Goal: Communication & Community: Answer question/provide support

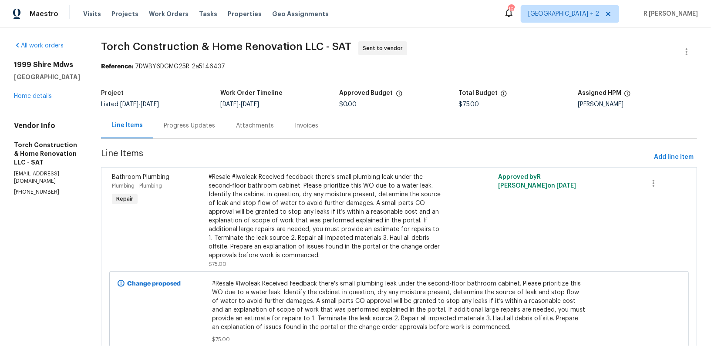
click at [201, 121] on div "Progress Updates" at bounding box center [189, 125] width 51 height 9
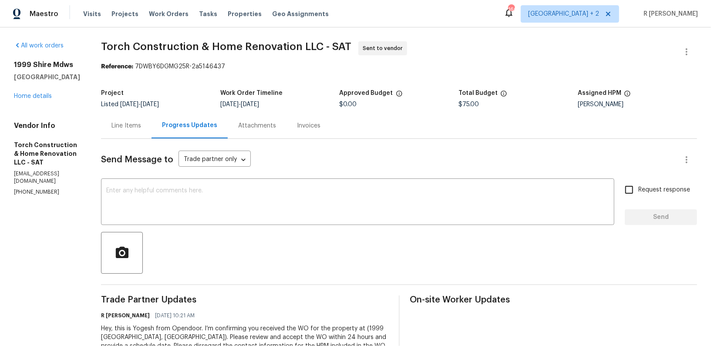
click at [27, 188] on p "[PHONE_NUMBER]" at bounding box center [47, 191] width 66 height 7
copy p "[PHONE_NUMBER]"
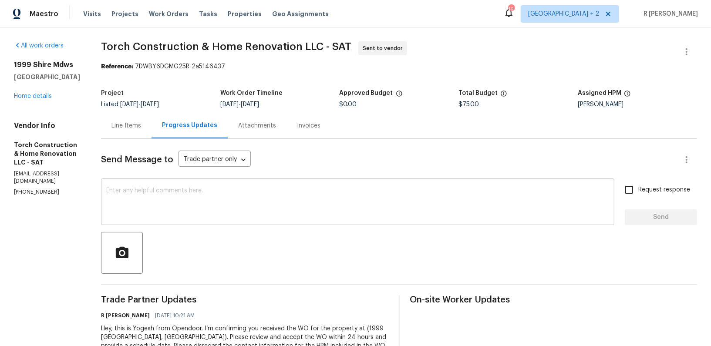
click at [308, 207] on textarea at bounding box center [357, 203] width 503 height 30
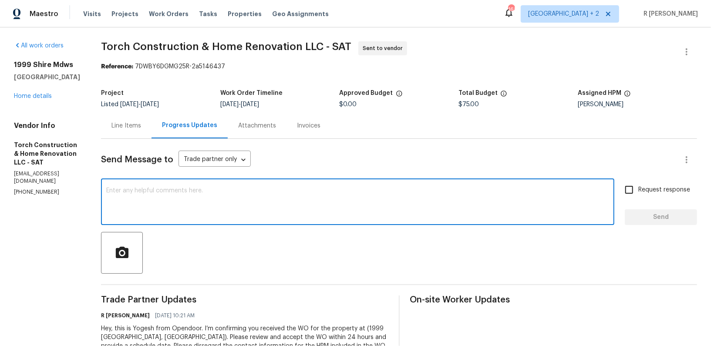
paste textarea "Hi Team, we sent you a text message through RingCentral to get a status update …"
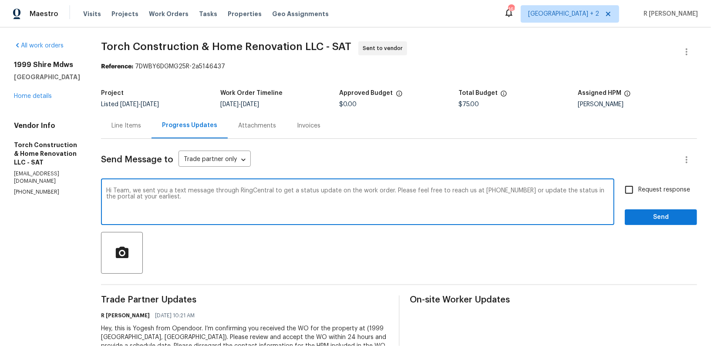
type textarea "Hi Team, we sent you a text message through RingCentral to get a status update …"
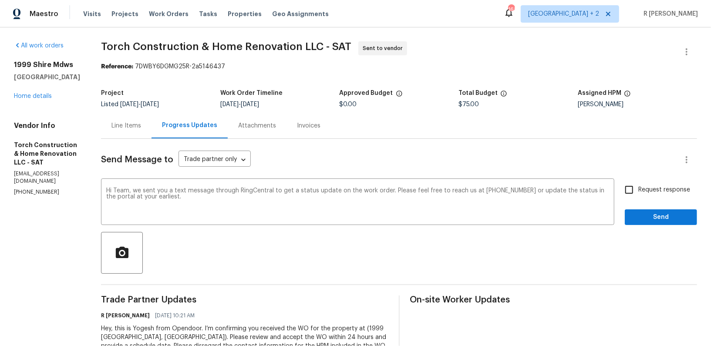
click at [645, 190] on span "Request response" at bounding box center [664, 189] width 52 height 9
click at [638, 190] on input "Request response" at bounding box center [629, 190] width 18 height 18
checkbox input "true"
click at [649, 214] on span "Send" at bounding box center [660, 217] width 58 height 11
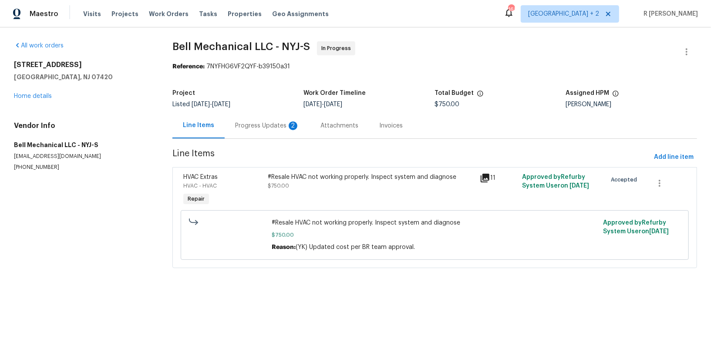
click at [269, 117] on div "Progress Updates 2" at bounding box center [267, 126] width 85 height 26
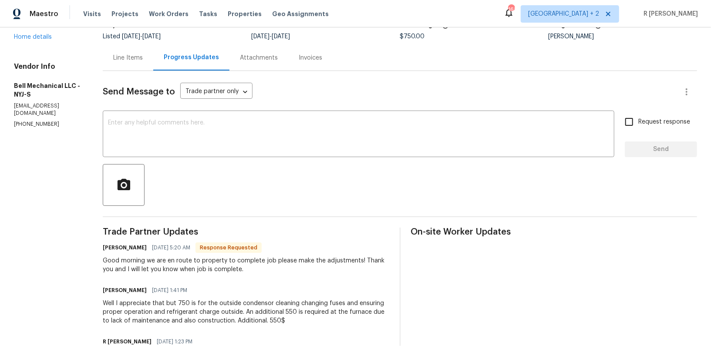
scroll to position [218, 0]
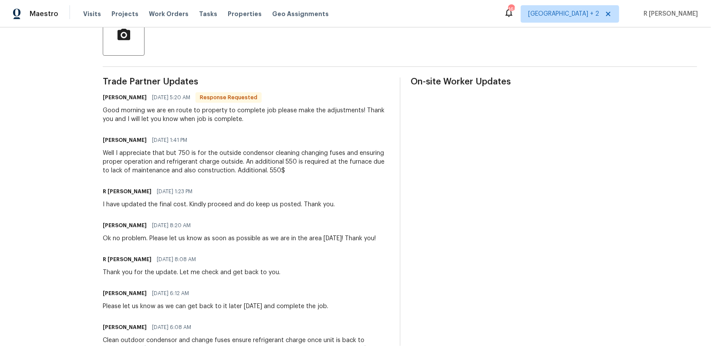
click at [224, 296] on div "Greg Bell 09/25/2025 6:12 AM" at bounding box center [215, 293] width 225 height 12
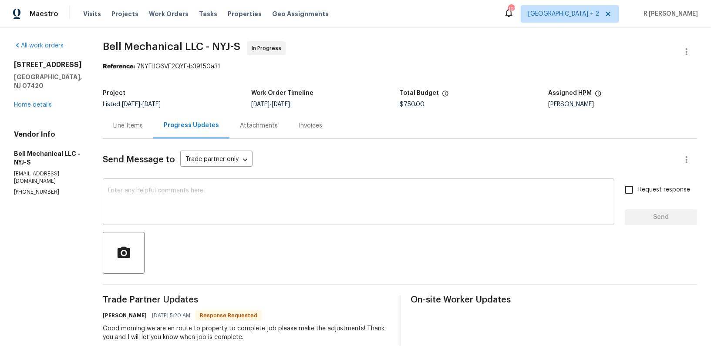
click at [213, 194] on textarea at bounding box center [358, 203] width 501 height 30
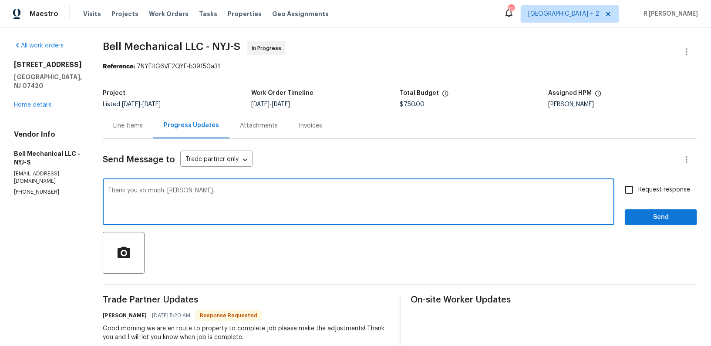
type textarea "Thank you so much. Greg."
click at [642, 190] on span "Request response" at bounding box center [664, 189] width 52 height 9
click at [638, 190] on input "Request response" at bounding box center [629, 190] width 18 height 18
checkbox input "true"
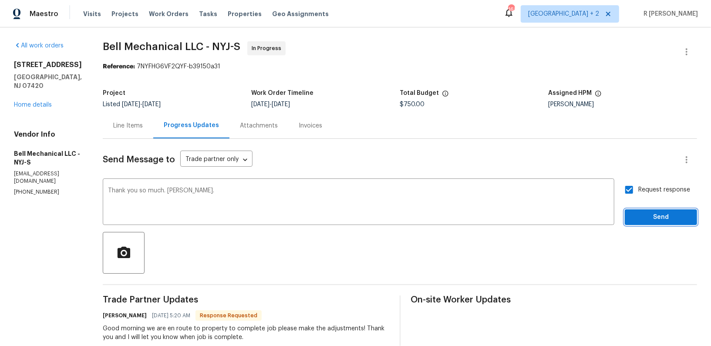
click at [645, 213] on span "Send" at bounding box center [660, 217] width 58 height 11
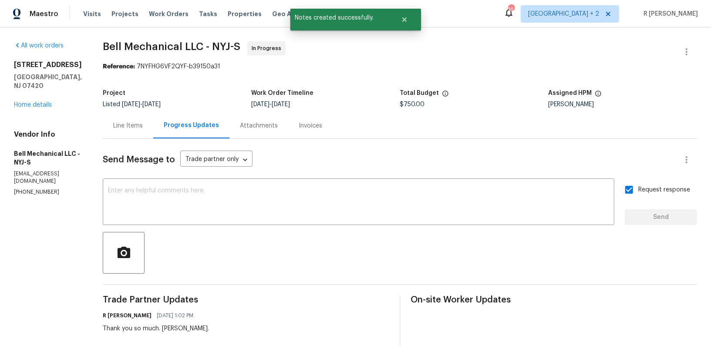
scroll to position [165, 0]
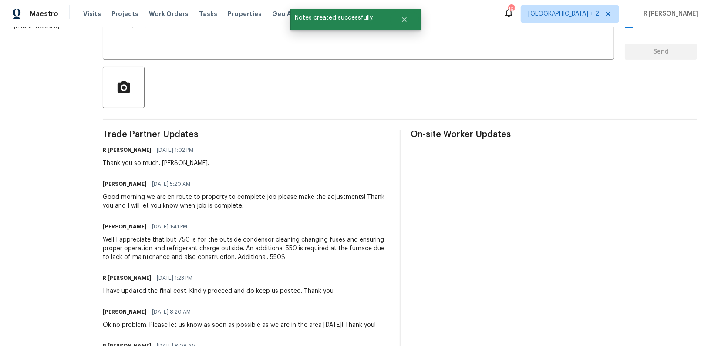
click at [230, 255] on div "Well I appreciate that but 750 is for the outside condensor cleaning changing f…" at bounding box center [246, 248] width 286 height 26
click at [227, 192] on div "Greg Bell 09/26/2025 5:20 AM Good morning we are en route to property to comple…" at bounding box center [246, 194] width 286 height 32
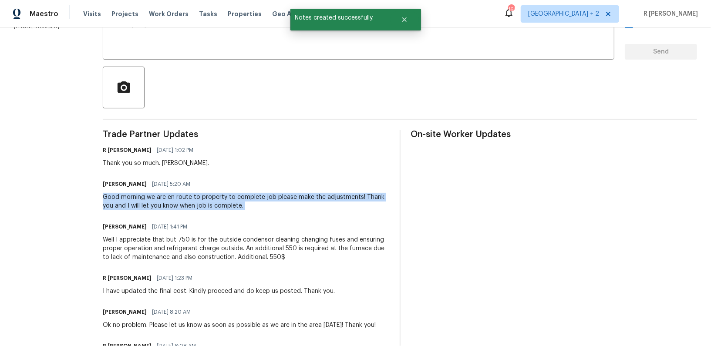
click at [227, 192] on div "Greg Bell 09/26/2025 5:20 AM Good morning we are en route to property to comple…" at bounding box center [246, 194] width 286 height 32
copy div "Good morning we are en route to property to complete job please make the adjust…"
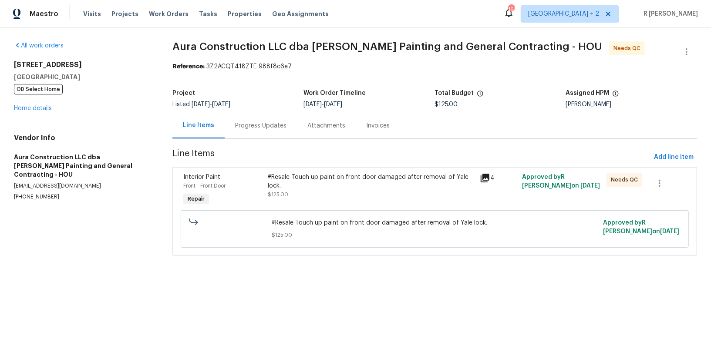
click at [264, 127] on div "Progress Updates" at bounding box center [260, 125] width 51 height 9
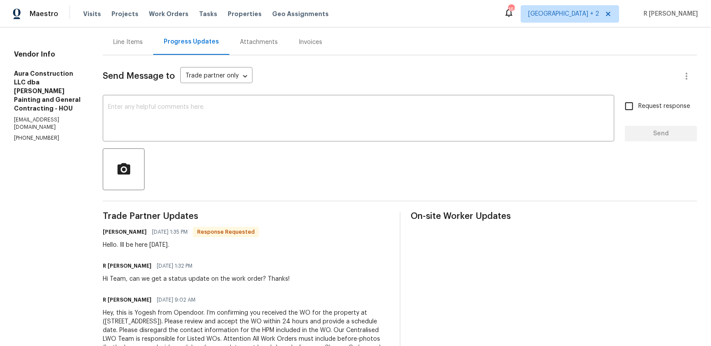
scroll to position [94, 0]
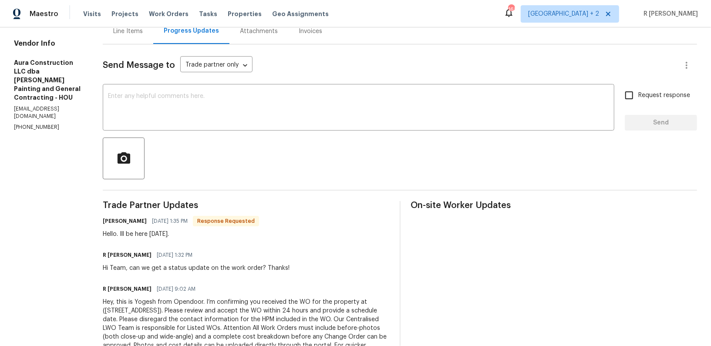
click at [277, 251] on div "R Yogesh Kannan 09/25/2025 1:32 PM Hi Team, can we get a status update on the w…" at bounding box center [246, 260] width 286 height 23
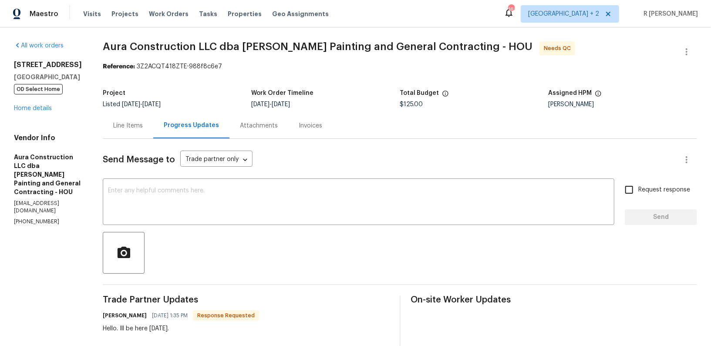
click at [111, 119] on div "Line Items" at bounding box center [128, 126] width 50 height 26
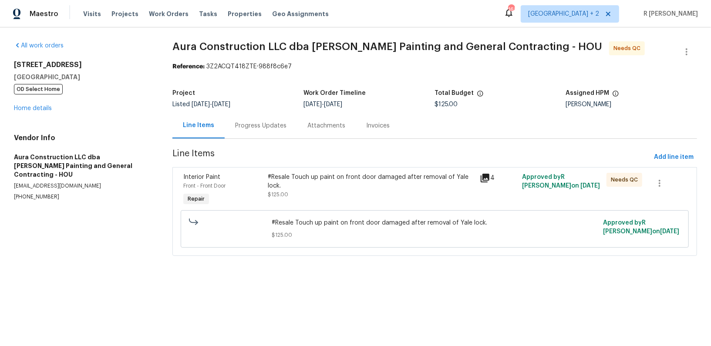
click at [258, 127] on div "Progress Updates" at bounding box center [260, 125] width 51 height 9
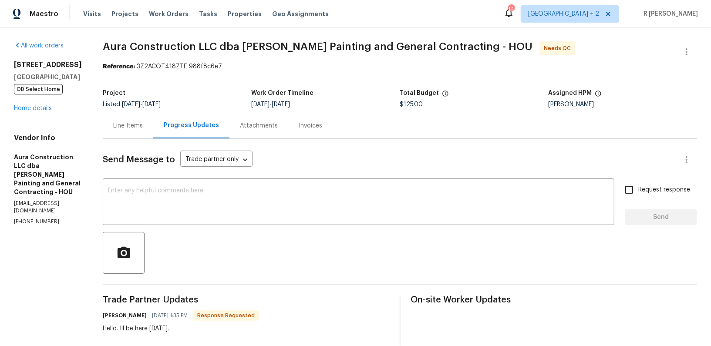
click at [120, 124] on div "Line Items" at bounding box center [128, 125] width 30 height 9
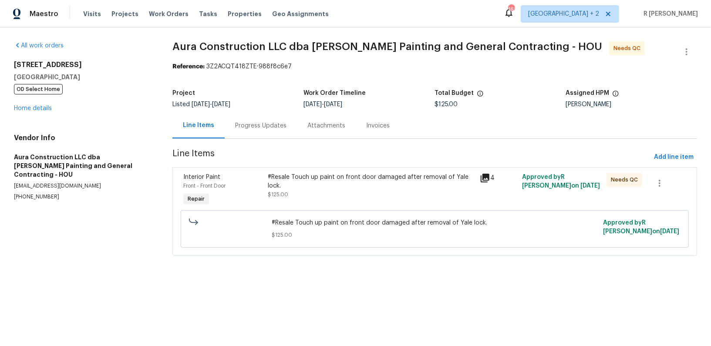
click at [317, 188] on div "#Resale Touch up paint on front door damaged after removal of Yale lock." at bounding box center [371, 181] width 206 height 17
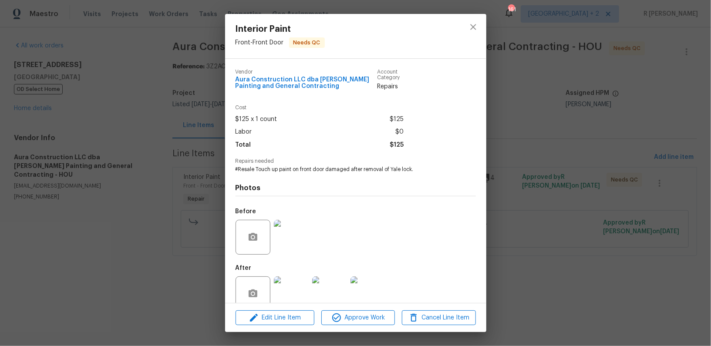
scroll to position [17, 0]
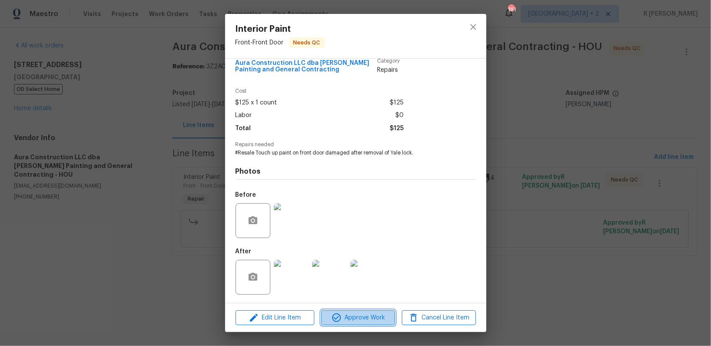
click at [341, 315] on span "Approve Work" at bounding box center [358, 317] width 68 height 11
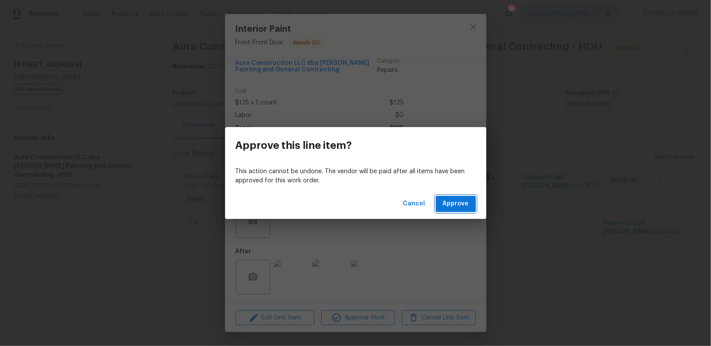
click at [450, 204] on span "Approve" at bounding box center [456, 203] width 26 height 11
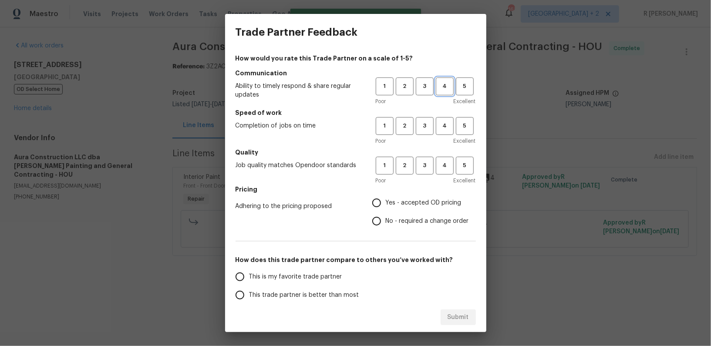
click at [444, 86] on span "4" at bounding box center [444, 86] width 16 height 10
click at [442, 125] on span "4" at bounding box center [444, 126] width 16 height 10
click at [442, 160] on button "4" at bounding box center [445, 166] width 18 height 18
click at [393, 202] on span "Yes - accepted OD pricing" at bounding box center [424, 202] width 76 height 9
click at [386, 202] on input "Yes - accepted OD pricing" at bounding box center [376, 203] width 18 height 18
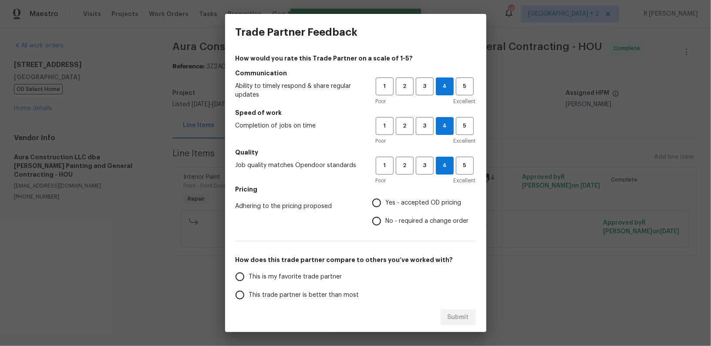
radio input "true"
click at [308, 295] on span "This trade partner is better than most" at bounding box center [304, 295] width 110 height 9
click at [249, 295] on input "This trade partner is better than most" at bounding box center [240, 295] width 18 height 18
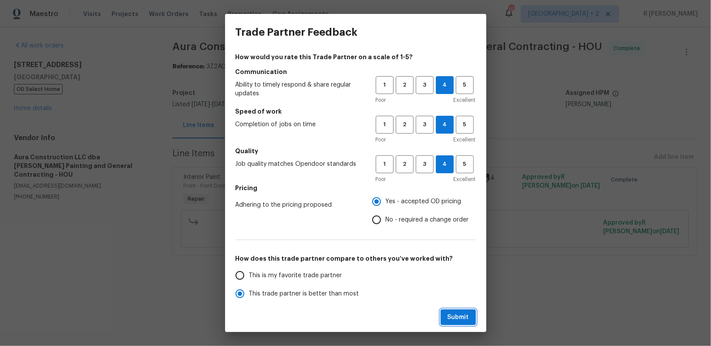
click at [466, 320] on span "Submit" at bounding box center [457, 317] width 21 height 11
radio input "true"
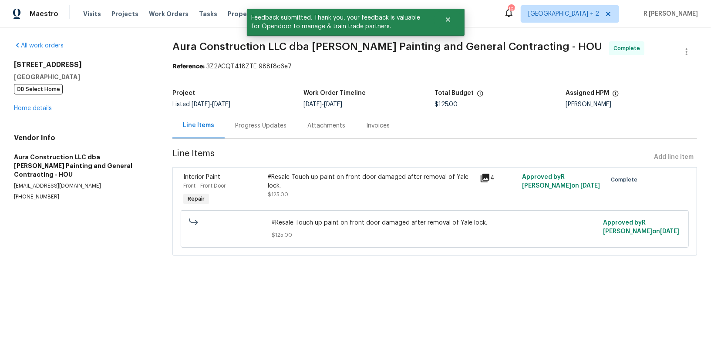
click at [248, 132] on div "Progress Updates" at bounding box center [261, 126] width 72 height 26
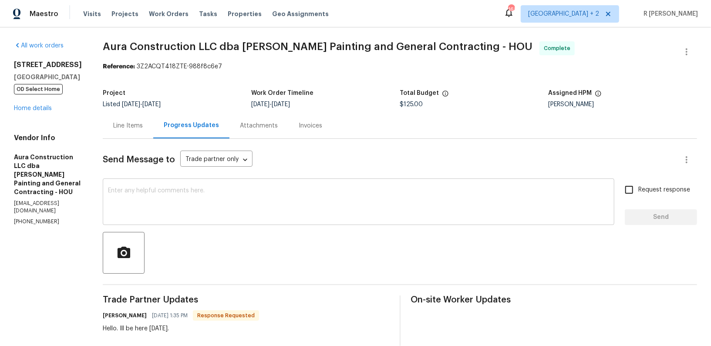
click at [371, 208] on textarea at bounding box center [358, 203] width 501 height 30
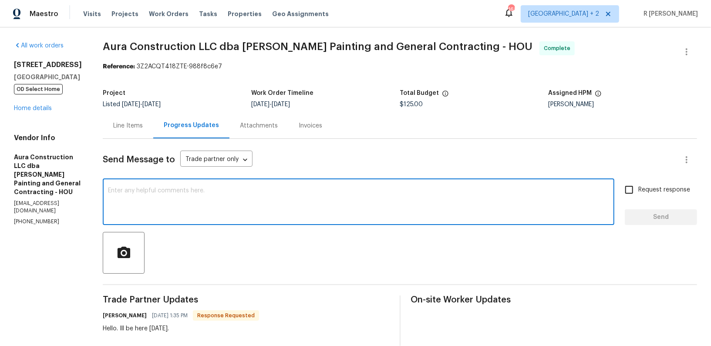
paste textarea "Final cost updated and work order approved. Kindly upload the detailed invoice.…"
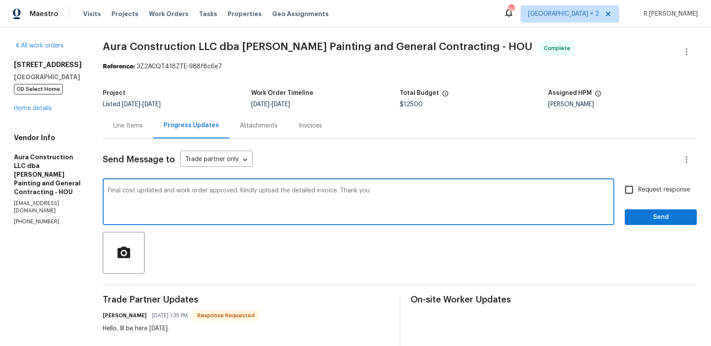
type textarea "Final cost updated and work order approved. Kindly upload the detailed invoice.…"
click at [646, 194] on span "Request response" at bounding box center [664, 189] width 52 height 9
click at [638, 194] on input "Request response" at bounding box center [629, 190] width 18 height 18
checkbox input "true"
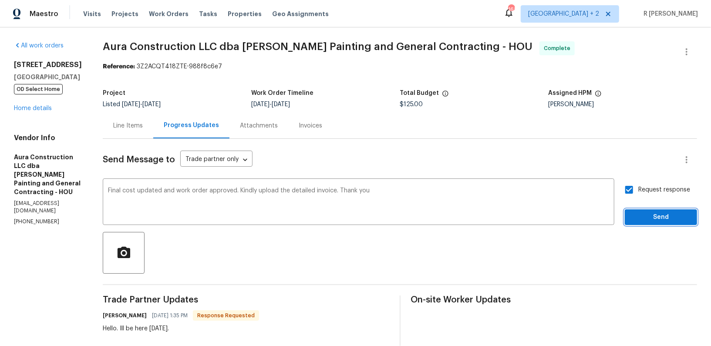
click at [645, 220] on span "Send" at bounding box center [660, 217] width 58 height 11
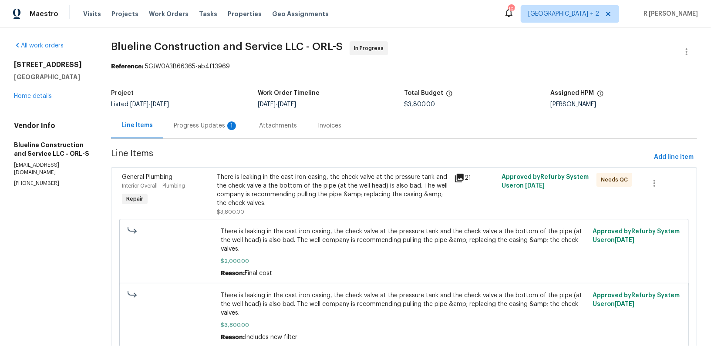
click at [218, 127] on div "Progress Updates 1" at bounding box center [206, 125] width 64 height 9
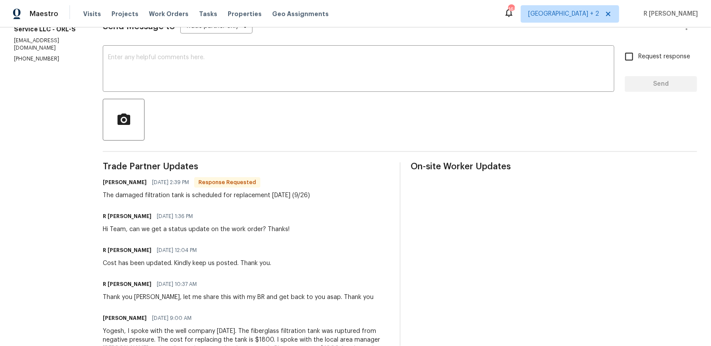
scroll to position [148, 0]
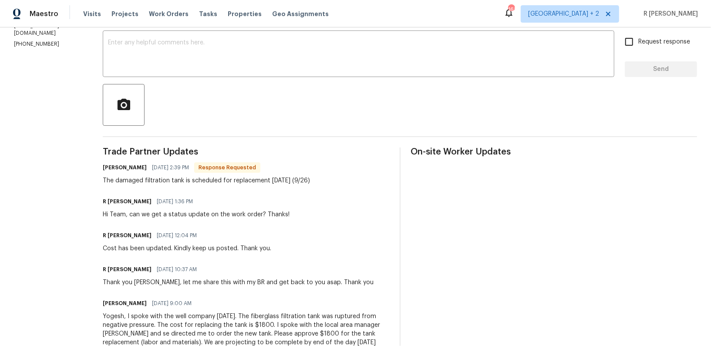
click at [216, 71] on div "x ​" at bounding box center [358, 55] width 511 height 44
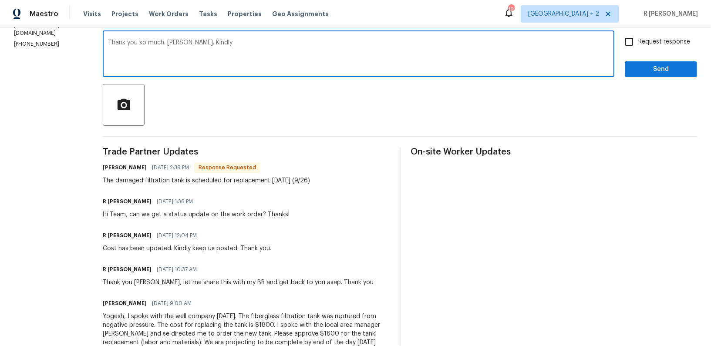
scroll to position [0, 0]
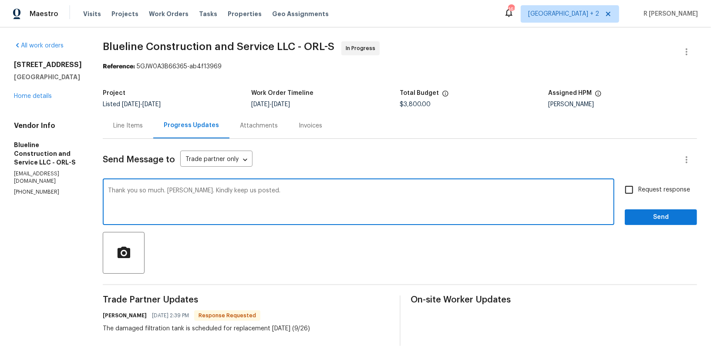
click at [182, 189] on textarea "Thank you so much. [PERSON_NAME]. Kindly keep us posted." at bounding box center [358, 203] width 501 height 30
type textarea "Thank you so much [PERSON_NAME]. Kindly keep us posted."
click at [670, 186] on span "Request response" at bounding box center [664, 189] width 52 height 9
click at [638, 186] on input "Request response" at bounding box center [629, 190] width 18 height 18
checkbox input "true"
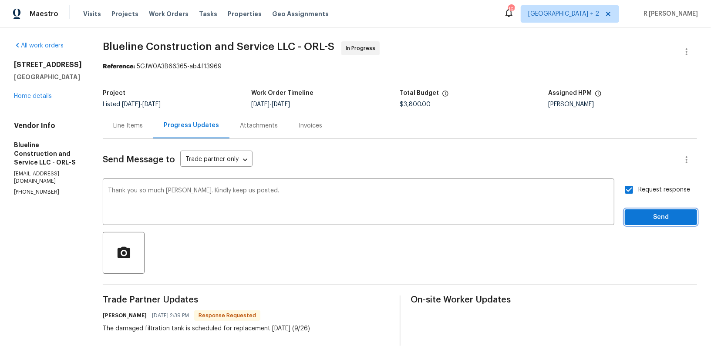
click at [667, 214] on span "Send" at bounding box center [660, 217] width 58 height 11
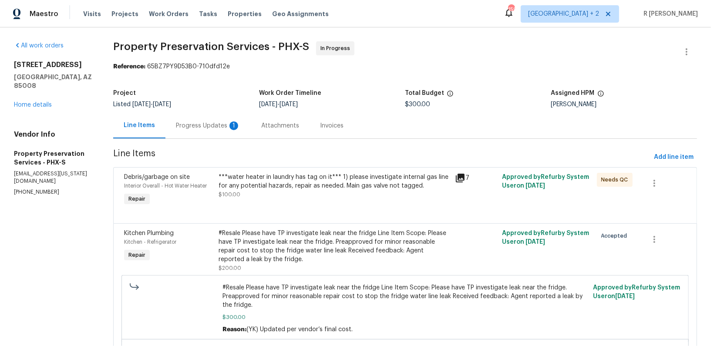
click at [201, 119] on div "Progress Updates 1" at bounding box center [207, 126] width 85 height 26
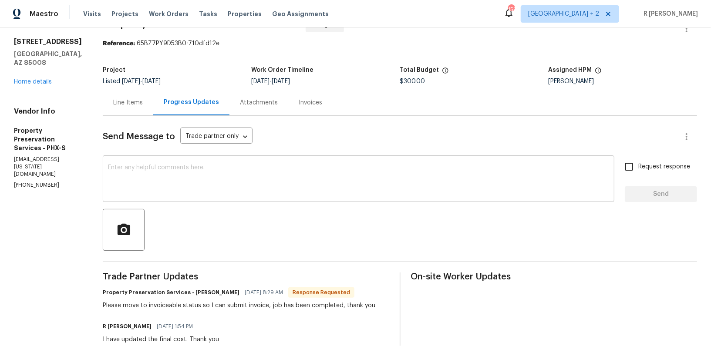
scroll to position [22, 0]
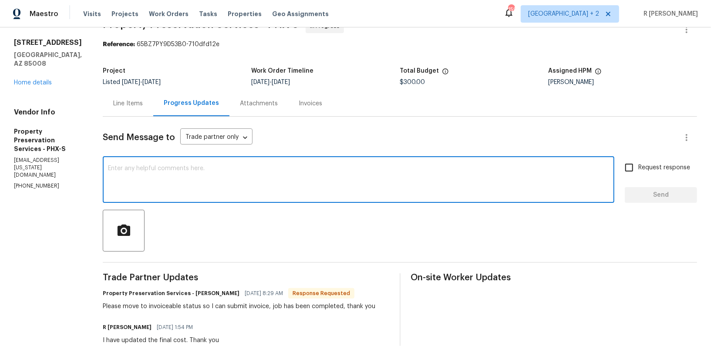
click at [167, 171] on textarea at bounding box center [358, 180] width 501 height 30
type textarea "Kindly mark it as complete for further approval. Thank you."
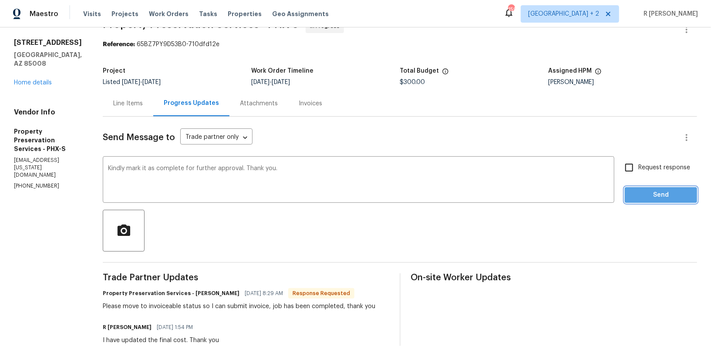
click at [676, 190] on span "Send" at bounding box center [660, 195] width 58 height 11
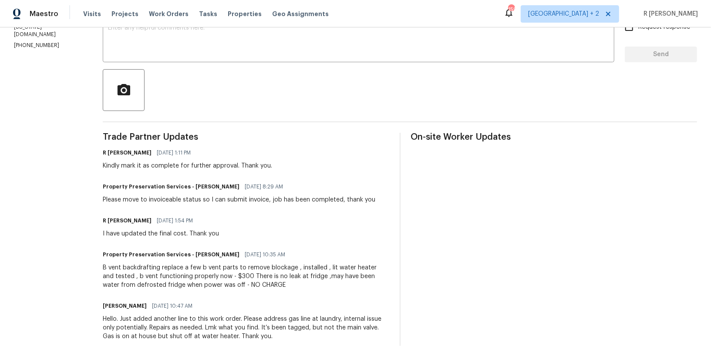
scroll to position [184, 0]
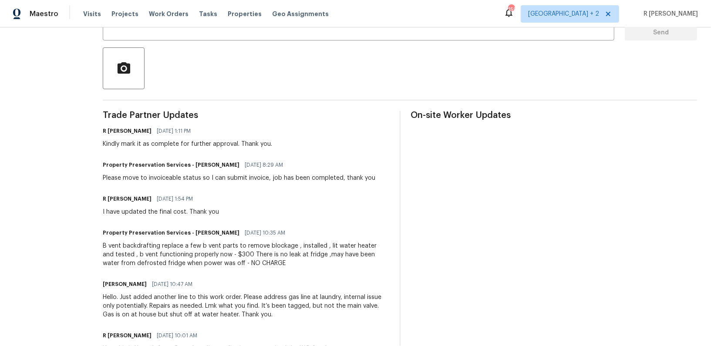
click at [225, 178] on div "Please move to invoiceable status so I can submit invoice, job has been complet…" at bounding box center [239, 178] width 272 height 9
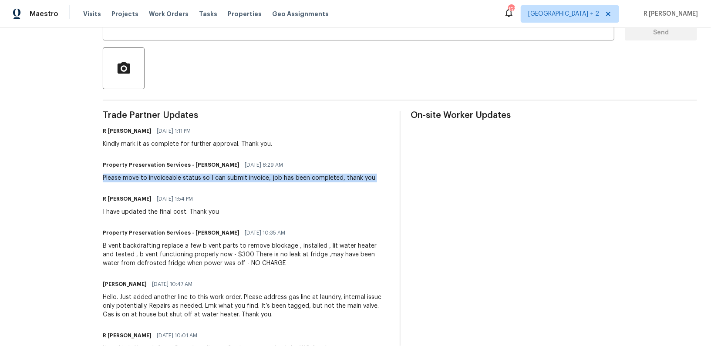
click at [225, 178] on div "Please move to invoiceable status so I can submit invoice, job has been complet…" at bounding box center [239, 178] width 272 height 9
copy div "Please move to invoiceable status so I can submit invoice, job has been complet…"
click at [212, 140] on div "Kindly mark it as complete for further approval. Thank you." at bounding box center [187, 144] width 169 height 9
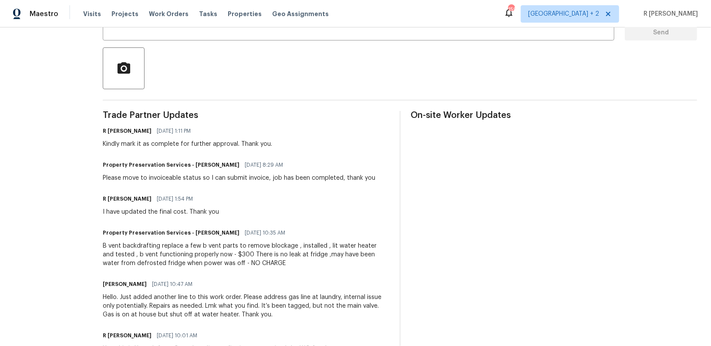
click at [212, 140] on div "Kindly mark it as complete for further approval. Thank you." at bounding box center [187, 144] width 169 height 9
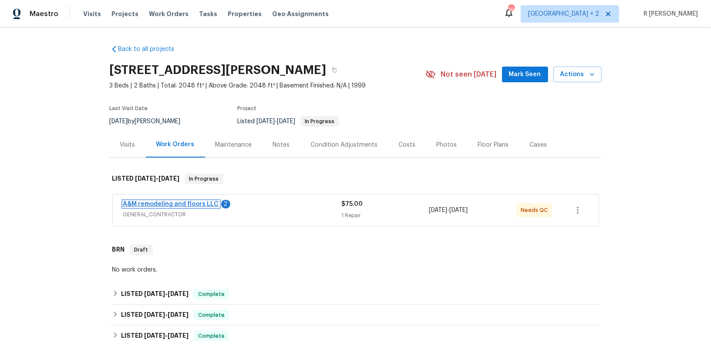
click at [159, 202] on link "A&M remodeling and floors LLC" at bounding box center [171, 204] width 96 height 6
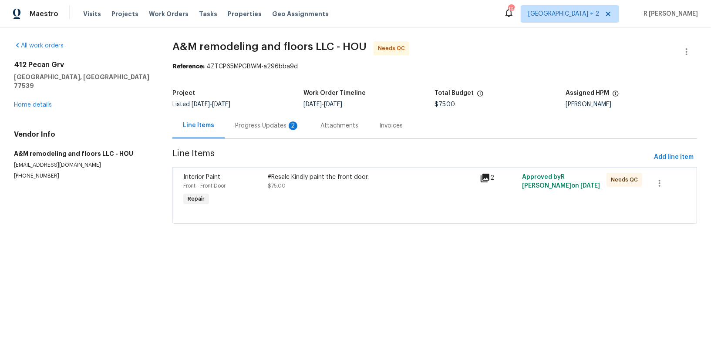
click at [229, 127] on div "Progress Updates 2" at bounding box center [267, 126] width 85 height 26
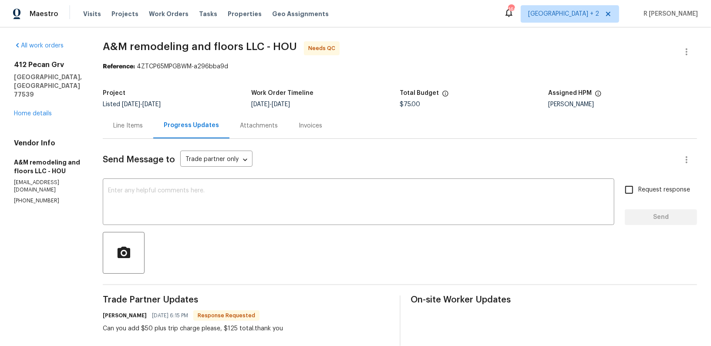
click at [103, 127] on div "Line Items" at bounding box center [128, 126] width 50 height 26
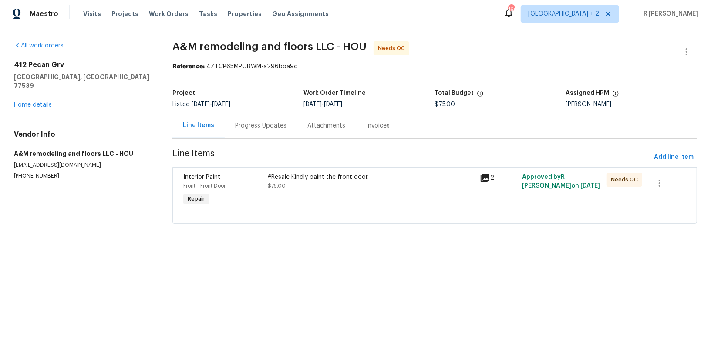
click at [332, 188] on div "#Resale Kindly paint the front door. $75.00" at bounding box center [371, 181] width 206 height 17
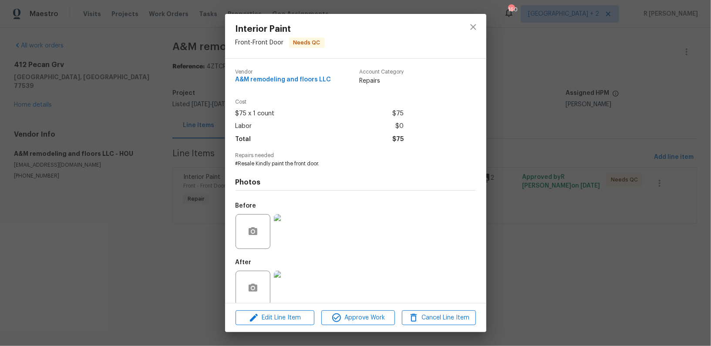
scroll to position [11, 0]
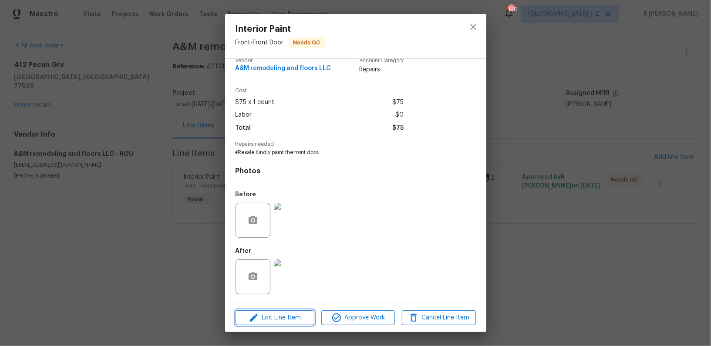
click at [295, 318] on span "Edit Line Item" at bounding box center [275, 317] width 74 height 11
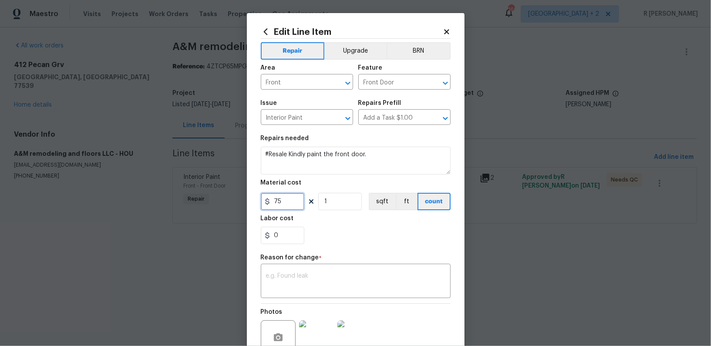
click at [288, 204] on input "75" at bounding box center [283, 201] width 44 height 17
type input "125"
click at [307, 274] on textarea at bounding box center [355, 282] width 179 height 18
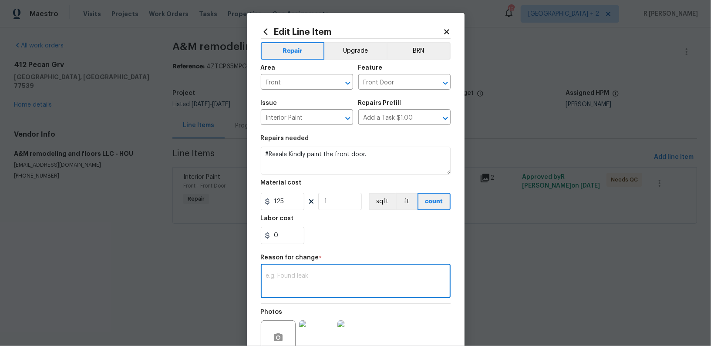
paste textarea "(YK) Updated per vendor’s final cost."
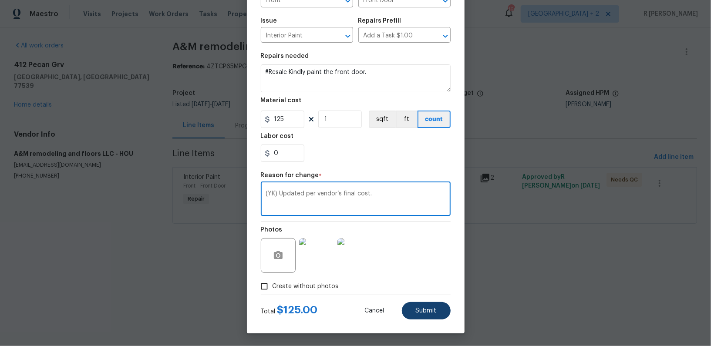
type textarea "(YK) Updated per vendor’s final cost."
click at [416, 316] on button "Submit" at bounding box center [426, 310] width 49 height 17
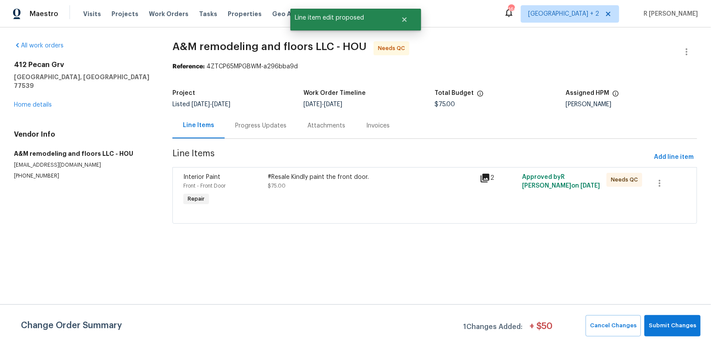
scroll to position [0, 0]
click at [676, 329] on span "Submit Changes" at bounding box center [671, 326] width 47 height 10
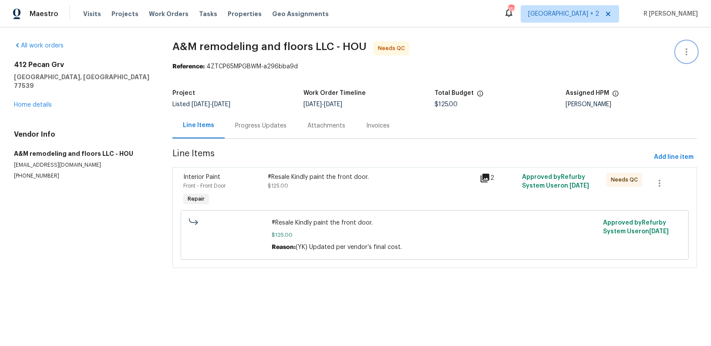
click at [683, 48] on icon "button" at bounding box center [686, 52] width 10 height 10
click at [623, 52] on li "Edit" at bounding box center [658, 51] width 94 height 14
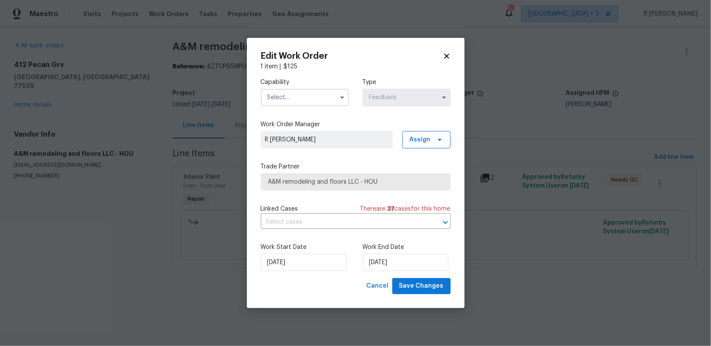
click at [288, 99] on input "text" at bounding box center [305, 97] width 88 height 17
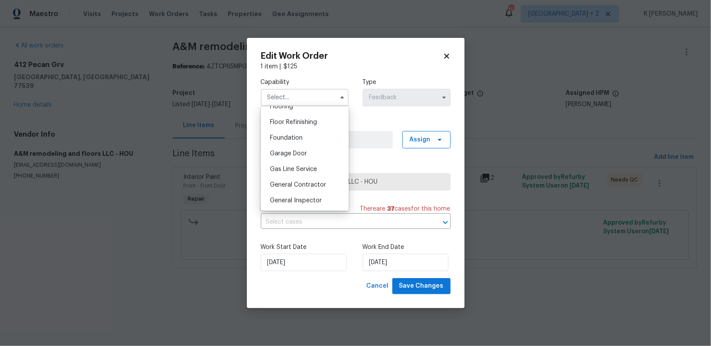
scroll to position [350, 0]
click at [296, 183] on span "General Contractor" at bounding box center [298, 182] width 56 height 6
type input "General Contractor"
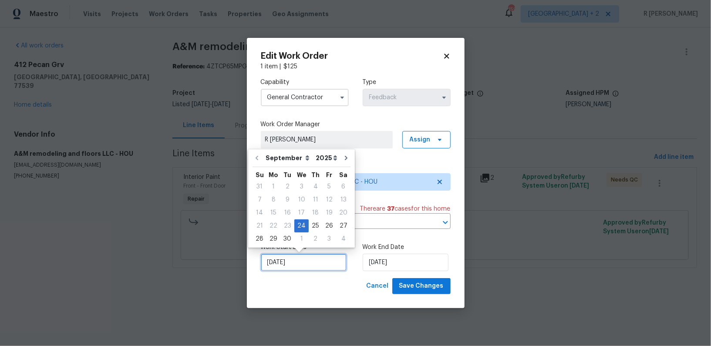
click at [299, 265] on input "24/09/2025" at bounding box center [304, 262] width 86 height 17
click at [314, 227] on div "25" at bounding box center [314, 226] width 13 height 12
type input "25/09/2025"
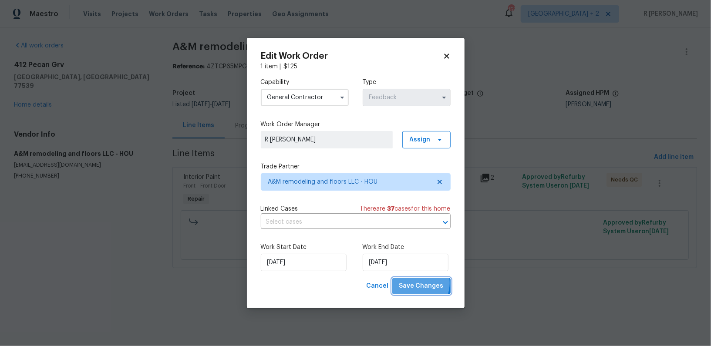
click at [417, 283] on span "Save Changes" at bounding box center [421, 286] width 44 height 11
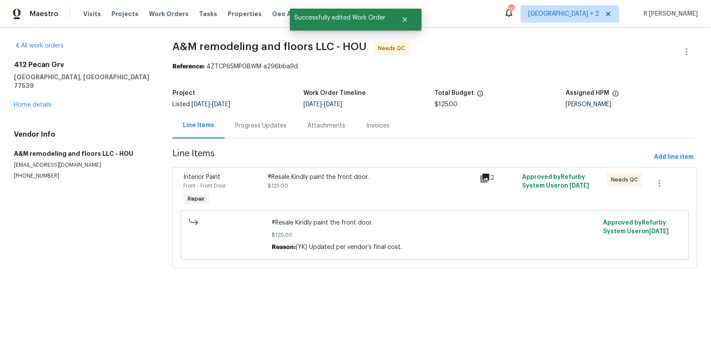
click at [299, 208] on div "#Resale Kindly paint the front door. $125.00 Reason: (YK) Updated per vendor’s …" at bounding box center [434, 235] width 503 height 55
click at [289, 198] on div "#Resale Kindly paint the front door. $125.00" at bounding box center [370, 190] width 211 height 40
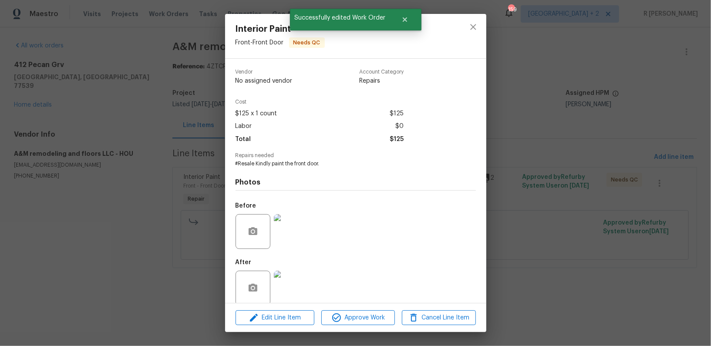
scroll to position [11, 0]
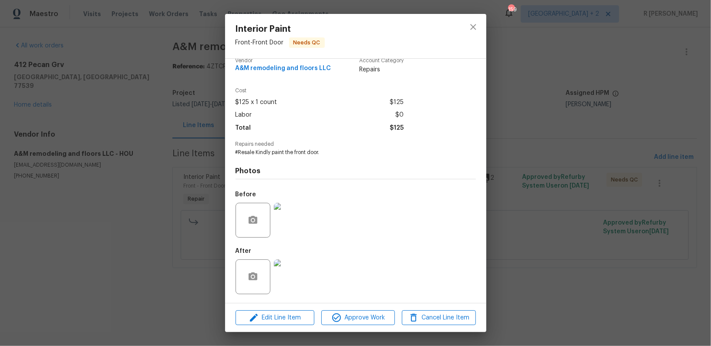
click at [282, 263] on img at bounding box center [291, 276] width 35 height 35
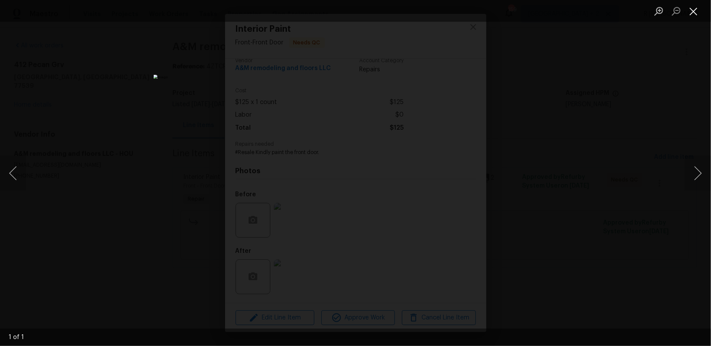
click at [692, 18] on li "Lightbox" at bounding box center [692, 11] width 17 height 22
click at [692, 9] on button "Close lightbox" at bounding box center [692, 10] width 17 height 15
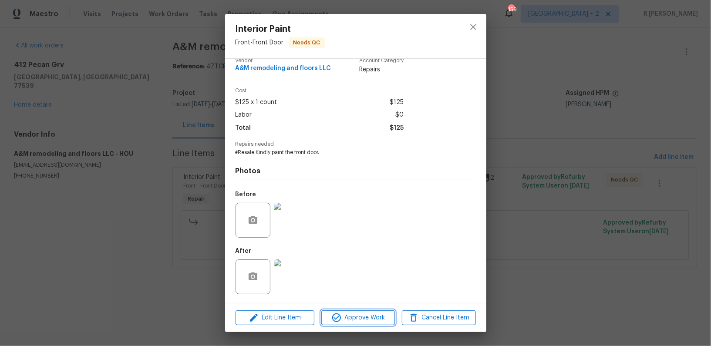
click at [355, 317] on span "Approve Work" at bounding box center [358, 317] width 68 height 11
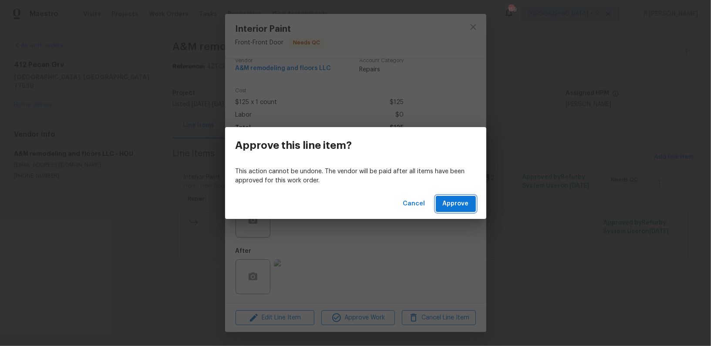
click at [459, 209] on span "Approve" at bounding box center [456, 203] width 26 height 11
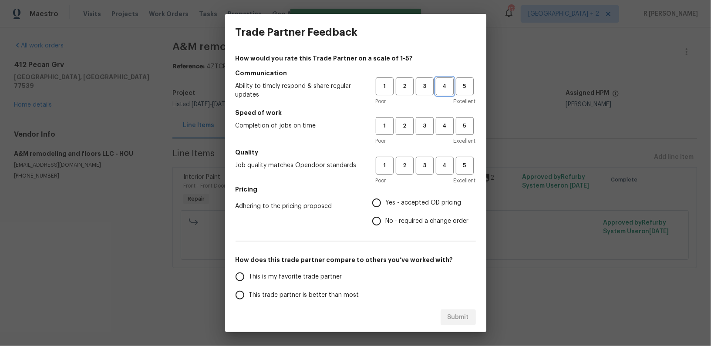
click at [442, 89] on span "4" at bounding box center [444, 86] width 16 height 10
click at [444, 129] on span "4" at bounding box center [444, 126] width 16 height 10
click at [444, 171] on button "4" at bounding box center [445, 166] width 18 height 18
click at [394, 192] on h5 "Pricing" at bounding box center [355, 189] width 240 height 9
click at [392, 200] on span "Yes - accepted OD pricing" at bounding box center [424, 202] width 76 height 9
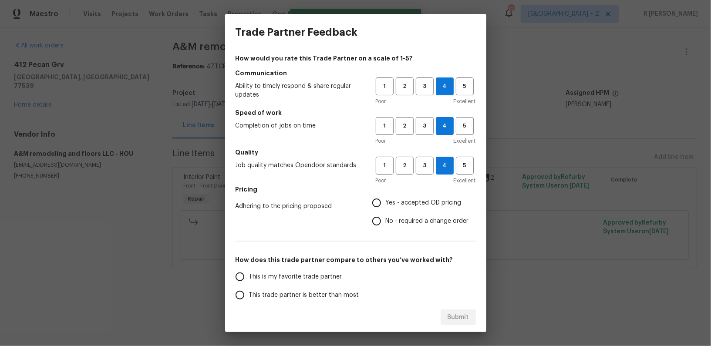
click at [386, 200] on input "Yes - accepted OD pricing" at bounding box center [376, 203] width 18 height 18
radio input "true"
click at [388, 216] on label "No - required a change order" at bounding box center [417, 221] width 101 height 18
click at [386, 216] on input "No - required a change order" at bounding box center [376, 221] width 18 height 18
radio input "true"
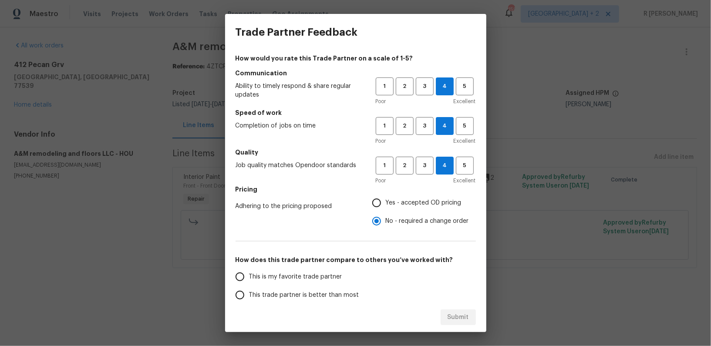
click at [323, 293] on span "This trade partner is better than most" at bounding box center [304, 295] width 110 height 9
click at [249, 293] on input "This trade partner is better than most" at bounding box center [240, 295] width 18 height 18
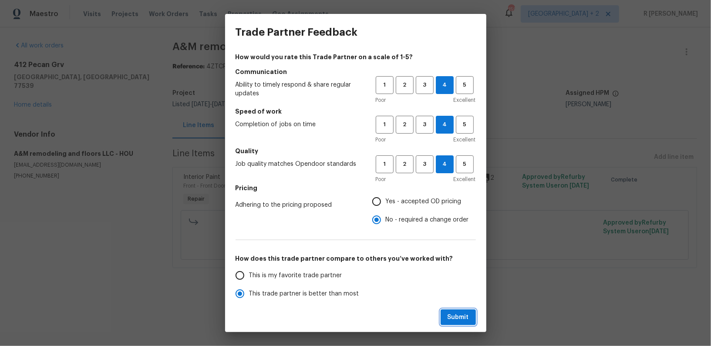
click at [457, 316] on span "Submit" at bounding box center [457, 317] width 21 height 11
radio input "true"
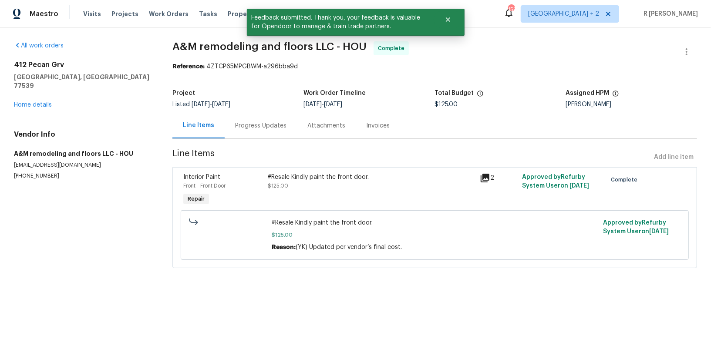
click at [251, 125] on div "Progress Updates" at bounding box center [260, 125] width 51 height 9
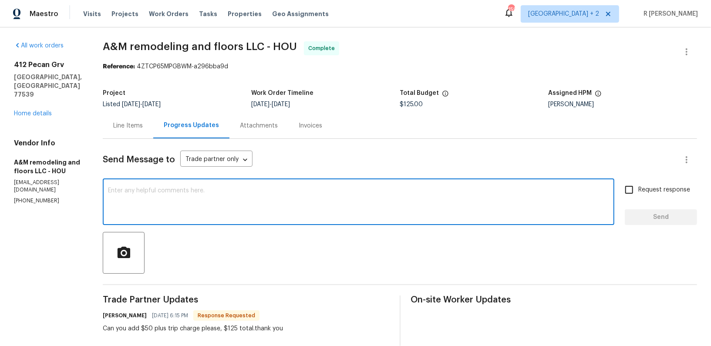
click at [201, 201] on textarea at bounding box center [358, 203] width 501 height 30
paste textarea "Final cost updated and work order approved. Kindly upload the detailed invoice.…"
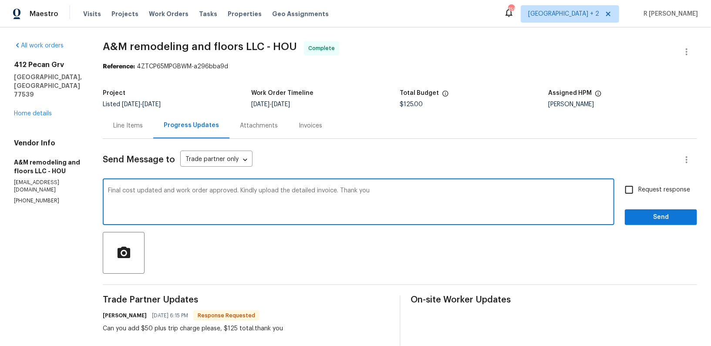
type textarea "Final cost updated and work order approved. Kindly upload the detailed invoice.…"
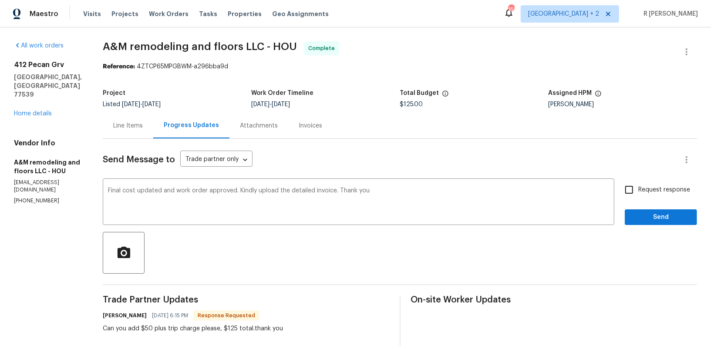
click at [639, 190] on span "Request response" at bounding box center [664, 189] width 52 height 9
click at [638, 190] on input "Request response" at bounding box center [629, 190] width 18 height 18
checkbox input "true"
click at [647, 216] on span "Send" at bounding box center [660, 217] width 58 height 11
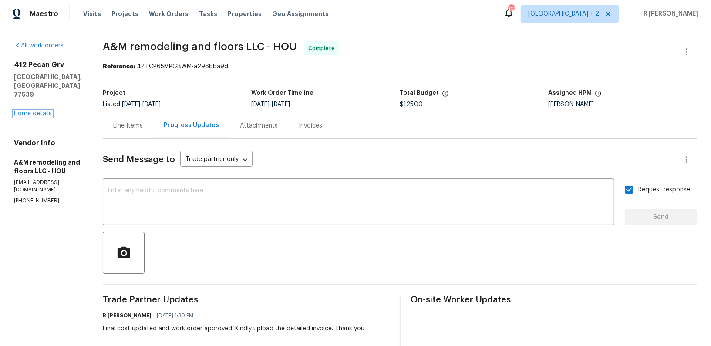
click at [44, 111] on link "Home details" at bounding box center [33, 114] width 38 height 6
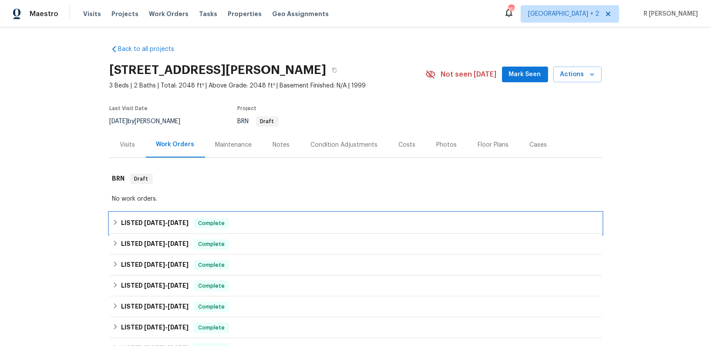
click at [146, 221] on span "9/24/25" at bounding box center [154, 223] width 21 height 6
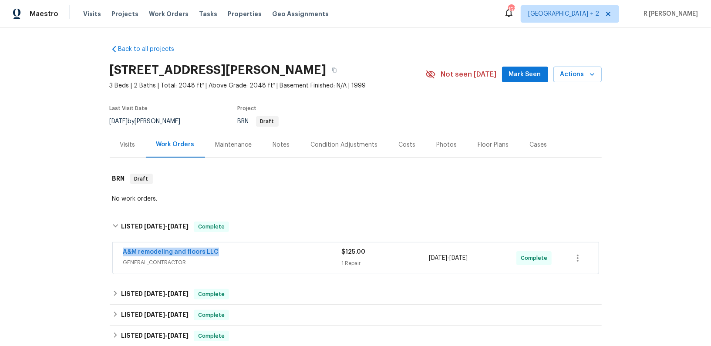
drag, startPoint x: 231, startPoint y: 251, endPoint x: 111, endPoint y: 250, distance: 121.0
click at [111, 250] on div "A&M remodeling and floors LLC GENERAL_CONTRACTOR $125.00 1 Repair 9/25/2025 - 9…" at bounding box center [356, 259] width 492 height 36
copy link "A&M remodeling and floors LLC"
click at [269, 252] on div "A&M remodeling and floors LLC" at bounding box center [232, 253] width 218 height 10
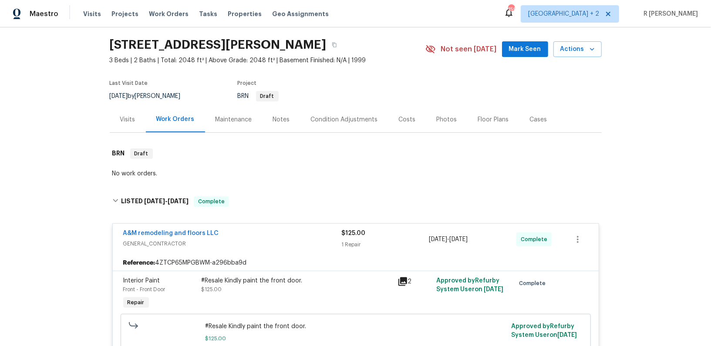
scroll to position [27, 0]
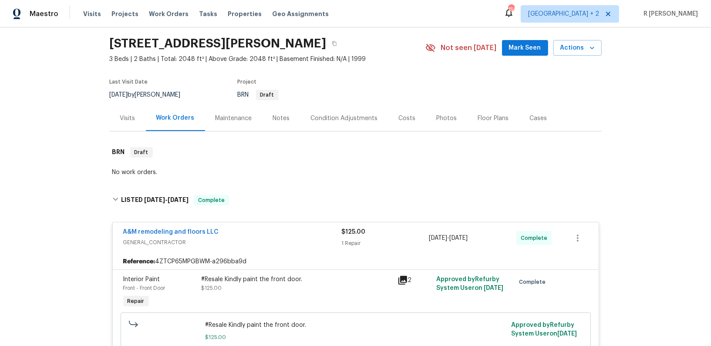
click at [266, 284] on div "#Resale Kindly paint the front door. $125.00" at bounding box center [296, 283] width 191 height 17
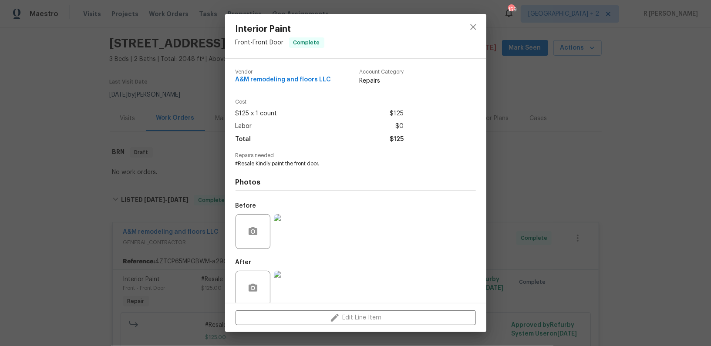
click at [289, 164] on span "#Resale Kindly paint the front door." at bounding box center [343, 163] width 216 height 7
copy span "#Resale Kindly paint the front door."
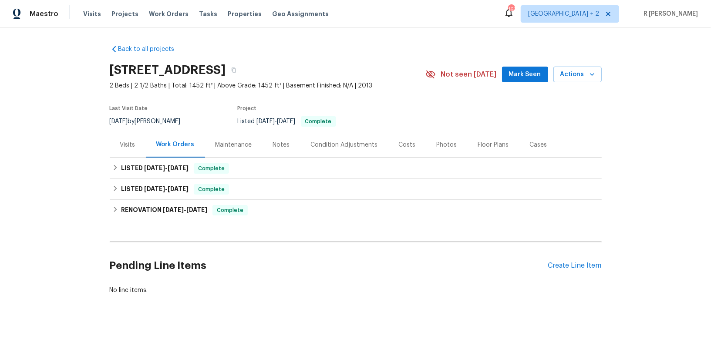
click at [125, 148] on div "Visits" at bounding box center [127, 145] width 15 height 9
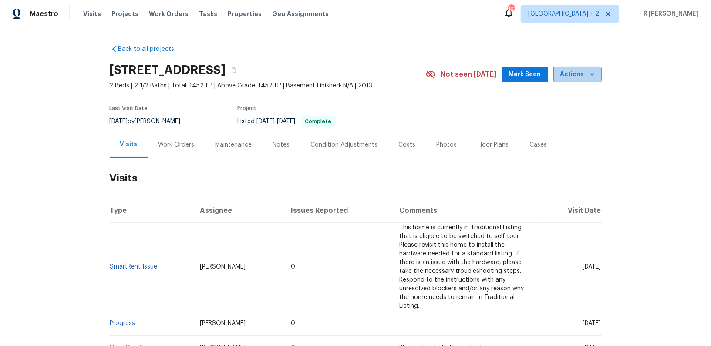
click at [573, 72] on span "Actions" at bounding box center [577, 74] width 34 height 11
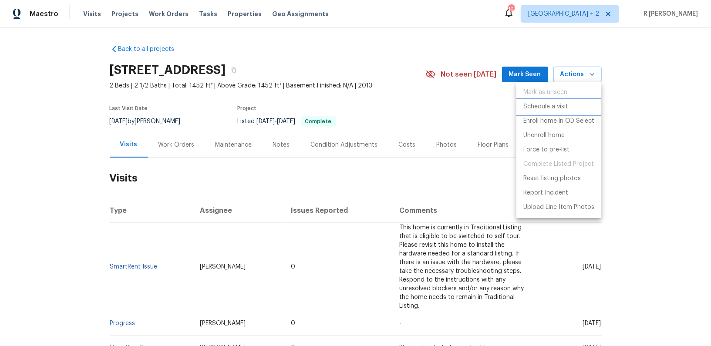
click at [533, 103] on p "Schedule a visit" at bounding box center [545, 106] width 45 height 9
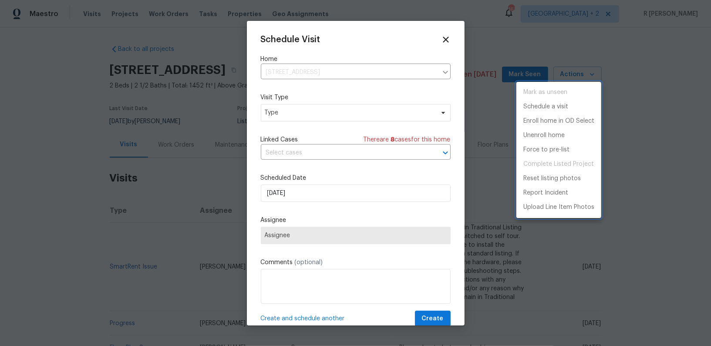
click at [287, 118] on div at bounding box center [355, 173] width 711 height 346
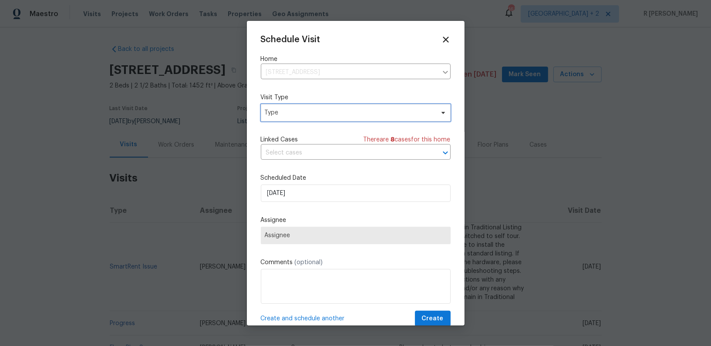
click at [300, 114] on span "Type" at bounding box center [349, 112] width 169 height 9
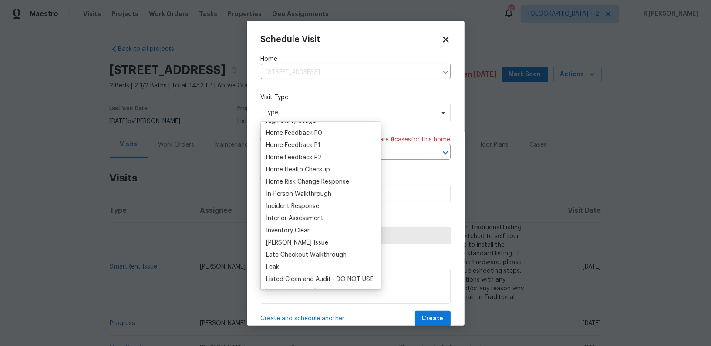
scroll to position [261, 0]
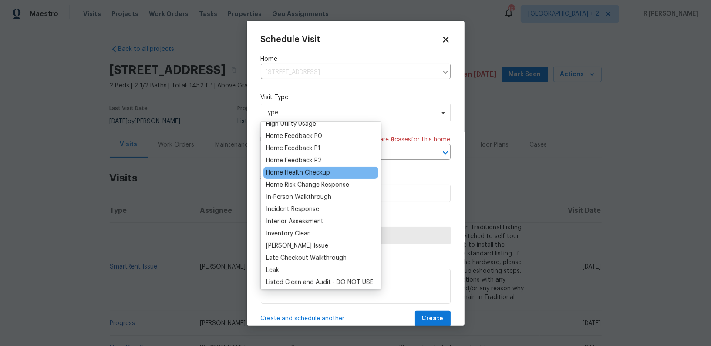
click at [286, 168] on div "Home Health Checkup" at bounding box center [298, 172] width 64 height 9
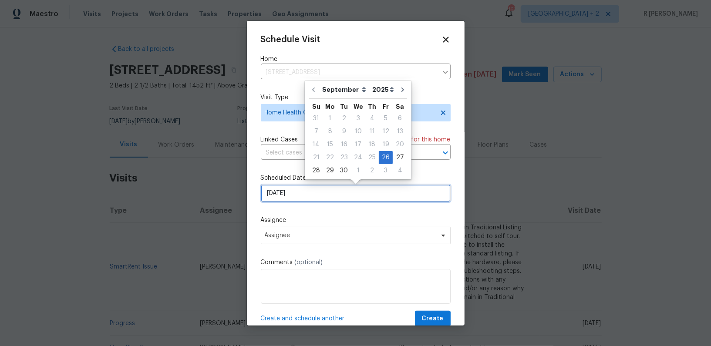
click at [306, 194] on input "[DATE]" at bounding box center [356, 192] width 190 height 17
click at [327, 169] on div "29" at bounding box center [330, 170] width 14 height 12
type input "[DATE]"
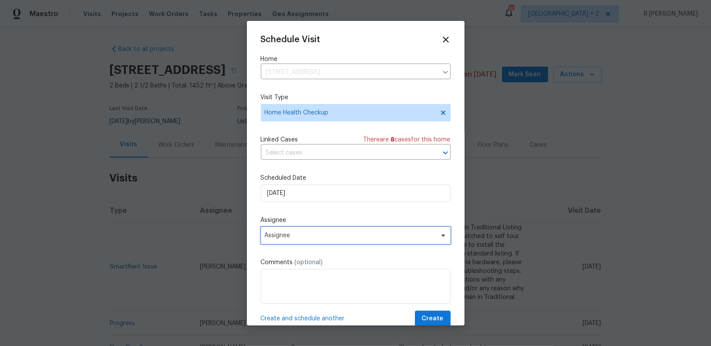
click at [324, 237] on span "Assignee" at bounding box center [350, 235] width 171 height 7
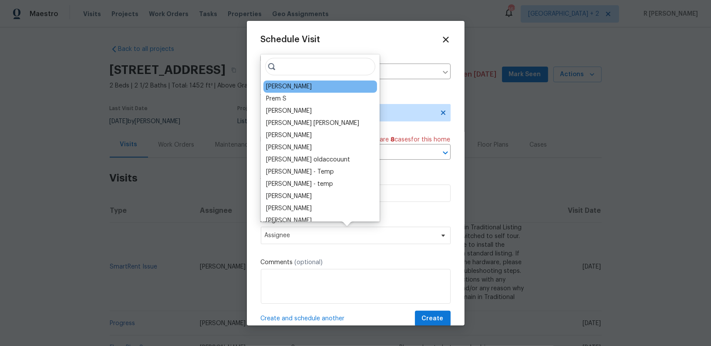
click at [290, 91] on div "[PERSON_NAME]" at bounding box center [320, 86] width 114 height 12
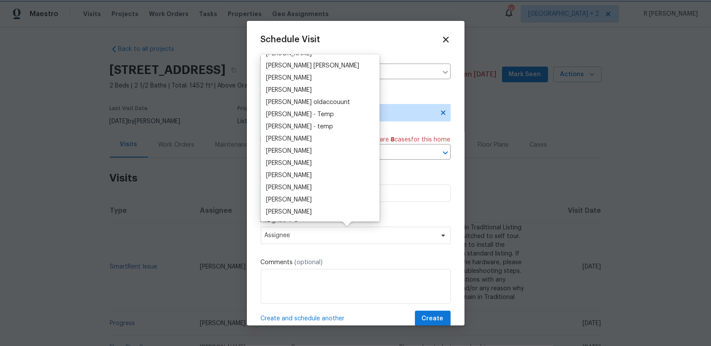
scroll to position [0, 0]
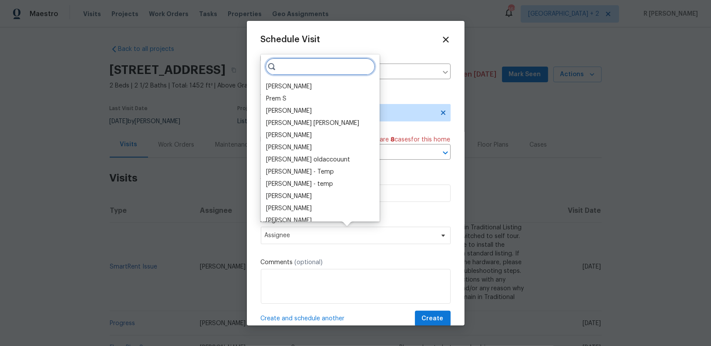
click at [306, 66] on input "search" at bounding box center [320, 66] width 110 height 17
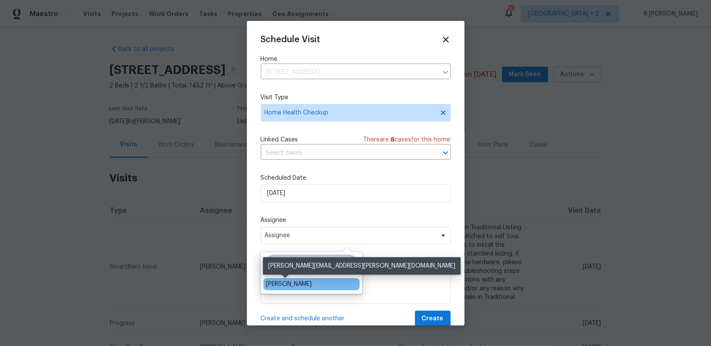
type input "sean"
click at [279, 288] on div "[PERSON_NAME]" at bounding box center [289, 284] width 46 height 9
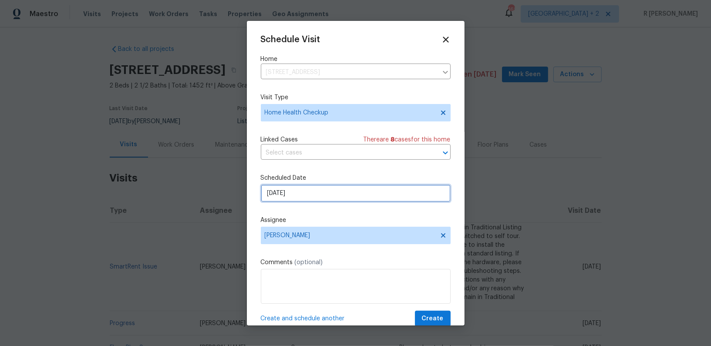
click at [344, 197] on input "[DATE]" at bounding box center [356, 192] width 190 height 17
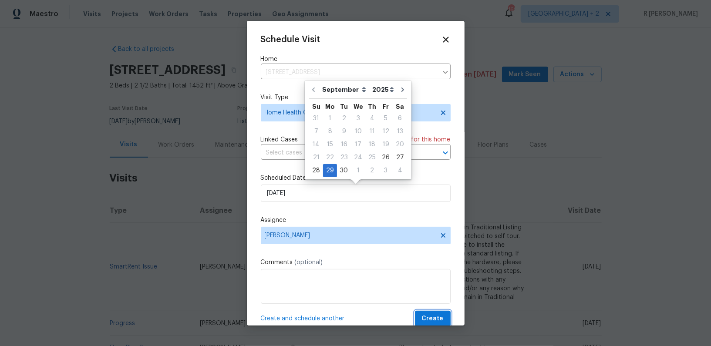
click at [434, 319] on span "Create" at bounding box center [433, 318] width 22 height 11
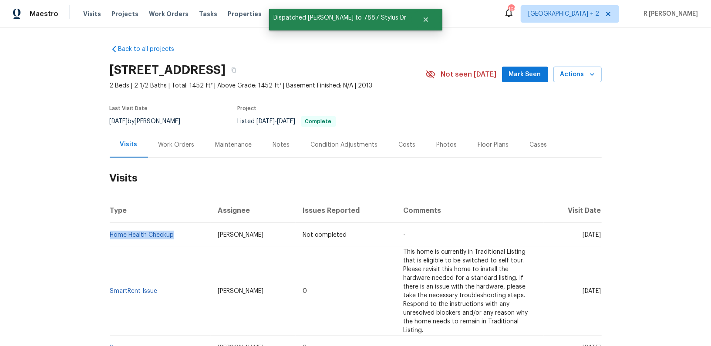
drag, startPoint x: 171, startPoint y: 235, endPoint x: 49, endPoint y: 239, distance: 121.9
click at [49, 239] on div "Back to all projects 7887 Stylus Dr, San Diego, CA 92108 2 Beds | 2 1/2 Baths |…" at bounding box center [355, 186] width 711 height 318
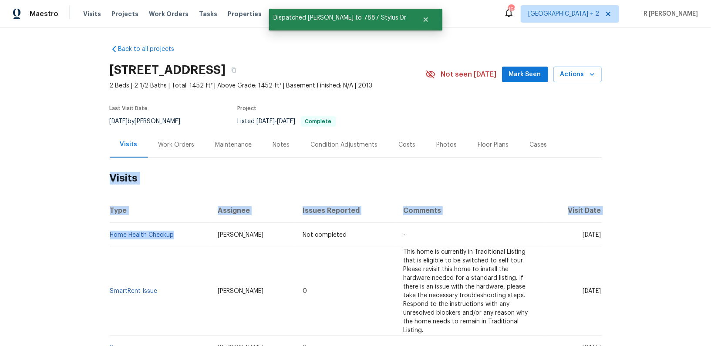
click at [49, 239] on div "Back to all projects 7887 Stylus Dr, San Diego, CA 92108 2 Beds | 2 1/2 Baths |…" at bounding box center [355, 186] width 711 height 318
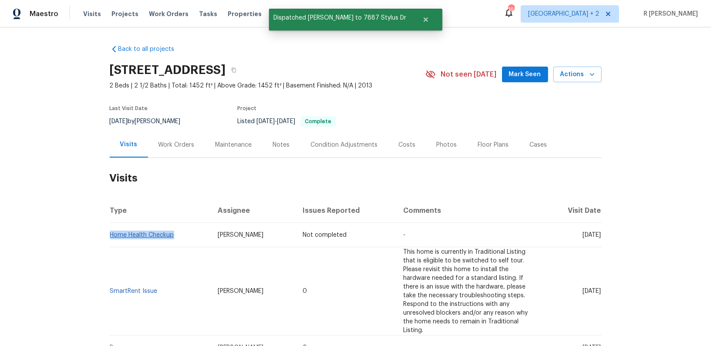
drag, startPoint x: 178, startPoint y: 236, endPoint x: 111, endPoint y: 237, distance: 67.4
click at [111, 237] on td "Home Health Checkup" at bounding box center [160, 235] width 101 height 24
copy link "Home Health Checkup"
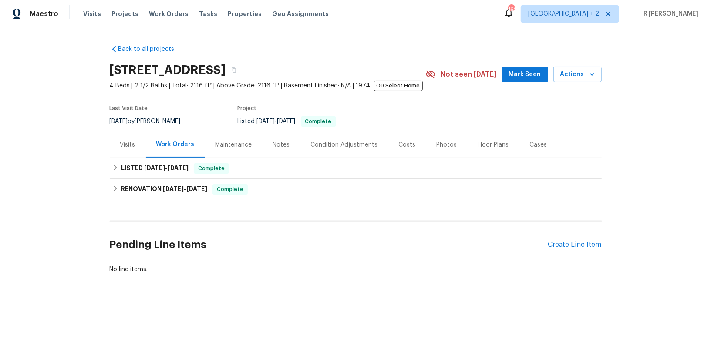
click at [127, 151] on div "Visits" at bounding box center [128, 145] width 36 height 26
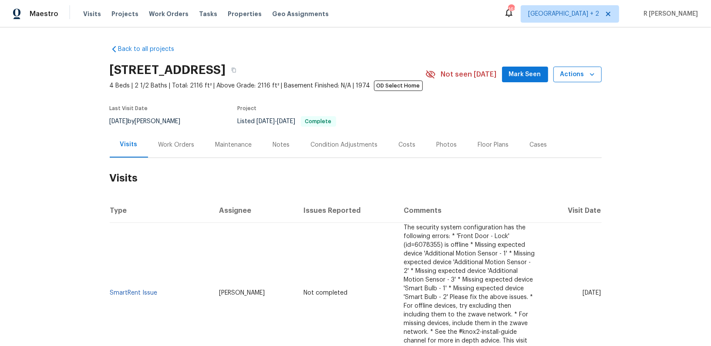
click at [581, 79] on span "Actions" at bounding box center [577, 74] width 34 height 11
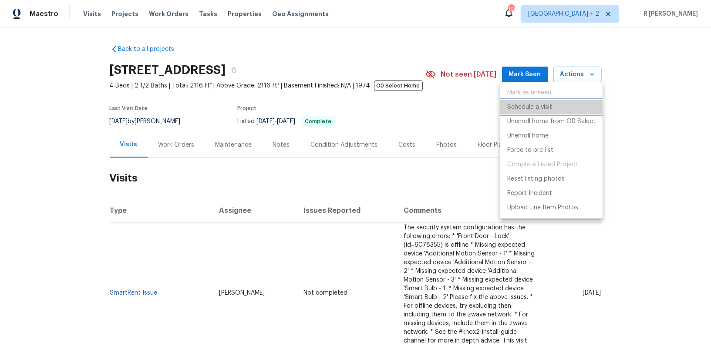
click at [530, 112] on li "Schedule a visit" at bounding box center [551, 107] width 102 height 14
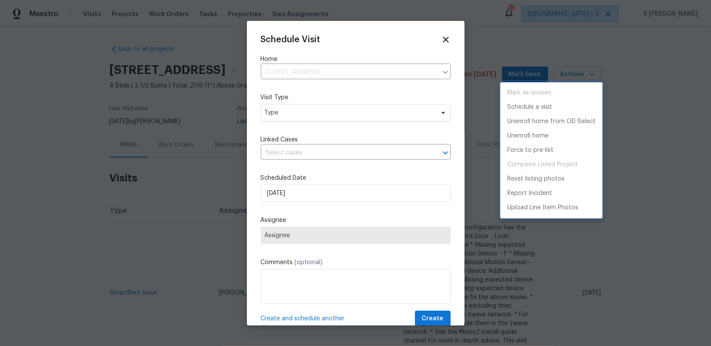
click at [335, 107] on div at bounding box center [355, 173] width 711 height 346
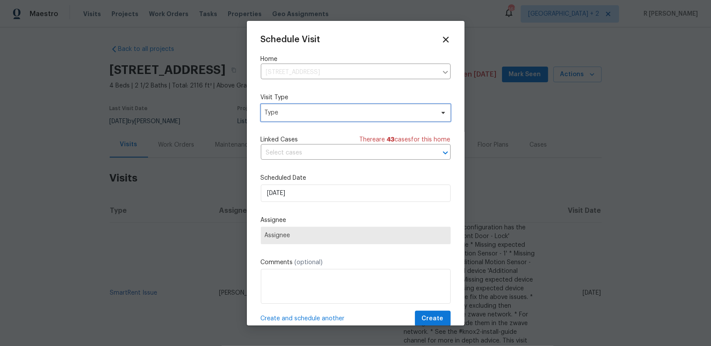
click at [324, 110] on span "Type" at bounding box center [349, 112] width 169 height 9
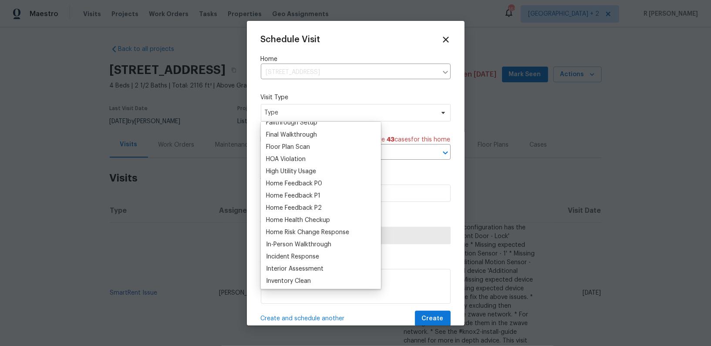
scroll to position [209, 0]
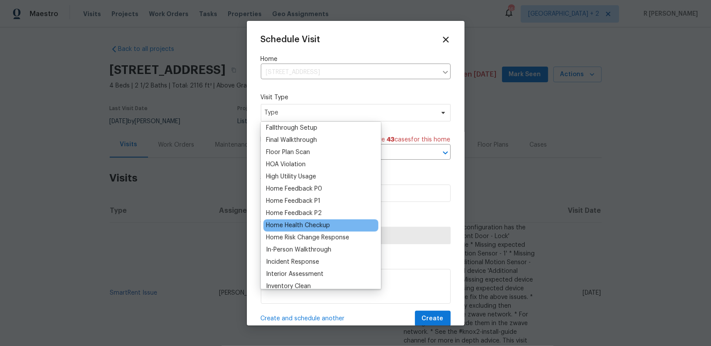
click at [319, 224] on div "Home Health Checkup" at bounding box center [298, 225] width 64 height 9
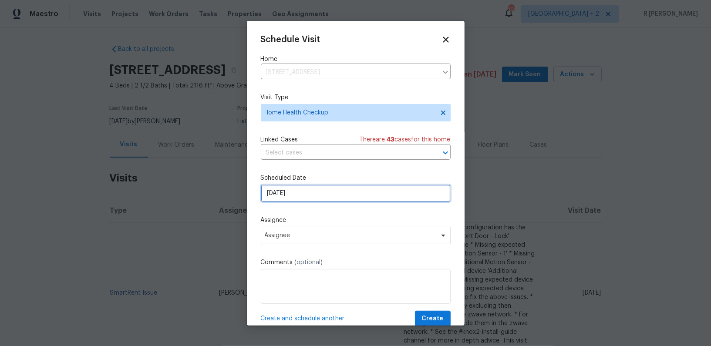
click at [306, 201] on input "[DATE]" at bounding box center [356, 192] width 190 height 17
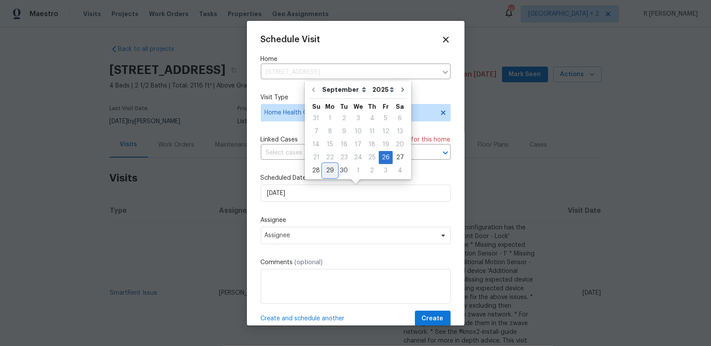
click at [326, 173] on div "29" at bounding box center [330, 170] width 14 height 12
type input "[DATE]"
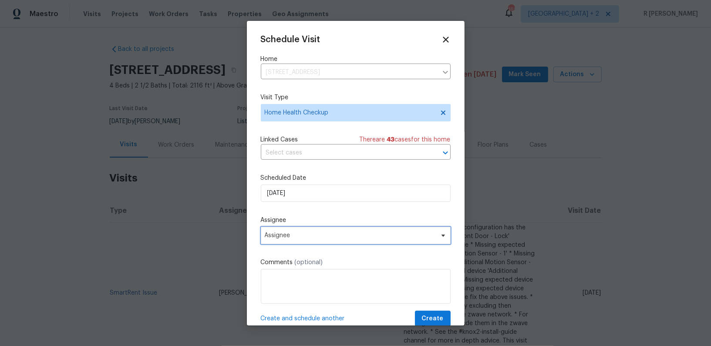
click at [288, 236] on span "Assignee" at bounding box center [350, 235] width 171 height 7
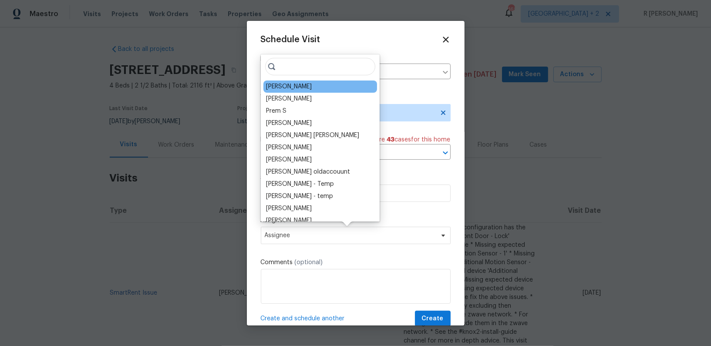
click at [299, 86] on div "[PERSON_NAME]" at bounding box center [289, 86] width 46 height 9
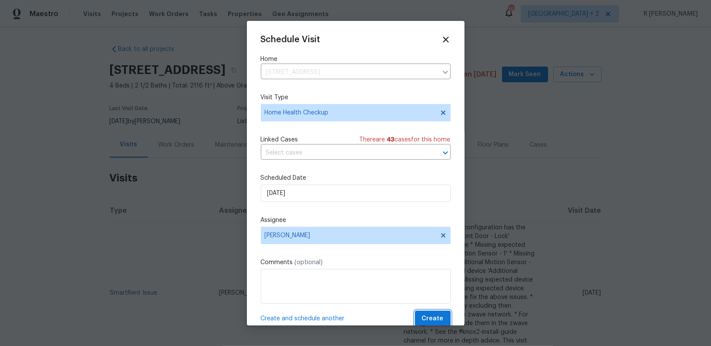
click at [436, 323] on span "Create" at bounding box center [433, 318] width 22 height 11
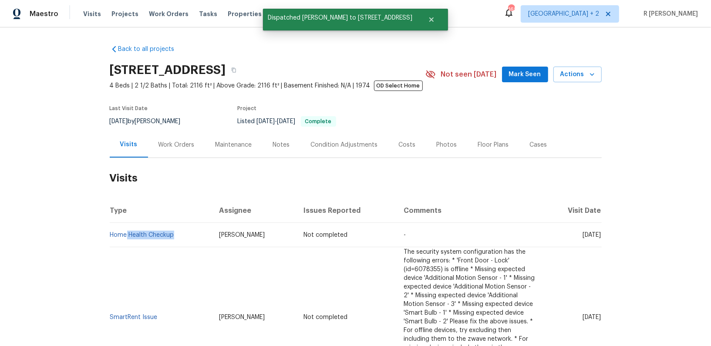
drag, startPoint x: 164, startPoint y: 237, endPoint x: 37, endPoint y: 237, distance: 127.5
click at [37, 237] on div "Back to all projects 141 Rainier Ct, Chula Vista, CA 91911 4 Beds | 2 1/2 Baths…" at bounding box center [355, 186] width 711 height 318
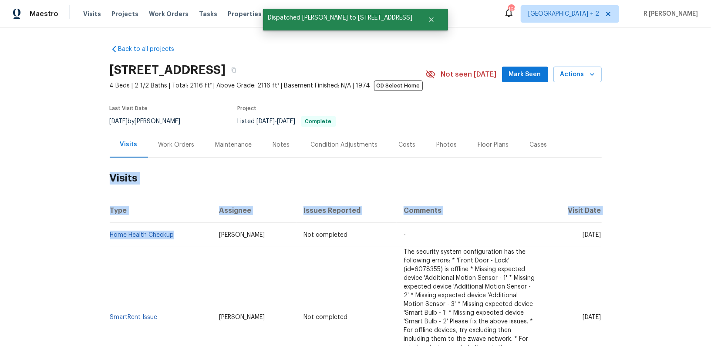
click at [37, 237] on div "Back to all projects 141 Rainier Ct, Chula Vista, CA 91911 4 Beds | 2 1/2 Baths…" at bounding box center [355, 186] width 711 height 318
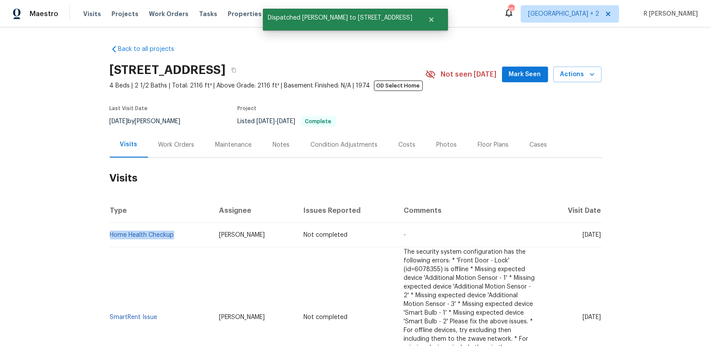
drag, startPoint x: 184, startPoint y: 234, endPoint x: 109, endPoint y: 235, distance: 75.3
click at [110, 235] on td "Home Health Checkup" at bounding box center [161, 235] width 103 height 24
copy link "Home Health Checkup"
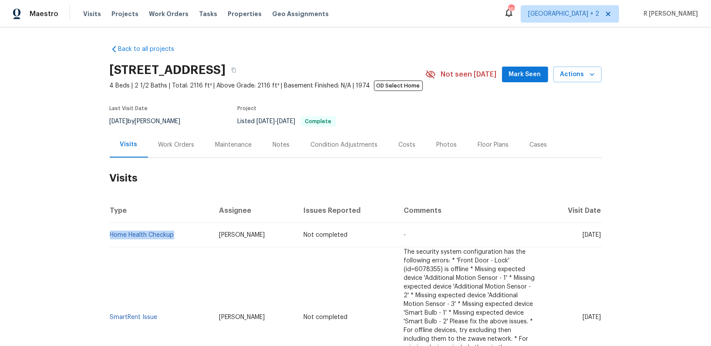
copy link "Home Health Checkup"
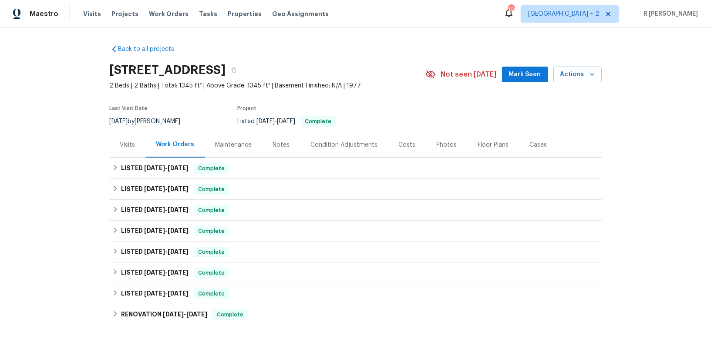
click at [126, 142] on div "Visits" at bounding box center [127, 145] width 15 height 9
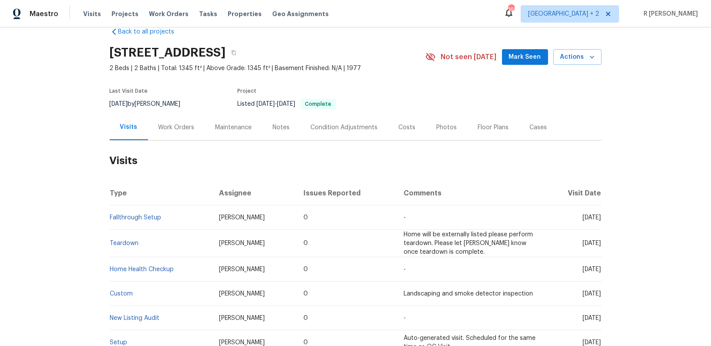
scroll to position [15, 0]
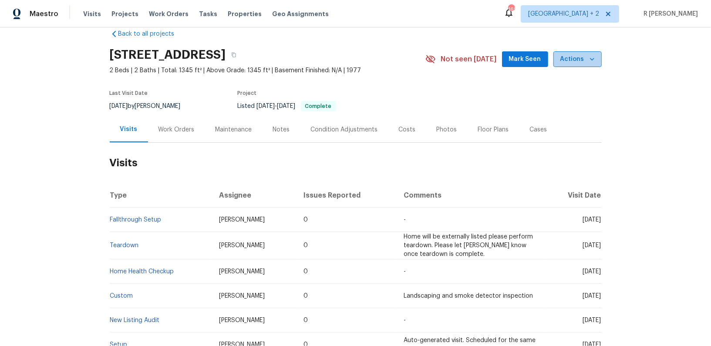
click at [590, 55] on icon "button" at bounding box center [591, 59] width 9 height 9
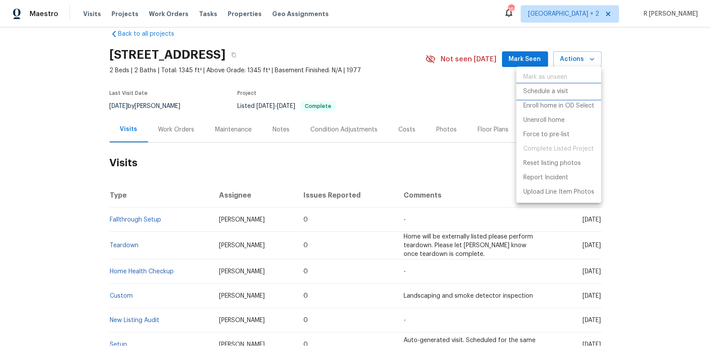
click at [534, 95] on p "Schedule a visit" at bounding box center [545, 91] width 45 height 9
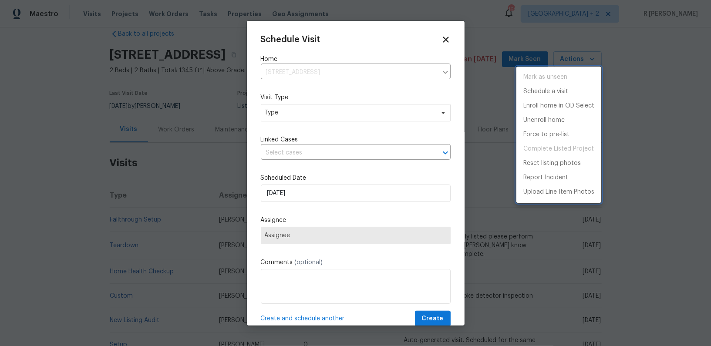
click at [304, 111] on div at bounding box center [355, 173] width 711 height 346
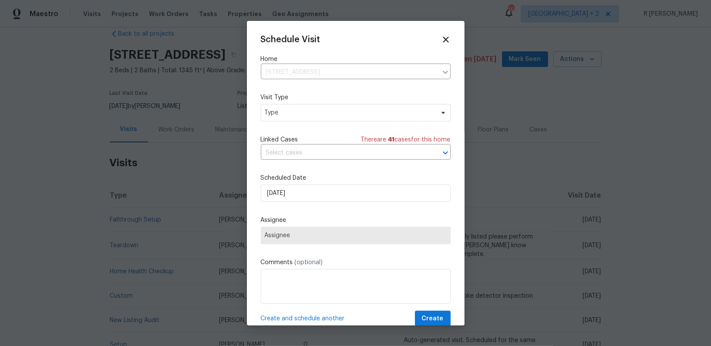
click at [296, 122] on div "Schedule Visit Home [STREET_ADDRESS] ​ Visit Type Type Linked Cases There are 4…" at bounding box center [356, 181] width 190 height 292
click at [276, 116] on span "Type" at bounding box center [349, 112] width 169 height 9
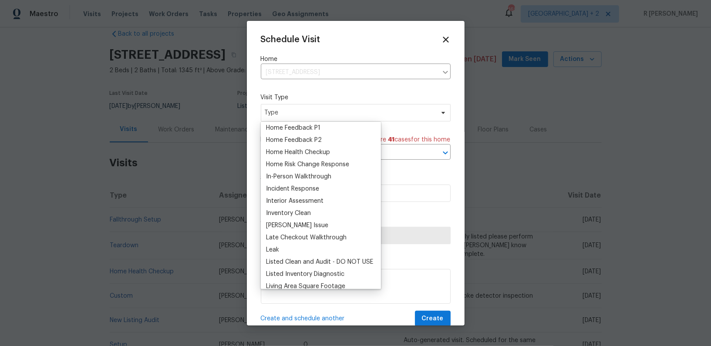
scroll to position [281, 0]
click at [283, 156] on div "Home Health Checkup" at bounding box center [298, 153] width 64 height 9
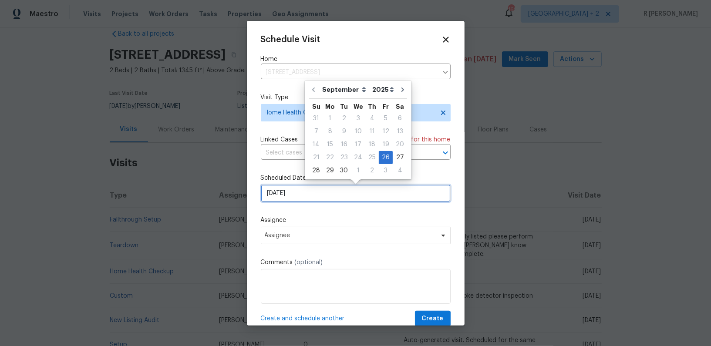
click at [303, 198] on input "[DATE]" at bounding box center [356, 192] width 190 height 17
click at [335, 170] on div "29" at bounding box center [330, 170] width 14 height 12
type input "[DATE]"
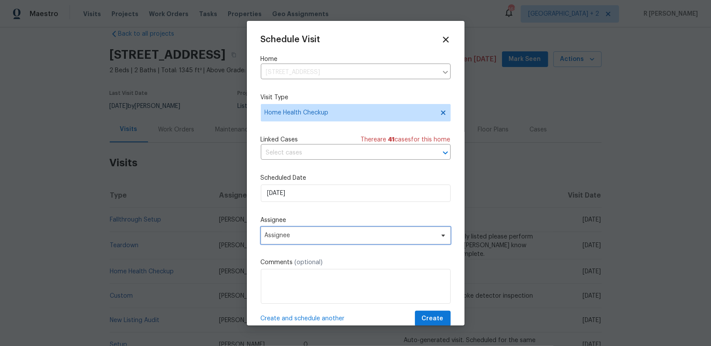
click at [298, 234] on span "Assignee" at bounding box center [350, 235] width 171 height 7
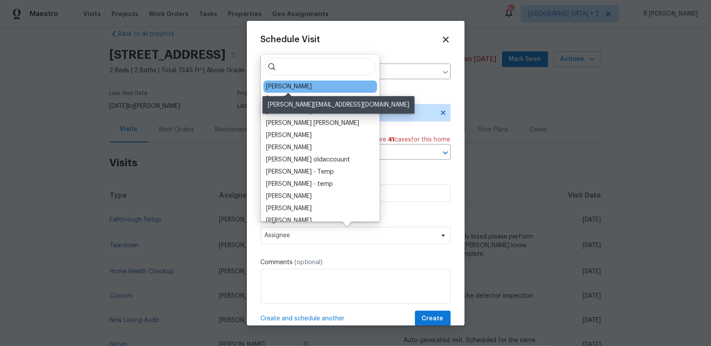
click at [304, 84] on div "[PERSON_NAME]" at bounding box center [289, 86] width 46 height 9
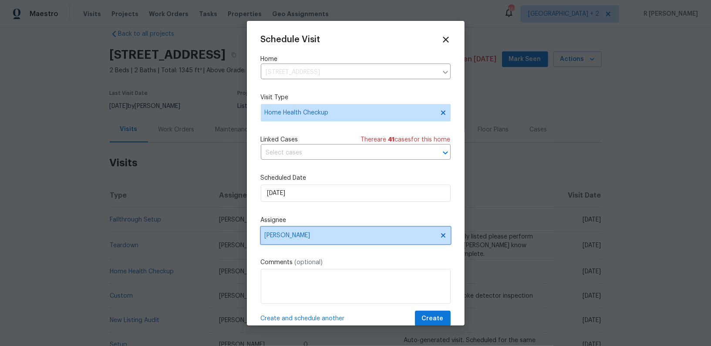
click at [446, 235] on span "[PERSON_NAME]" at bounding box center [356, 235] width 190 height 17
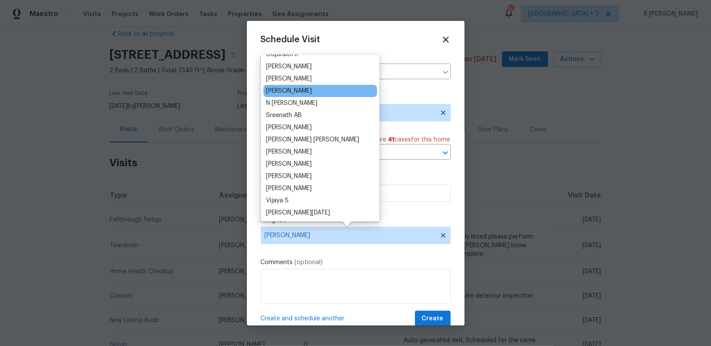
scroll to position [0, 0]
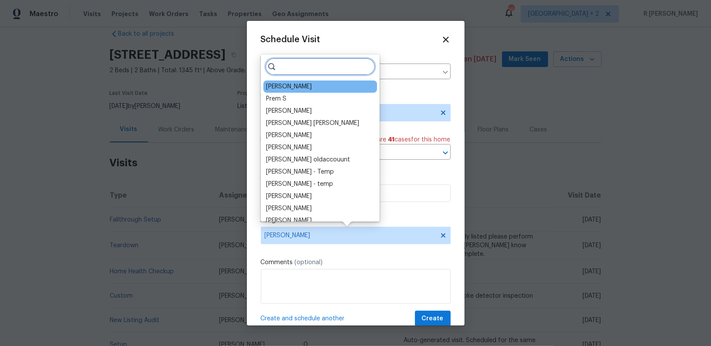
click at [298, 68] on input "search" at bounding box center [320, 66] width 110 height 17
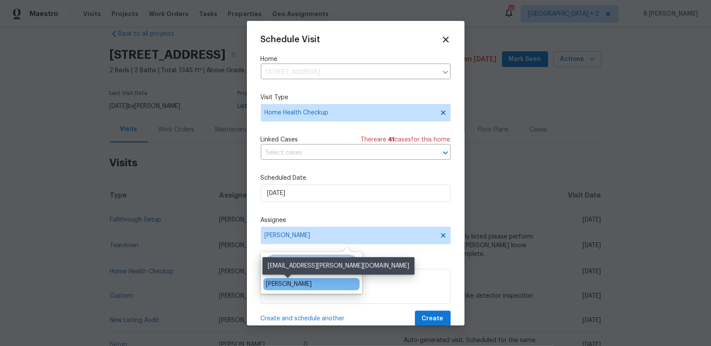
type input "kad"
click at [287, 282] on div "[PERSON_NAME]" at bounding box center [289, 284] width 46 height 9
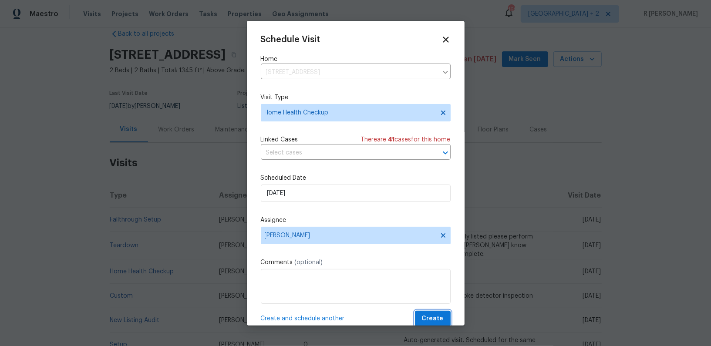
click at [437, 316] on span "Create" at bounding box center [433, 318] width 22 height 11
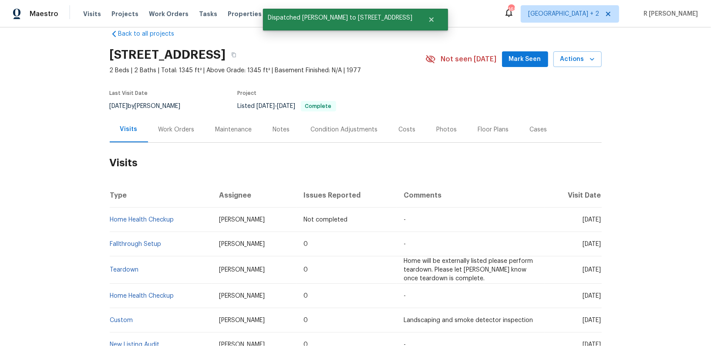
drag, startPoint x: 181, startPoint y: 220, endPoint x: 50, endPoint y: 219, distance: 131.4
click at [50, 219] on div "Back to all projects 1124 Eureka St Apt 28, San Diego, CA 92110 2 Beds | 2 Bath…" at bounding box center [355, 186] width 711 height 318
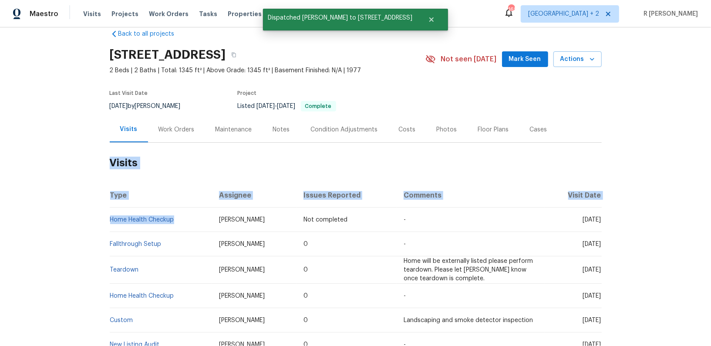
click at [50, 219] on div "Back to all projects 1124 Eureka St Apt 28, San Diego, CA 92110 2 Beds | 2 Bath…" at bounding box center [355, 186] width 711 height 318
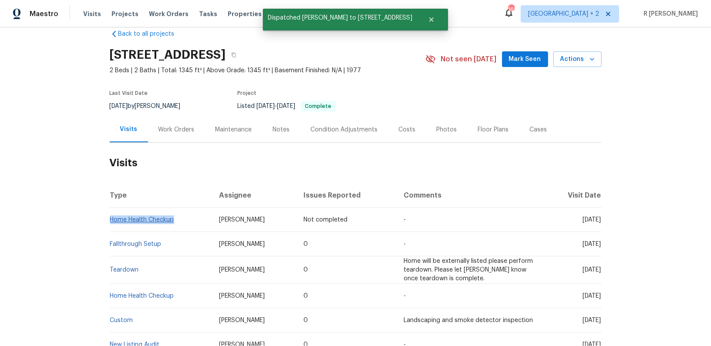
drag, startPoint x: 171, startPoint y: 218, endPoint x: 110, endPoint y: 221, distance: 61.4
click at [110, 221] on td "Home Health Checkup" at bounding box center [161, 220] width 103 height 24
copy link "Home Health Checkup"
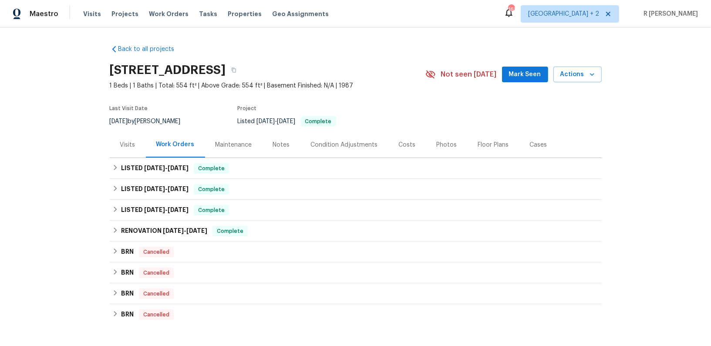
click at [135, 147] on div "Visits" at bounding box center [128, 145] width 36 height 26
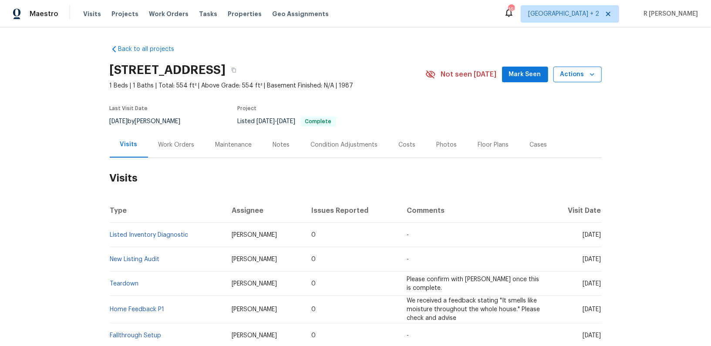
click at [574, 71] on span "Actions" at bounding box center [577, 74] width 34 height 11
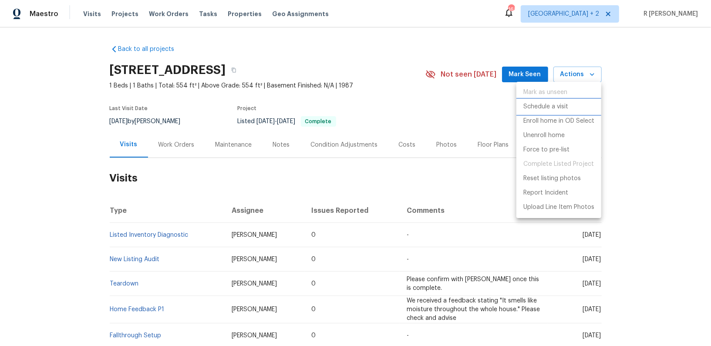
click at [526, 103] on p "Schedule a visit" at bounding box center [545, 106] width 45 height 9
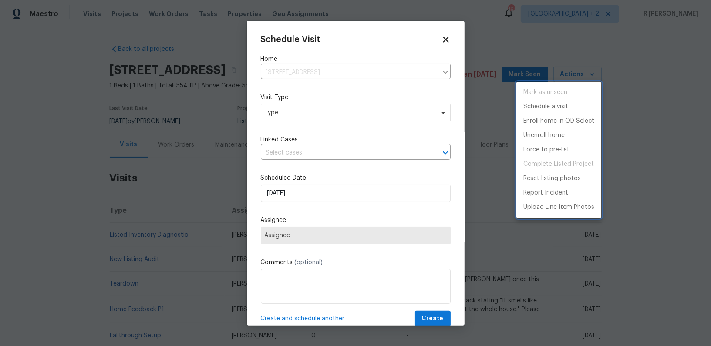
click at [292, 110] on div at bounding box center [355, 173] width 711 height 346
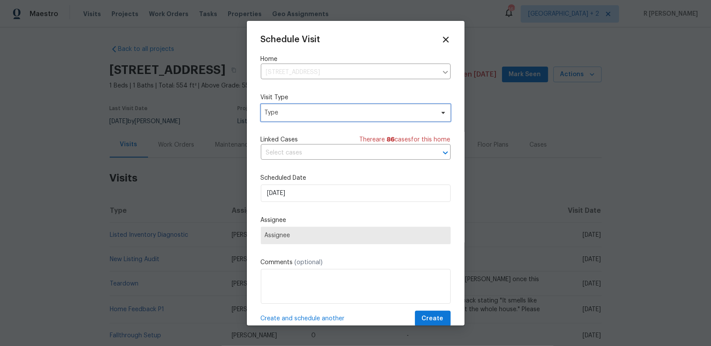
click at [288, 114] on span "Type" at bounding box center [349, 112] width 169 height 9
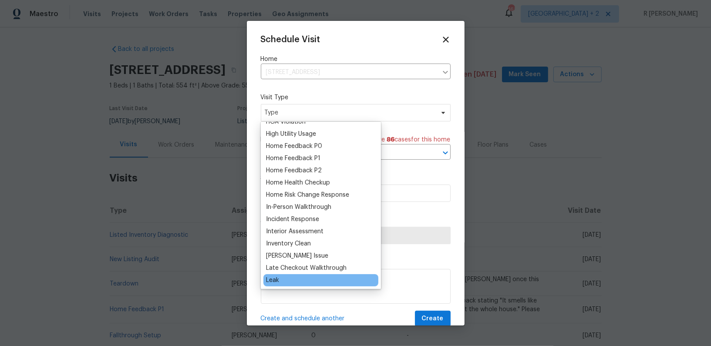
scroll to position [235, 0]
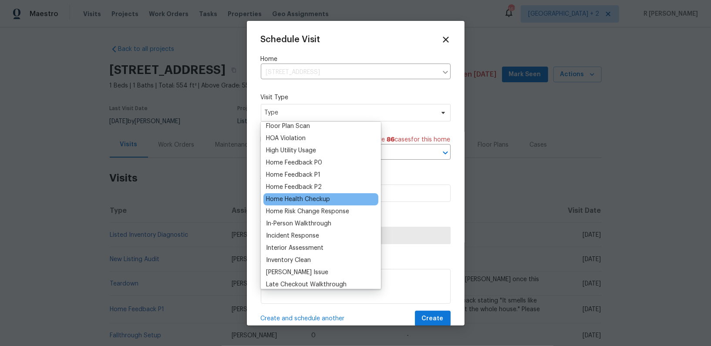
click at [288, 202] on div "Home Health Checkup" at bounding box center [298, 199] width 64 height 9
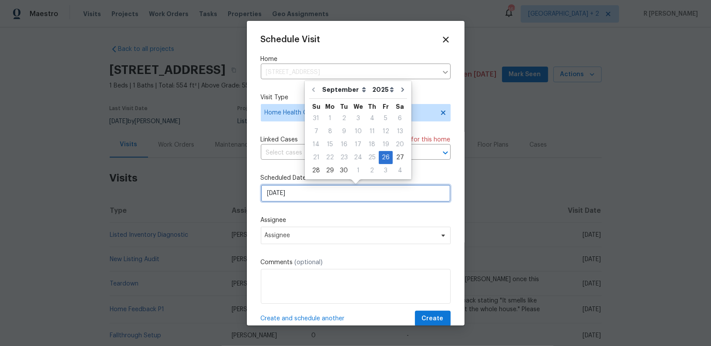
click at [287, 189] on input "26/09/2025" at bounding box center [356, 192] width 190 height 17
click at [324, 171] on div "29" at bounding box center [330, 170] width 14 height 12
type input "29/09/2025"
click at [324, 171] on div "Schedule Visit Home 3987 Nobel Dr Unit 341, San Diego, CA 92122 ​ Visit Type Ho…" at bounding box center [356, 181] width 190 height 292
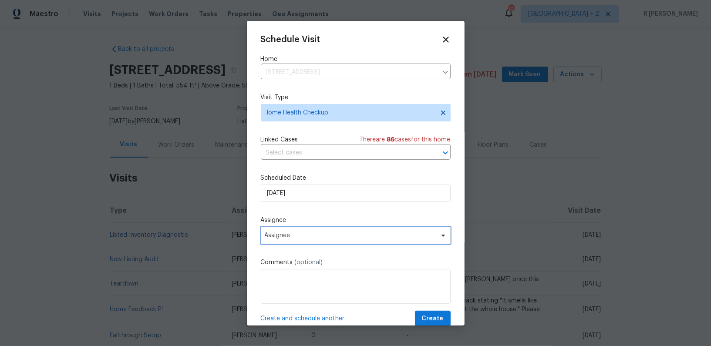
click at [299, 232] on span "Assignee" at bounding box center [356, 235] width 190 height 17
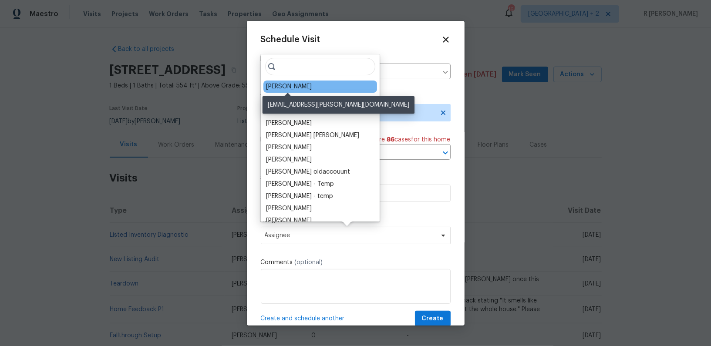
click at [299, 89] on div "Kaden Peterson" at bounding box center [289, 86] width 46 height 9
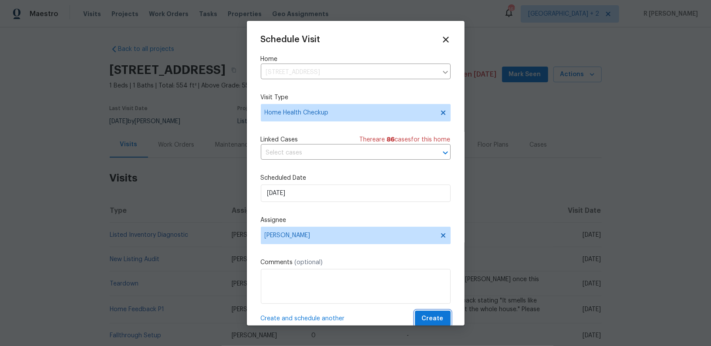
click at [437, 317] on span "Create" at bounding box center [433, 318] width 22 height 11
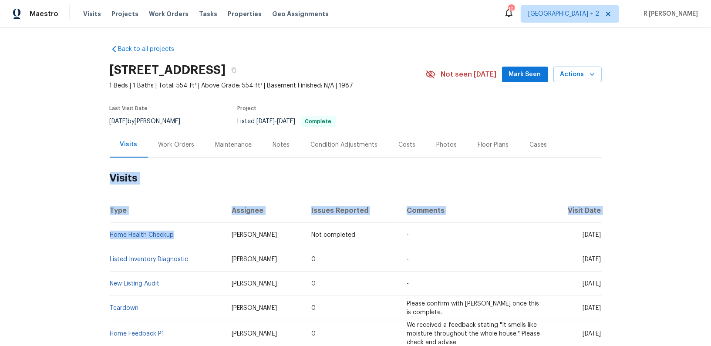
drag, startPoint x: 178, startPoint y: 234, endPoint x: 0, endPoint y: 234, distance: 178.4
click at [0, 234] on div "Back to all projects 3987 Nobel Dr Unit 341, San Diego, CA 92122 1 Beds | 1 Bat…" at bounding box center [355, 186] width 711 height 318
click at [34, 237] on div "Back to all projects 3987 Nobel Dr Unit 341, San Diego, CA 92122 1 Beds | 1 Bat…" at bounding box center [355, 186] width 711 height 318
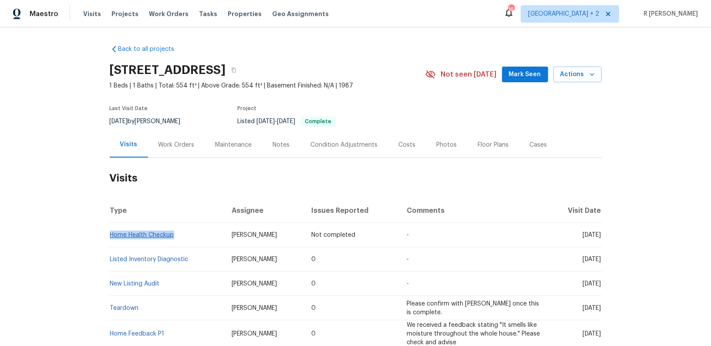
drag, startPoint x: 184, startPoint y: 231, endPoint x: 110, endPoint y: 231, distance: 74.0
click at [110, 231] on td "Home Health Checkup" at bounding box center [167, 235] width 115 height 24
copy link "Home Health Checkup"
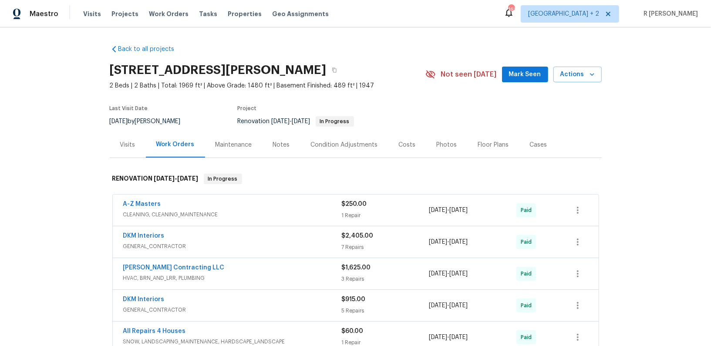
click at [135, 144] on div "Visits" at bounding box center [128, 145] width 36 height 26
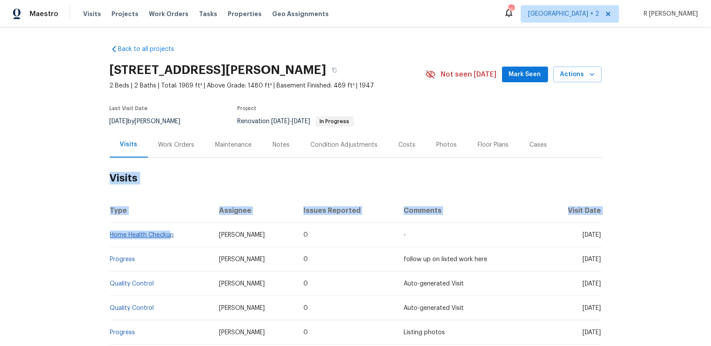
drag, startPoint x: 104, startPoint y: 234, endPoint x: 169, endPoint y: 234, distance: 64.8
click at [169, 234] on div "Back to all projects [STREET_ADDRESS][PERSON_NAME] 2 Beds | 2 Baths | Total: 19…" at bounding box center [355, 186] width 711 height 318
click at [64, 243] on div "Back to all projects [STREET_ADDRESS][PERSON_NAME] 2 Beds | 2 Baths | Total: 19…" at bounding box center [355, 186] width 711 height 318
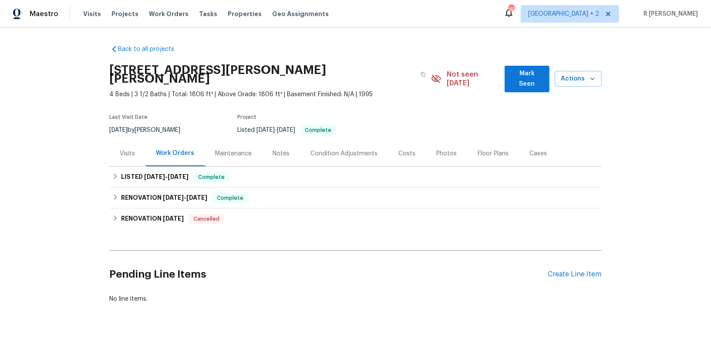
click at [126, 149] on div "Visits" at bounding box center [127, 153] width 15 height 9
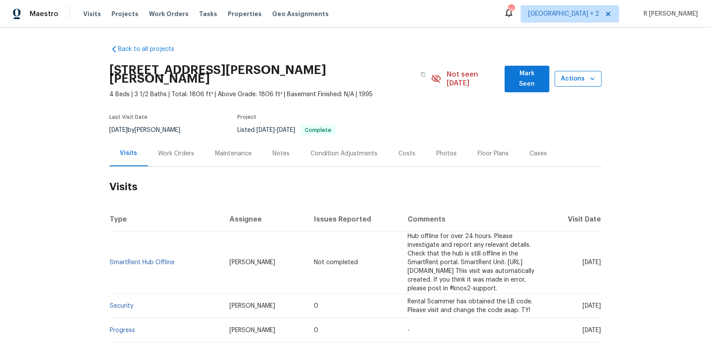
click at [570, 75] on span "Actions" at bounding box center [577, 79] width 33 height 11
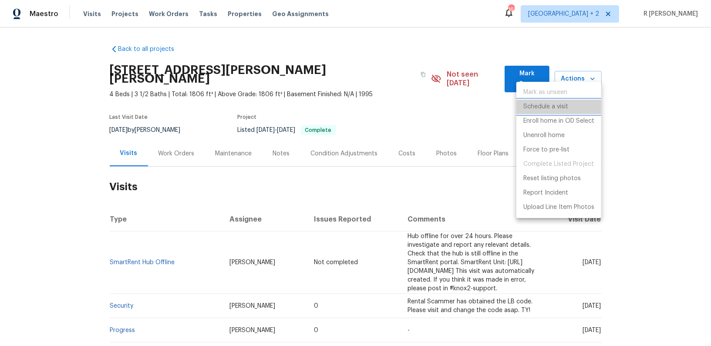
click at [537, 108] on p "Schedule a visit" at bounding box center [545, 106] width 45 height 9
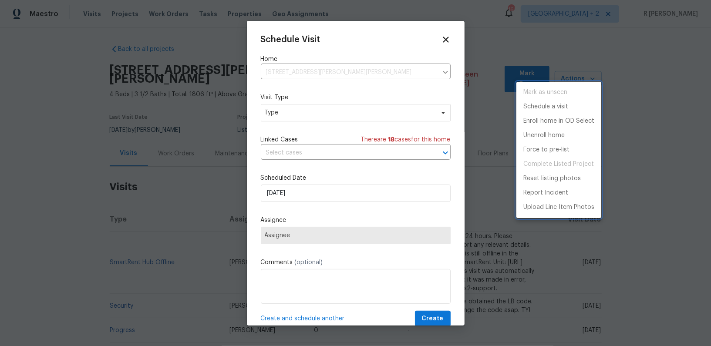
click at [284, 114] on div at bounding box center [355, 173] width 711 height 346
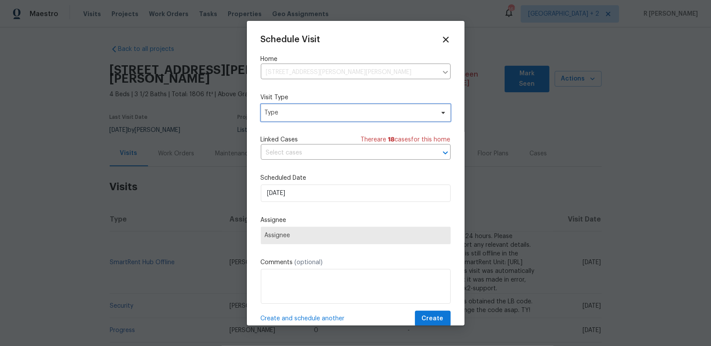
click at [284, 114] on span "Type" at bounding box center [349, 112] width 169 height 9
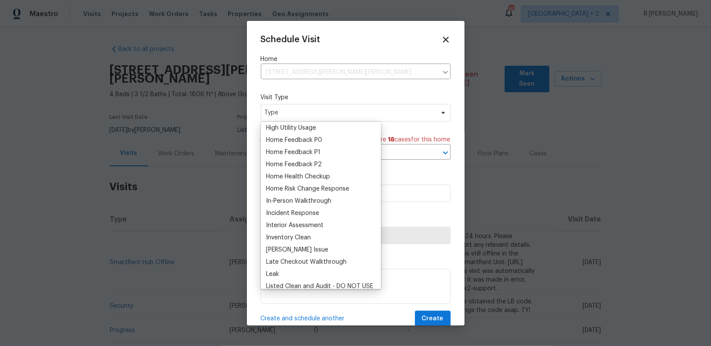
scroll to position [261, 0]
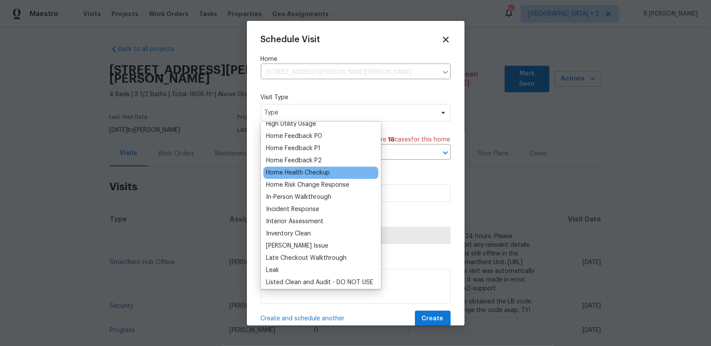
click at [309, 171] on div "Home Health Checkup" at bounding box center [298, 172] width 64 height 9
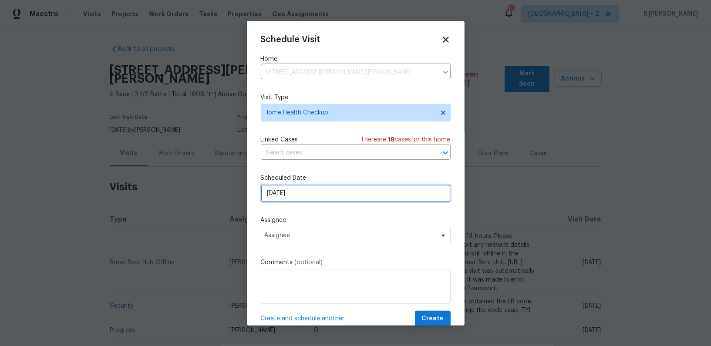
click at [281, 190] on input "26/09/2025" at bounding box center [356, 192] width 190 height 17
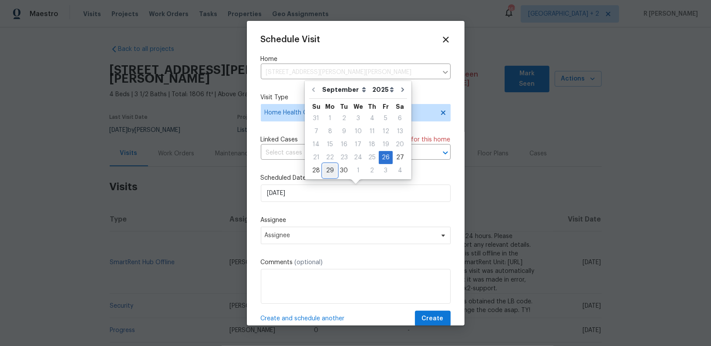
click at [332, 165] on div "29" at bounding box center [330, 170] width 14 height 12
type input "29/09/2025"
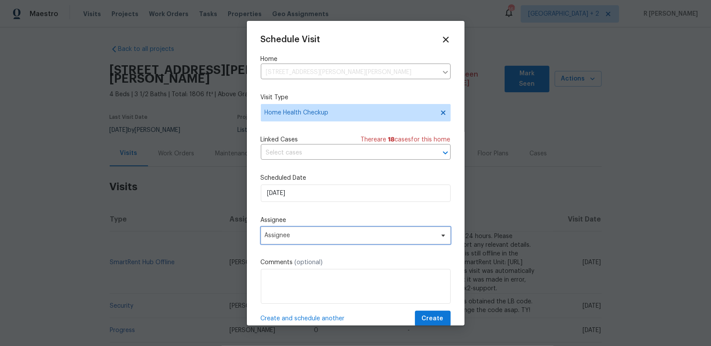
click at [305, 238] on span "Assignee" at bounding box center [350, 235] width 171 height 7
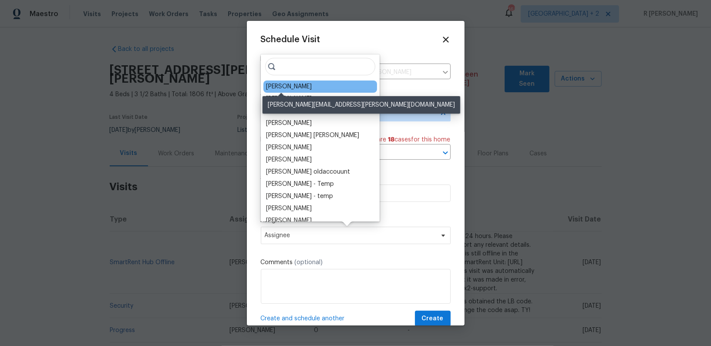
click at [291, 89] on div "[PERSON_NAME]" at bounding box center [289, 86] width 46 height 9
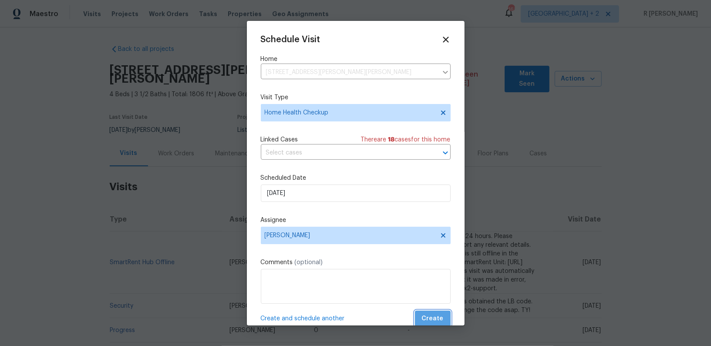
click at [436, 320] on span "Create" at bounding box center [433, 318] width 22 height 11
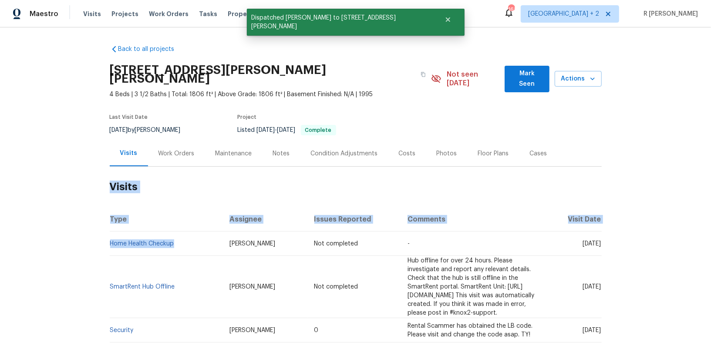
drag, startPoint x: 185, startPoint y: 233, endPoint x: 90, endPoint y: 228, distance: 95.5
click at [90, 228] on div "Back to all projects 641 Emerald Meadows Ct, Saint Charles, MO 63304 4 Beds | 3…" at bounding box center [355, 186] width 711 height 318
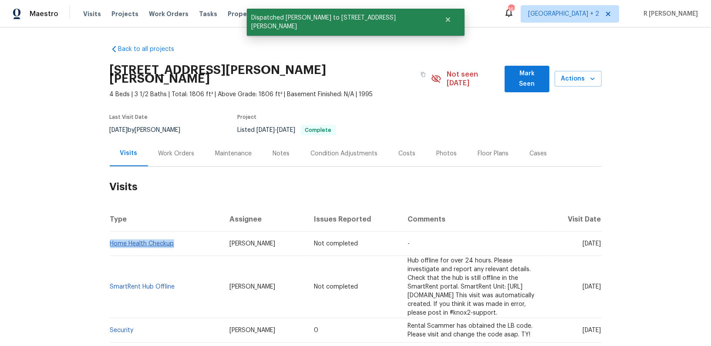
drag, startPoint x: 183, startPoint y: 232, endPoint x: 111, endPoint y: 236, distance: 72.3
click at [111, 236] on td "Home Health Checkup" at bounding box center [166, 243] width 113 height 24
copy link "Home Health Checkup"
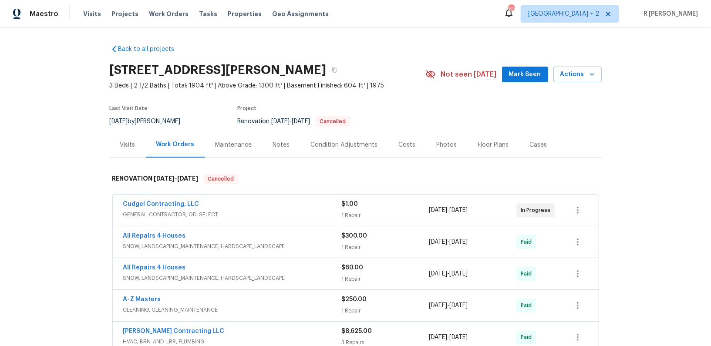
click at [123, 142] on div "Visits" at bounding box center [127, 145] width 15 height 9
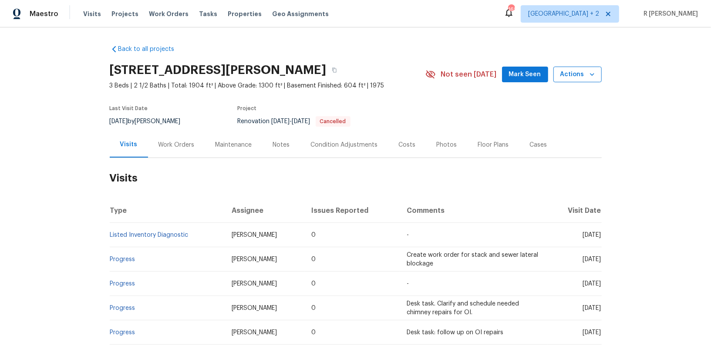
click at [578, 69] on span "Actions" at bounding box center [577, 74] width 34 height 11
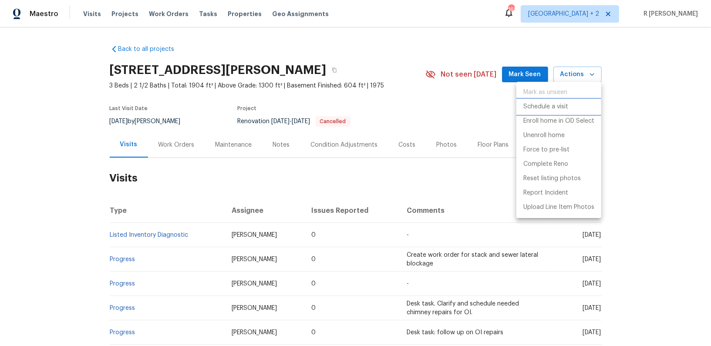
click at [547, 106] on p "Schedule a visit" at bounding box center [545, 106] width 45 height 9
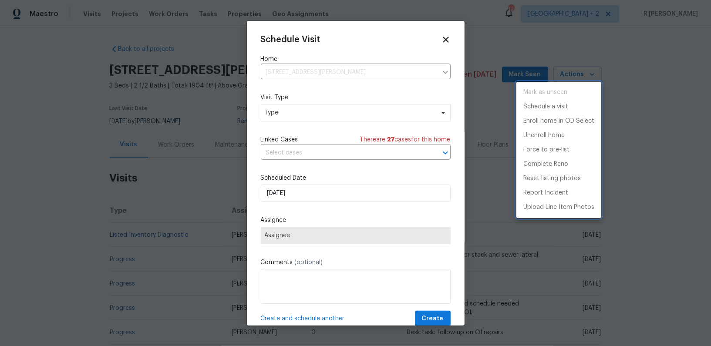
click at [290, 107] on div at bounding box center [355, 173] width 711 height 346
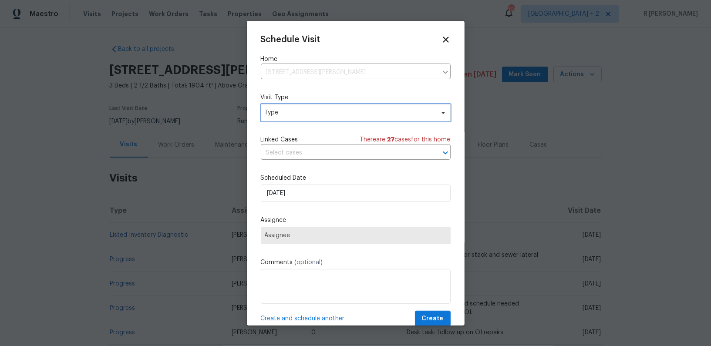
click at [288, 113] on span "Type" at bounding box center [349, 112] width 169 height 9
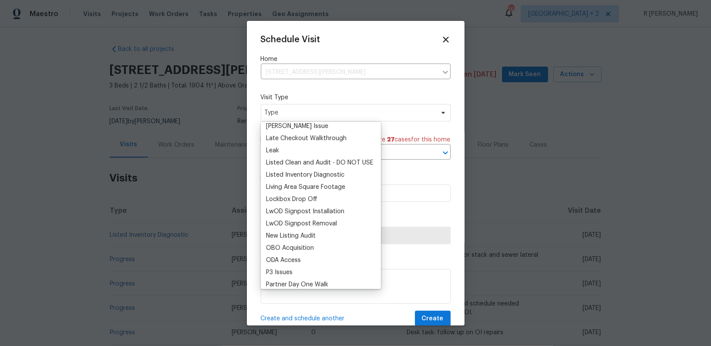
scroll to position [275, 0]
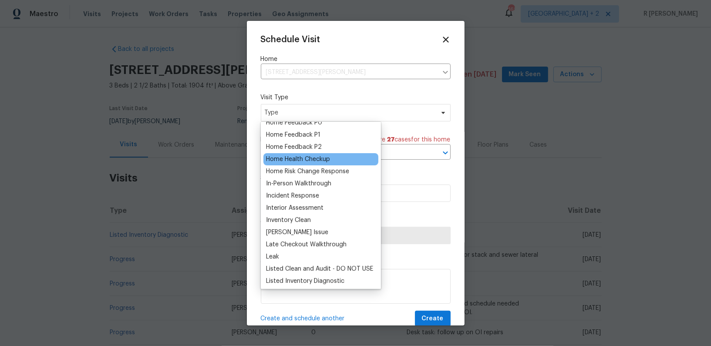
click at [290, 162] on div "Home Health Checkup" at bounding box center [298, 159] width 64 height 9
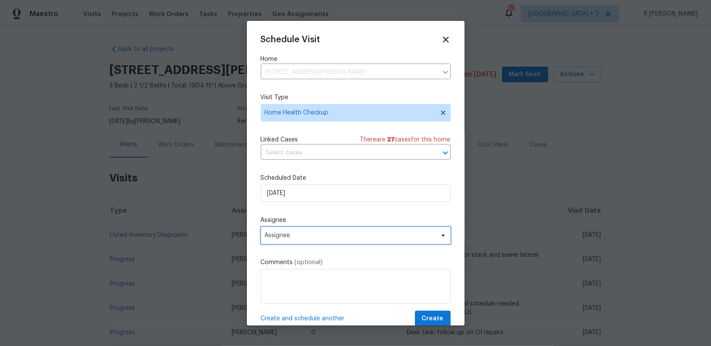
click at [307, 232] on span "Assignee" at bounding box center [356, 235] width 190 height 17
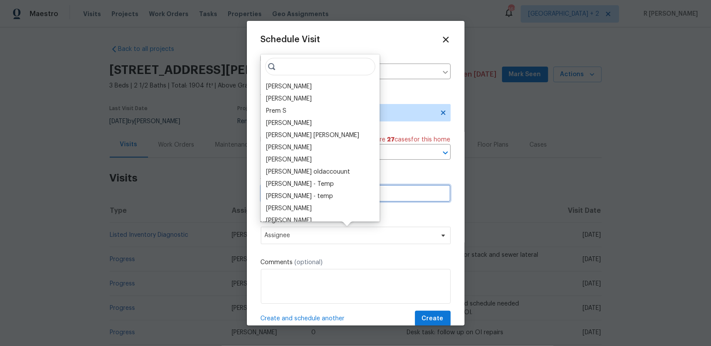
click at [392, 201] on input "26/09/2025" at bounding box center [356, 192] width 190 height 17
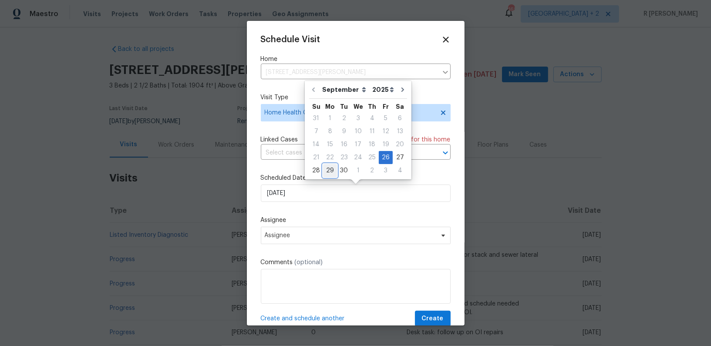
click at [333, 171] on div "29" at bounding box center [330, 170] width 14 height 12
type input "29/09/2025"
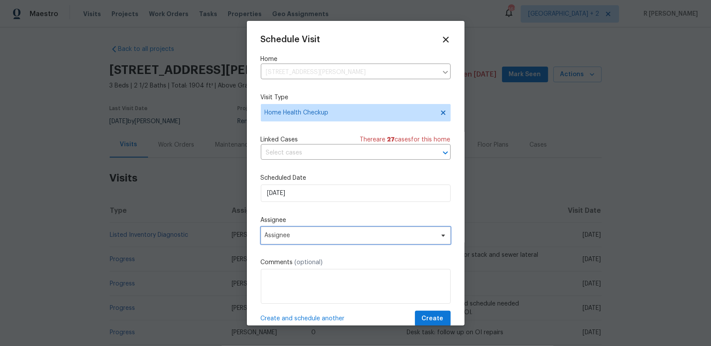
click at [322, 230] on span "Assignee" at bounding box center [356, 235] width 190 height 17
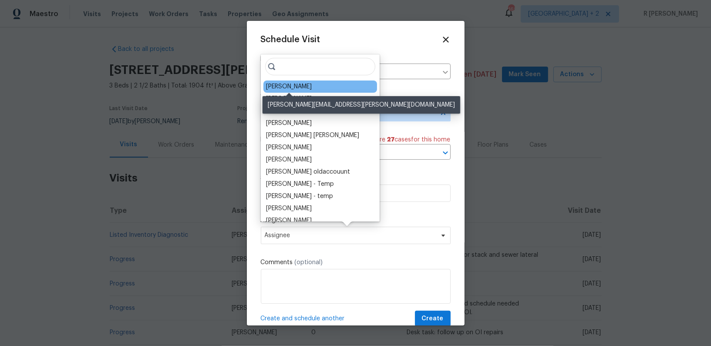
click at [306, 86] on div "Michael Gruener" at bounding box center [289, 86] width 46 height 9
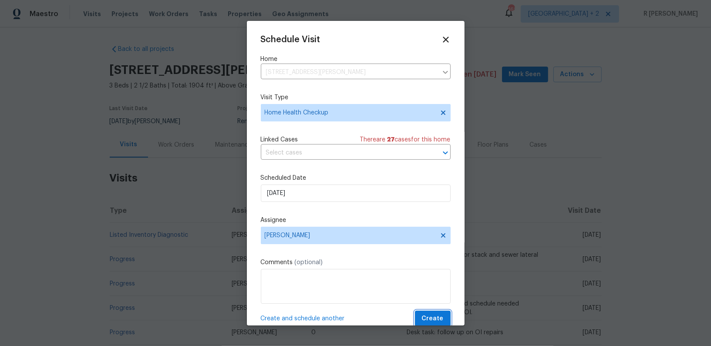
click at [418, 318] on button "Create" at bounding box center [433, 319] width 36 height 16
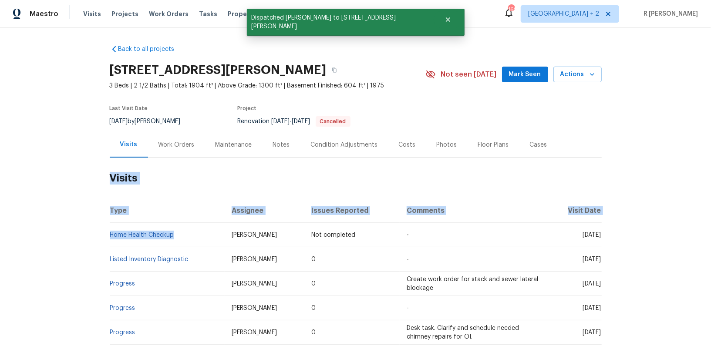
drag, startPoint x: 176, startPoint y: 236, endPoint x: 15, endPoint y: 221, distance: 161.6
click at [15, 221] on div "Back to all projects 887 Totem Woods Ct, Manchester, MO 63021 3 Beds | 2 1/2 Ba…" at bounding box center [355, 186] width 711 height 318
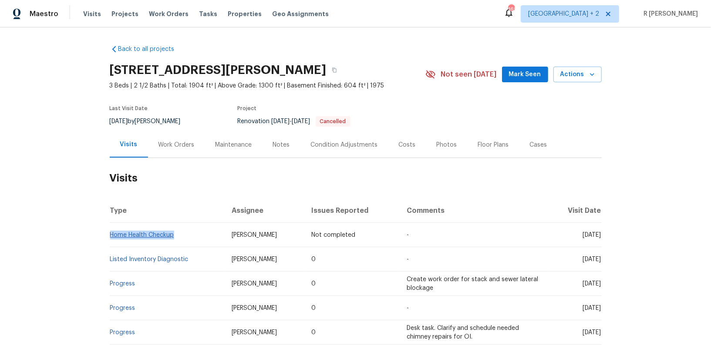
drag, startPoint x: 177, startPoint y: 232, endPoint x: 110, endPoint y: 236, distance: 67.1
click at [110, 236] on td "Home Health Checkup" at bounding box center [167, 235] width 115 height 24
copy link "Home Health Checkup"
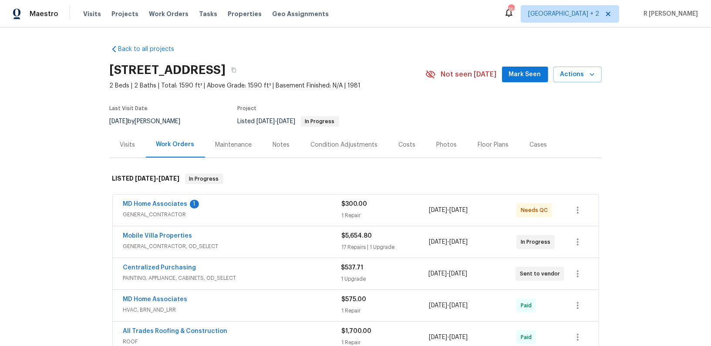
click at [133, 151] on div "Visits" at bounding box center [128, 145] width 36 height 26
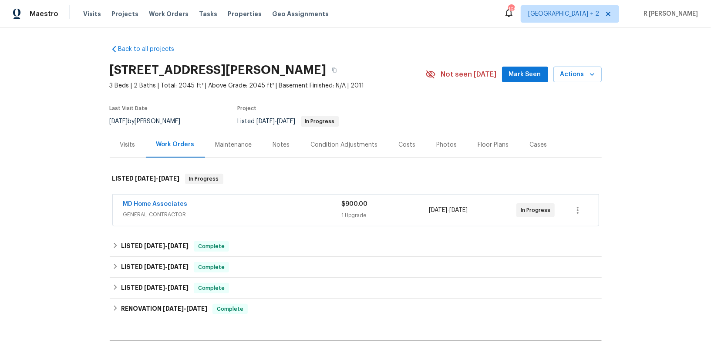
click at [128, 145] on div "Visits" at bounding box center [127, 145] width 15 height 9
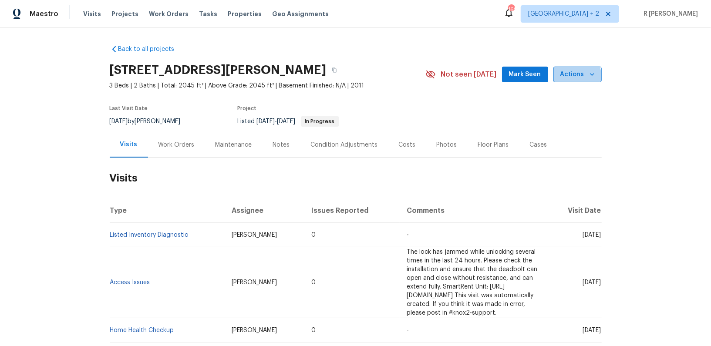
click at [563, 78] on span "Actions" at bounding box center [577, 74] width 34 height 11
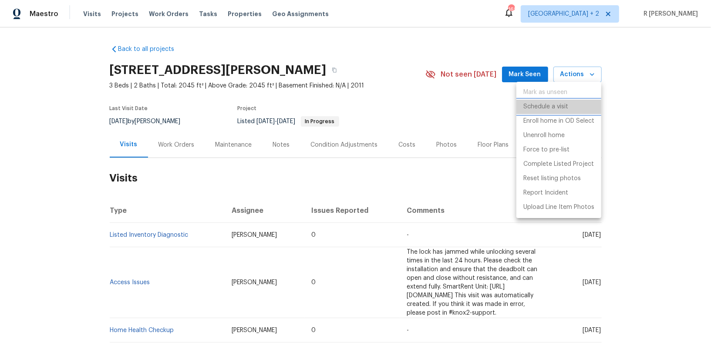
click at [535, 105] on p "Schedule a visit" at bounding box center [545, 106] width 45 height 9
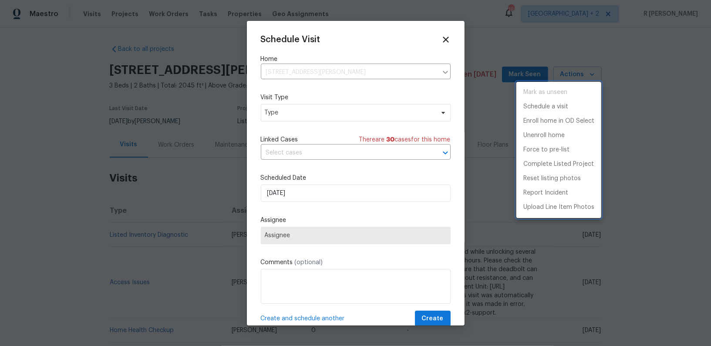
click at [299, 122] on div at bounding box center [355, 173] width 711 height 346
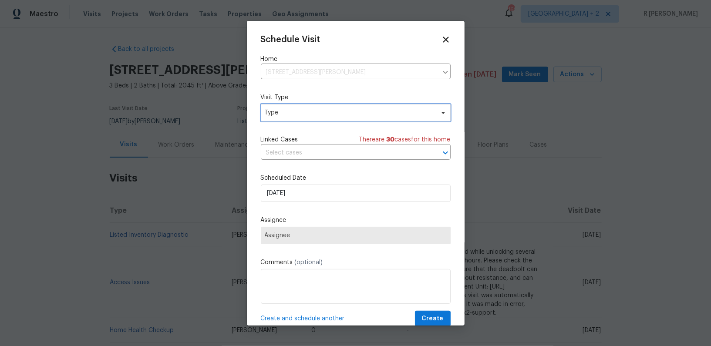
click at [313, 112] on span "Type" at bounding box center [349, 112] width 169 height 9
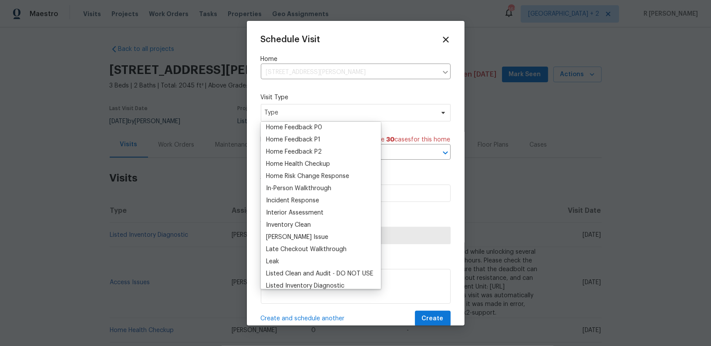
scroll to position [274, 0]
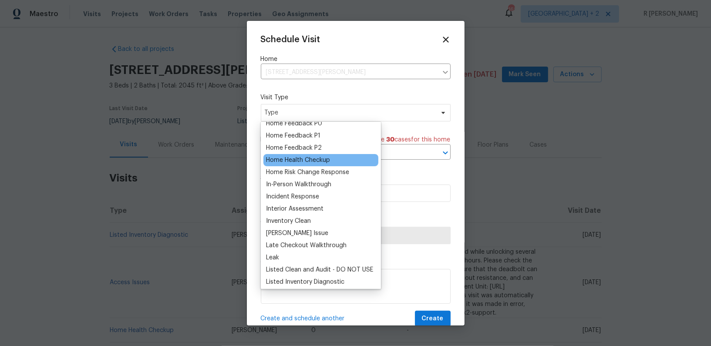
click at [309, 164] on div "Home Health Checkup" at bounding box center [320, 160] width 115 height 12
click at [303, 161] on div "Home Health Checkup" at bounding box center [298, 160] width 64 height 9
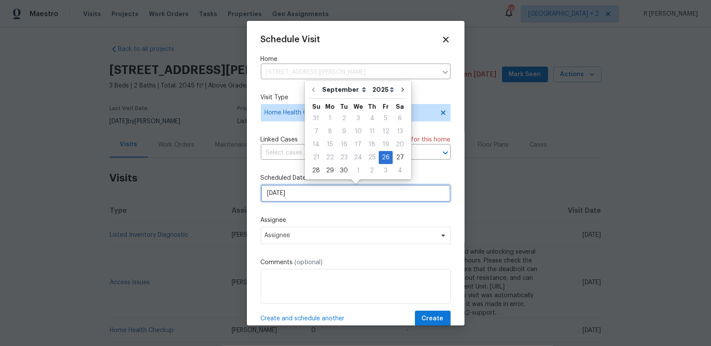
click at [304, 196] on input "26/09/2025" at bounding box center [356, 192] width 190 height 17
click at [327, 168] on div "29" at bounding box center [330, 170] width 14 height 12
type input "29/09/2025"
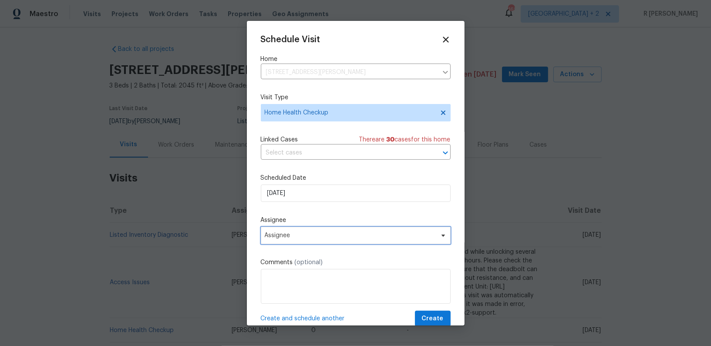
click at [309, 232] on span "Assignee" at bounding box center [356, 235] width 190 height 17
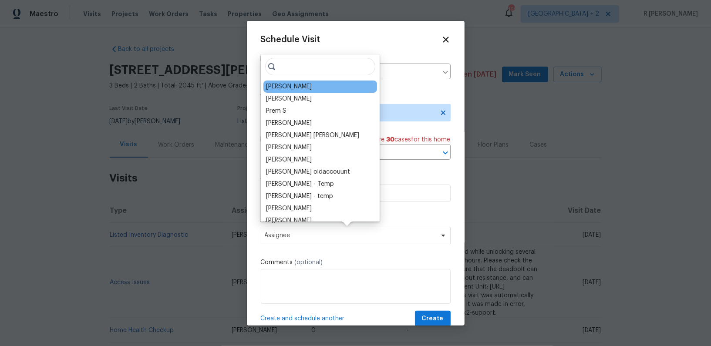
click at [312, 88] on div "[PERSON_NAME]" at bounding box center [320, 86] width 114 height 12
click at [313, 83] on div "[PERSON_NAME]" at bounding box center [320, 86] width 114 height 12
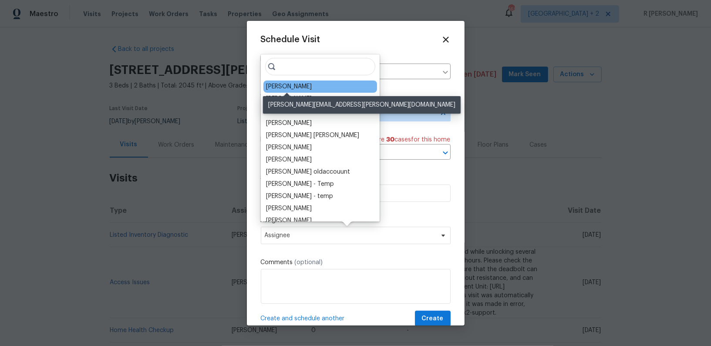
click at [288, 84] on div "[PERSON_NAME]" at bounding box center [289, 86] width 46 height 9
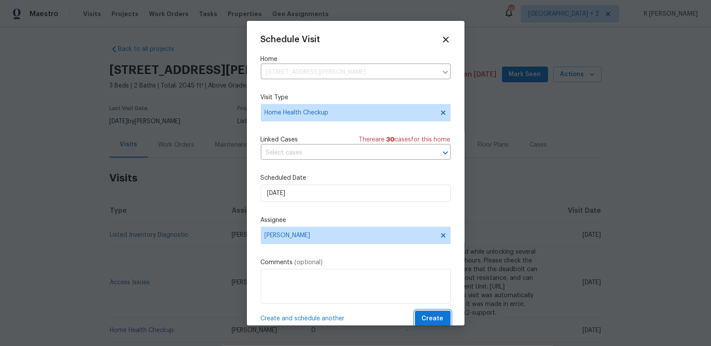
click at [426, 319] on span "Create" at bounding box center [433, 318] width 22 height 11
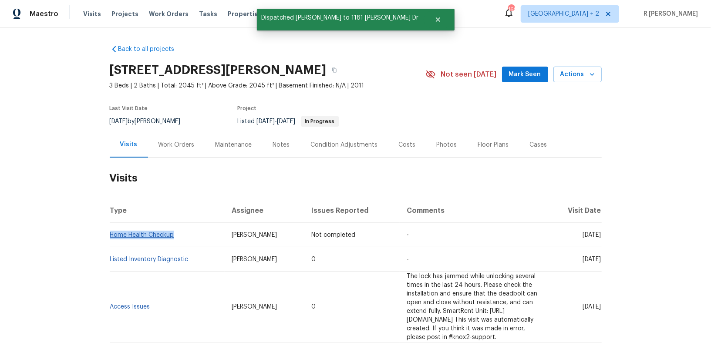
drag, startPoint x: 179, startPoint y: 236, endPoint x: 111, endPoint y: 234, distance: 68.3
click at [111, 234] on td "Home Health Checkup" at bounding box center [167, 235] width 115 height 24
copy link "Home Health Checkup"
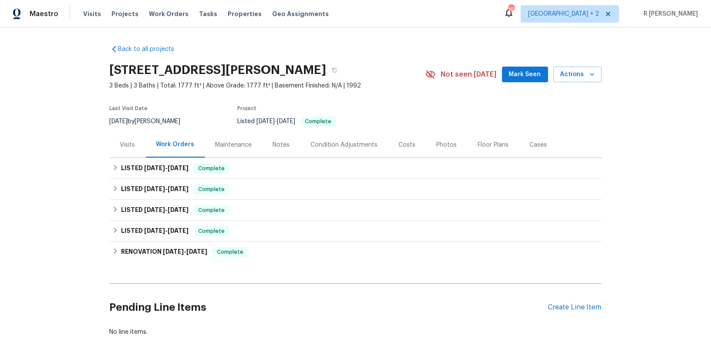
click at [113, 147] on div "Visits" at bounding box center [128, 145] width 36 height 26
click at [119, 146] on div "Visits" at bounding box center [128, 145] width 36 height 26
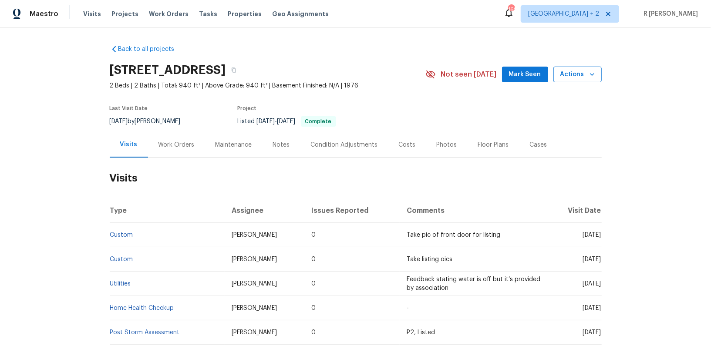
click at [573, 77] on span "Actions" at bounding box center [577, 74] width 34 height 11
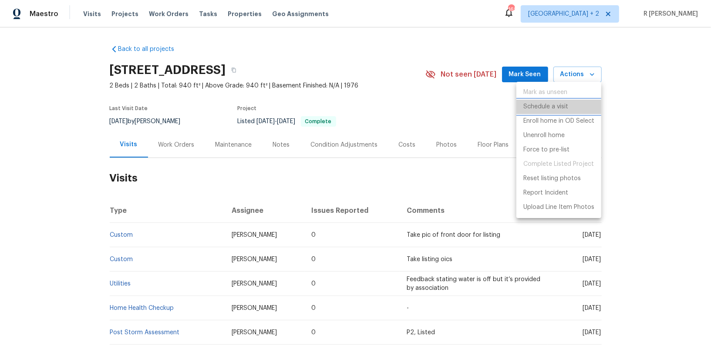
click at [539, 107] on p "Schedule a visit" at bounding box center [545, 106] width 45 height 9
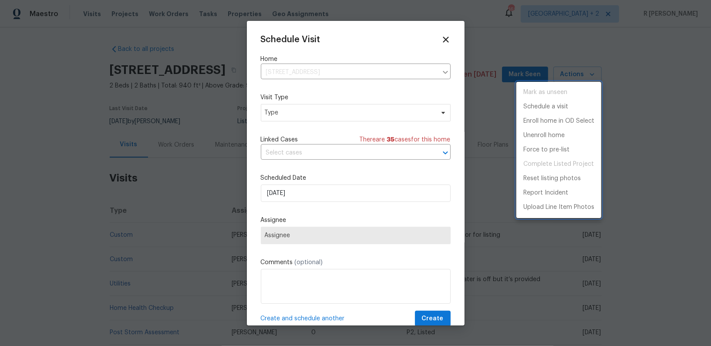
click at [311, 113] on div at bounding box center [355, 173] width 711 height 346
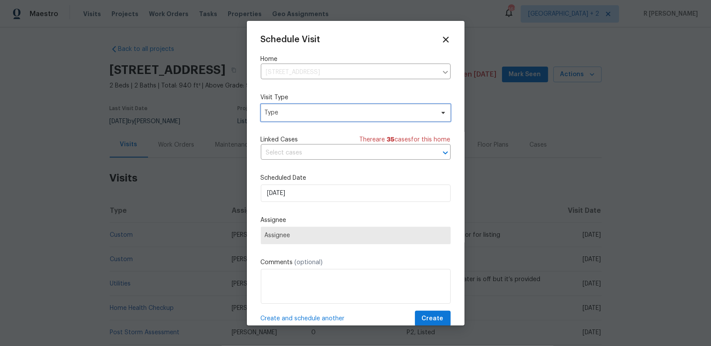
click at [311, 113] on span "Type" at bounding box center [349, 112] width 169 height 9
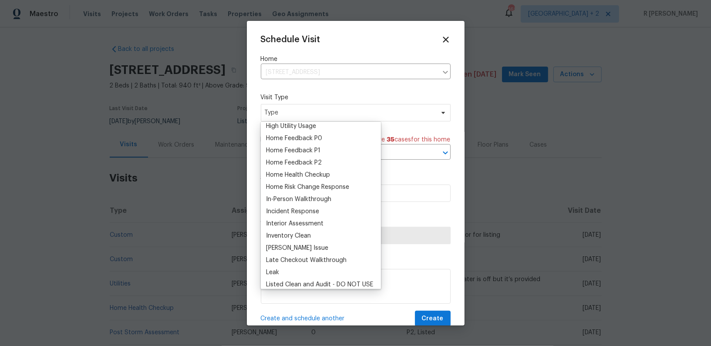
scroll to position [227, 0]
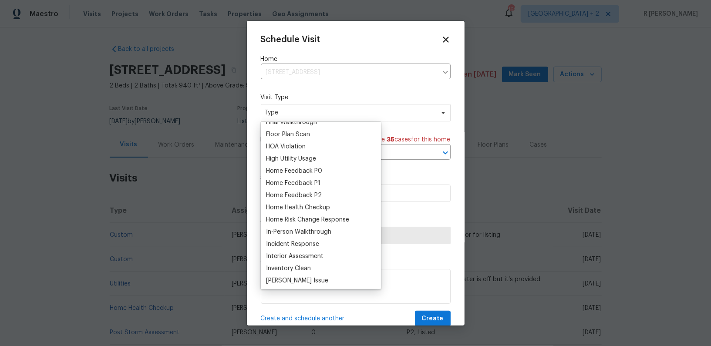
click at [283, 204] on div "Home Health Checkup" at bounding box center [298, 207] width 64 height 9
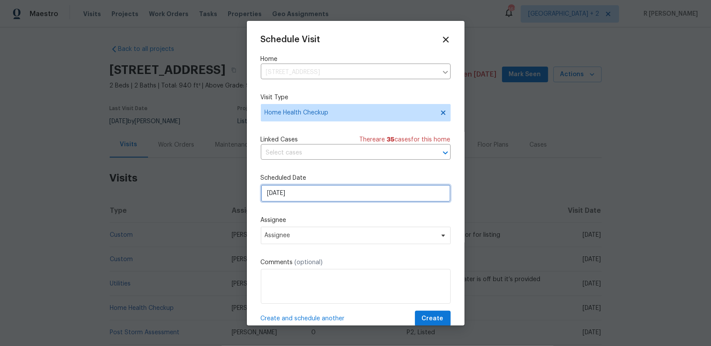
click at [303, 200] on input "[DATE]" at bounding box center [356, 192] width 190 height 17
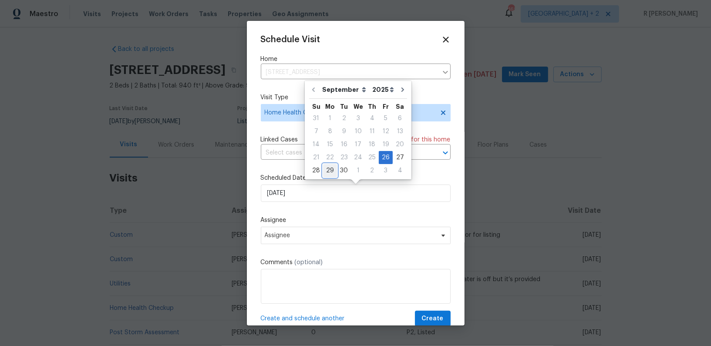
click at [325, 167] on div "29" at bounding box center [330, 170] width 14 height 12
type input "[DATE]"
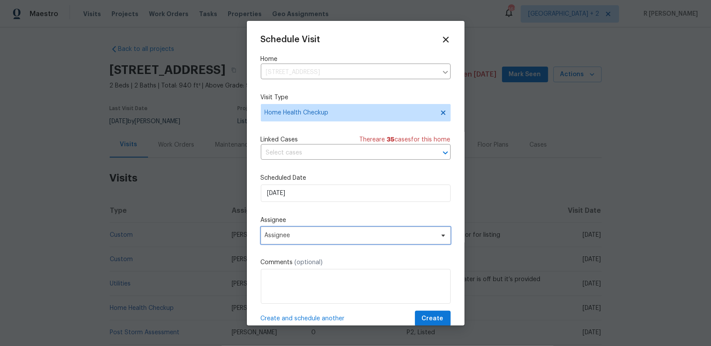
click at [314, 238] on span "Assignee" at bounding box center [350, 235] width 171 height 7
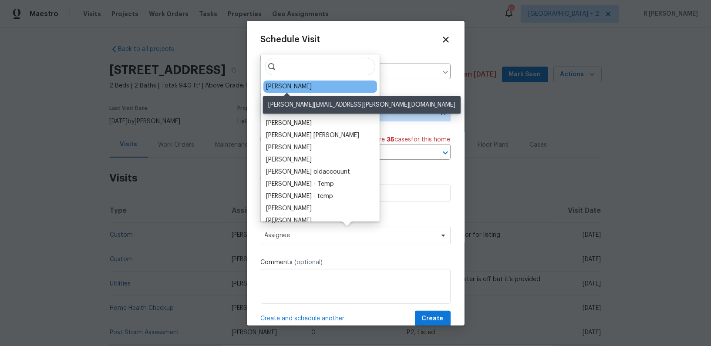
click at [295, 84] on div "Naomi Ferreira" at bounding box center [289, 86] width 46 height 9
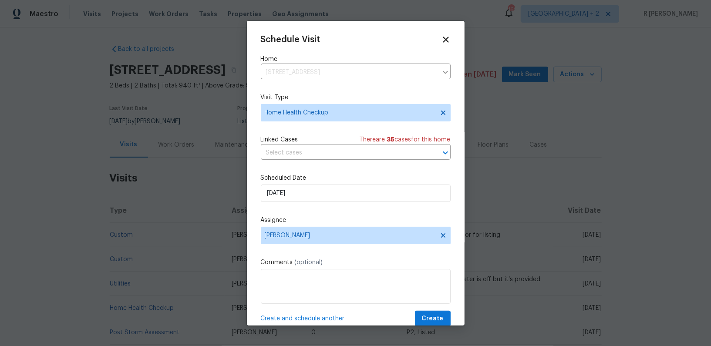
click at [440, 311] on div "Schedule Visit Home 612 Bird Bay Dr S Apt 113, Venice, FL 34285 ​ Visit Type Ho…" at bounding box center [356, 181] width 190 height 292
click at [432, 314] on span "Create" at bounding box center [433, 318] width 22 height 11
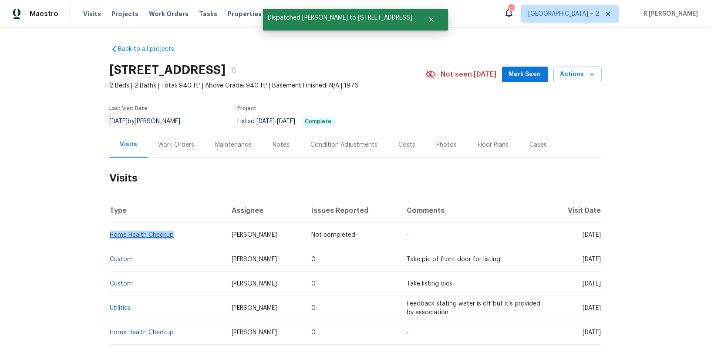
drag, startPoint x: 184, startPoint y: 232, endPoint x: 110, endPoint y: 237, distance: 74.6
click at [110, 237] on td "Home Health Checkup" at bounding box center [167, 235] width 115 height 24
click at [110, 237] on link "Home Health Checkup" at bounding box center [142, 235] width 64 height 6
copy link "Home Health Checkup"
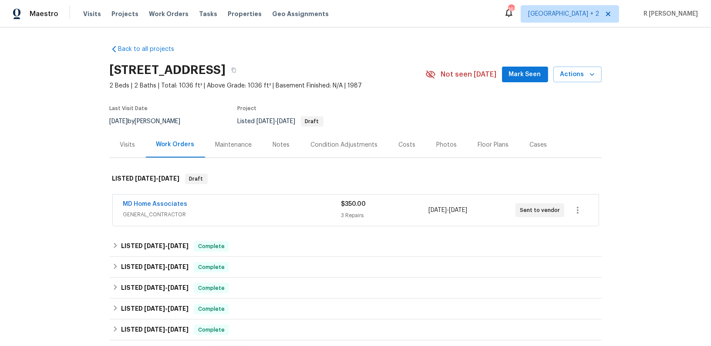
click at [118, 150] on div "Visits" at bounding box center [128, 145] width 36 height 26
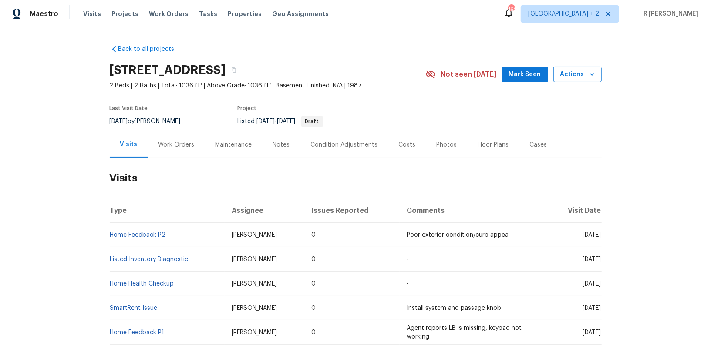
click at [596, 70] on button "Actions" at bounding box center [577, 75] width 48 height 16
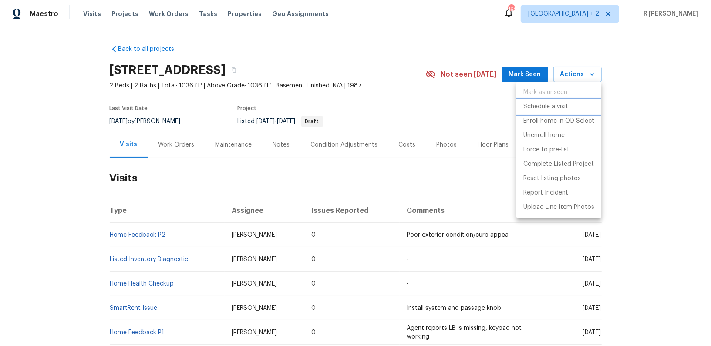
click at [543, 108] on p "Schedule a visit" at bounding box center [545, 106] width 45 height 9
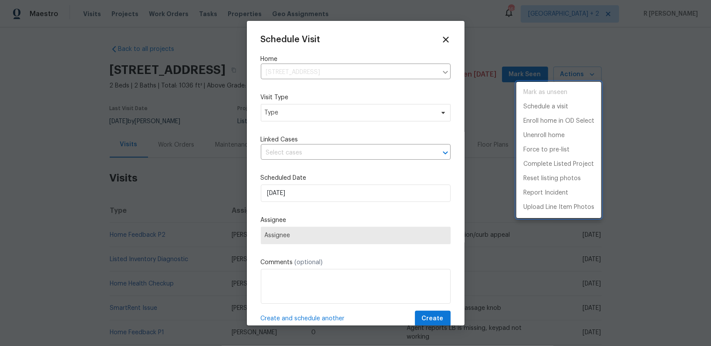
click at [278, 111] on div at bounding box center [355, 173] width 711 height 346
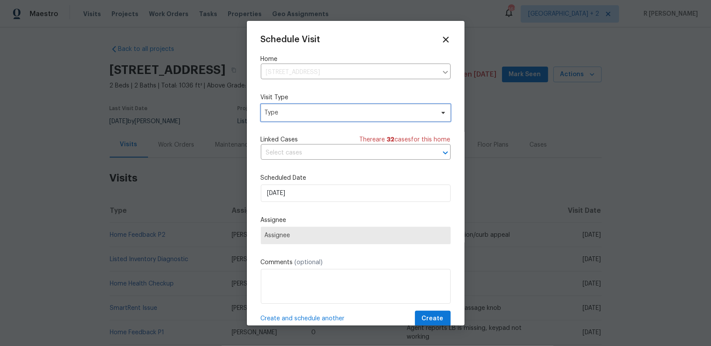
click at [286, 110] on span "Type" at bounding box center [349, 112] width 169 height 9
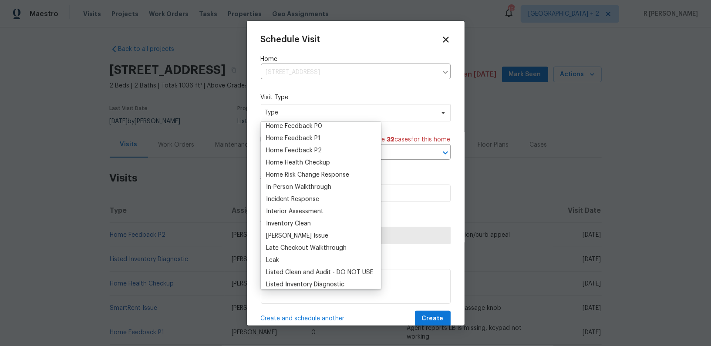
scroll to position [271, 0]
click at [306, 164] on div "Home Health Checkup" at bounding box center [298, 163] width 64 height 9
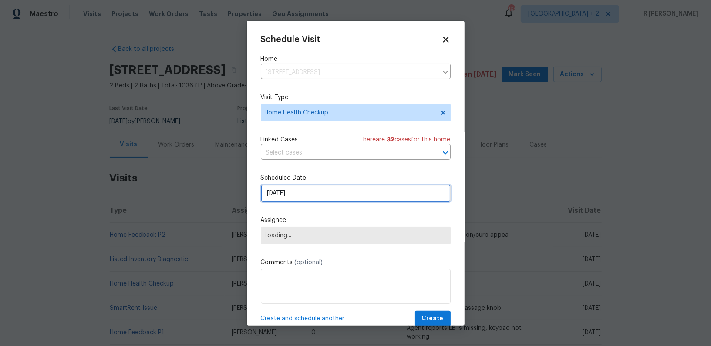
click at [291, 194] on input "[DATE]" at bounding box center [356, 192] width 190 height 17
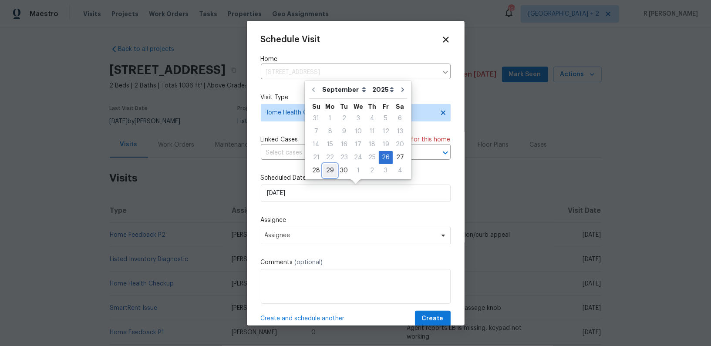
click at [332, 170] on div "29" at bounding box center [330, 170] width 14 height 12
type input "[DATE]"
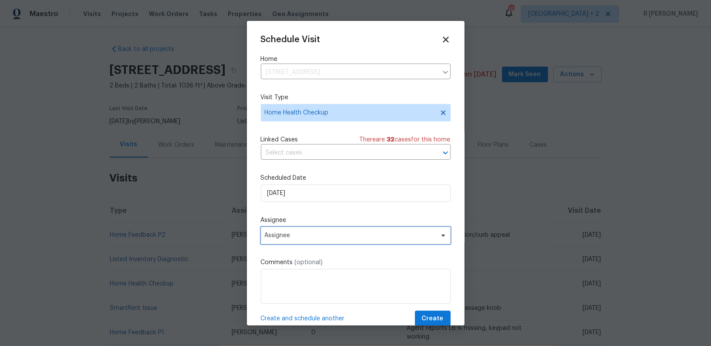
click at [292, 240] on span "Assignee" at bounding box center [356, 235] width 190 height 17
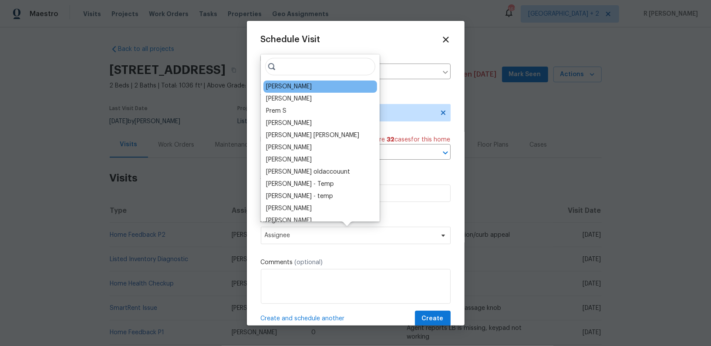
click at [291, 87] on div "Naomi Ferreira" at bounding box center [289, 86] width 46 height 9
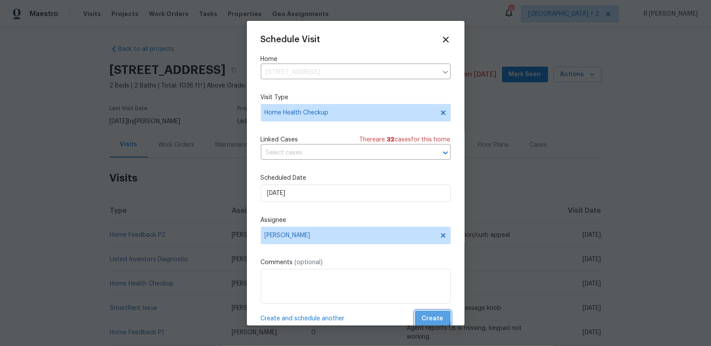
click at [423, 316] on button "Create" at bounding box center [433, 319] width 36 height 16
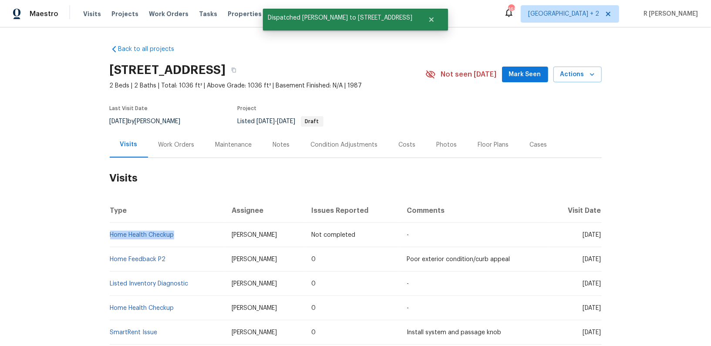
drag, startPoint x: 181, startPoint y: 232, endPoint x: 111, endPoint y: 238, distance: 70.7
click at [111, 238] on td "Home Health Checkup" at bounding box center [167, 235] width 115 height 24
copy link "Home Health Checkup"
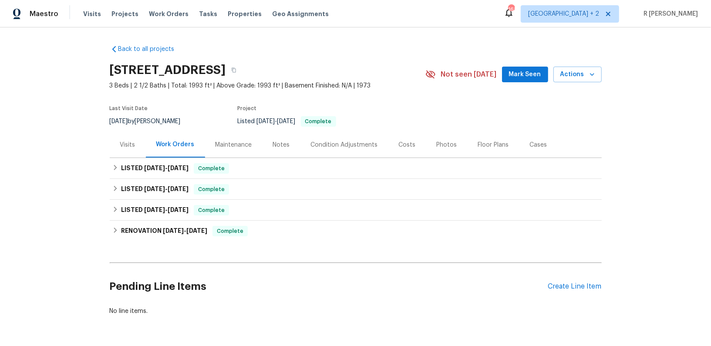
click at [134, 139] on div "Visits" at bounding box center [128, 145] width 36 height 26
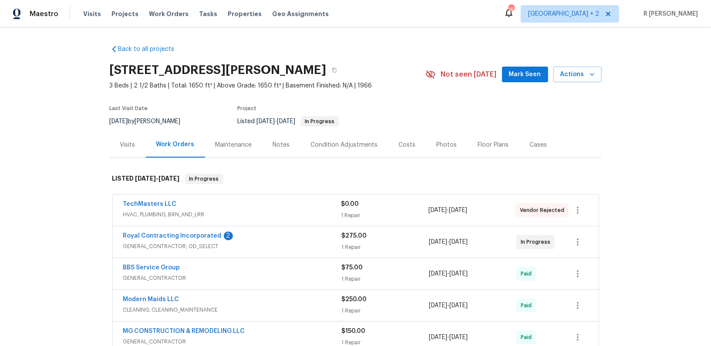
click at [128, 144] on div "Visits" at bounding box center [127, 145] width 15 height 9
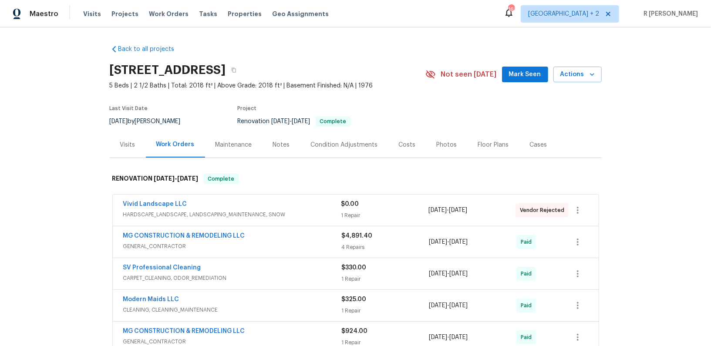
click at [127, 142] on div "Visits" at bounding box center [127, 145] width 15 height 9
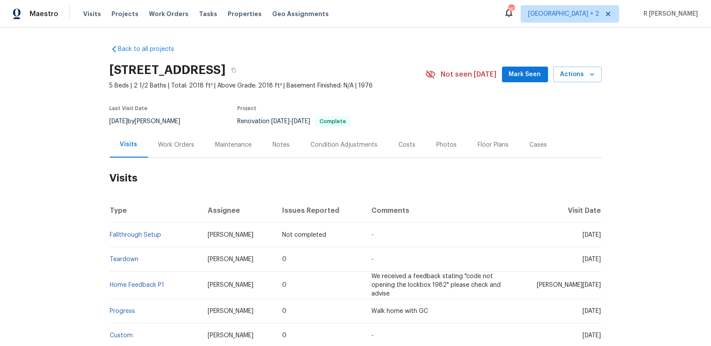
click at [555, 76] on div "Not seen [DATE] Mark Seen Actions" at bounding box center [513, 75] width 176 height 16
click at [577, 73] on span "Actions" at bounding box center [577, 74] width 34 height 11
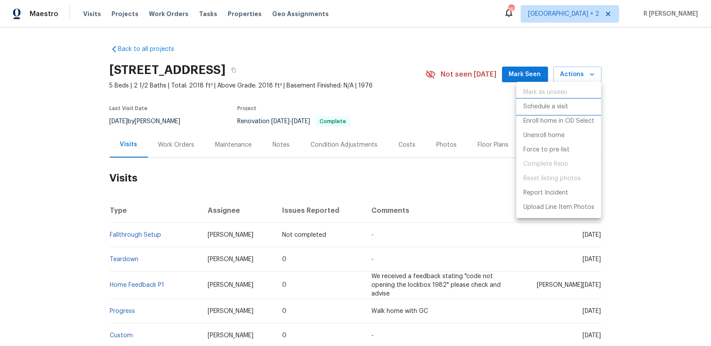
click at [539, 105] on p "Schedule a visit" at bounding box center [545, 106] width 45 height 9
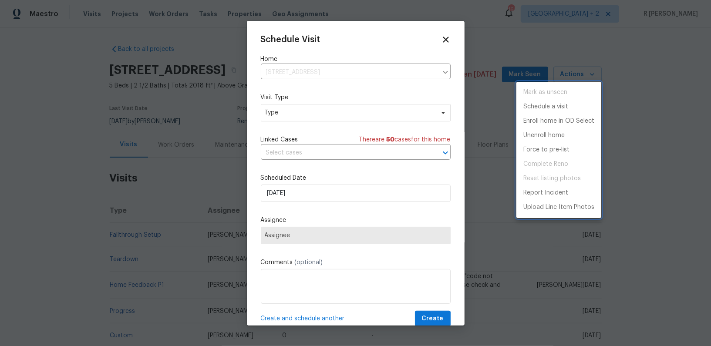
click at [282, 110] on div at bounding box center [355, 173] width 711 height 346
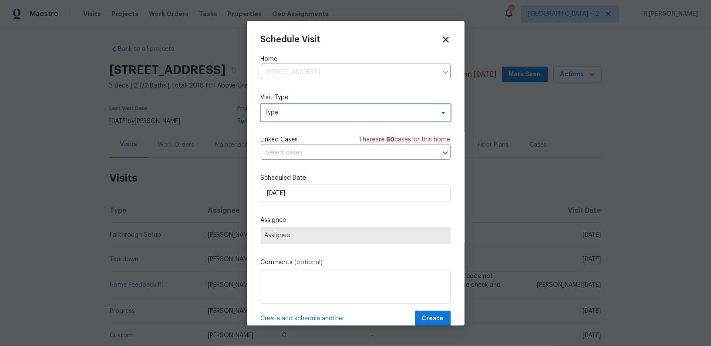
click at [290, 111] on span "Type" at bounding box center [349, 112] width 169 height 9
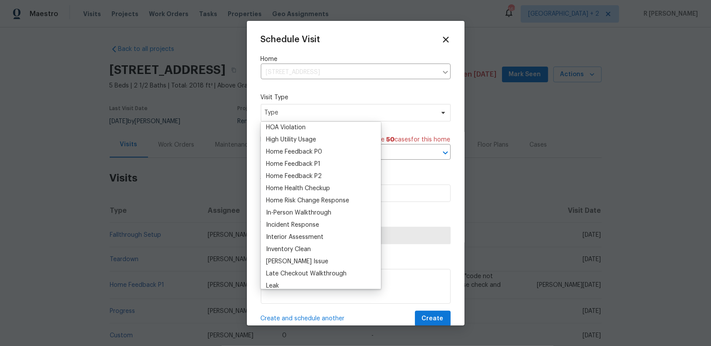
scroll to position [233, 0]
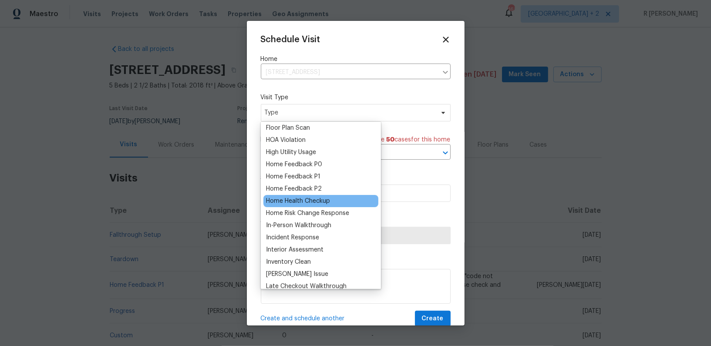
click at [288, 200] on div "Home Health Checkup" at bounding box center [298, 201] width 64 height 9
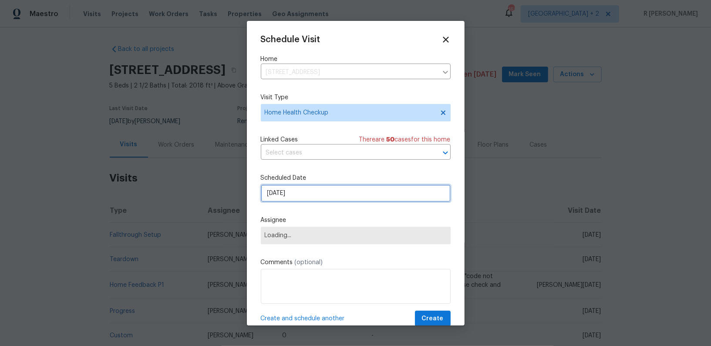
click at [288, 200] on input "[DATE]" at bounding box center [356, 192] width 190 height 17
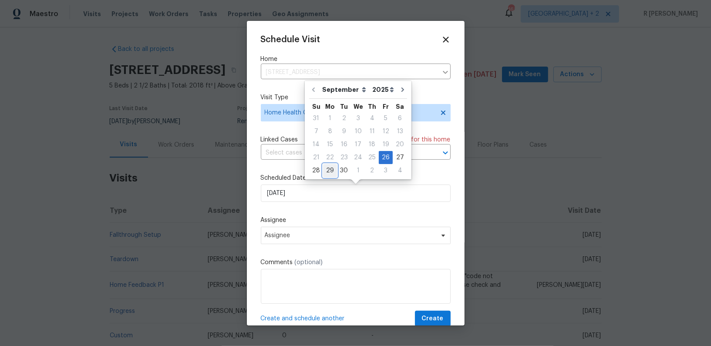
click at [326, 171] on div "29" at bounding box center [330, 170] width 14 height 12
type input "[DATE]"
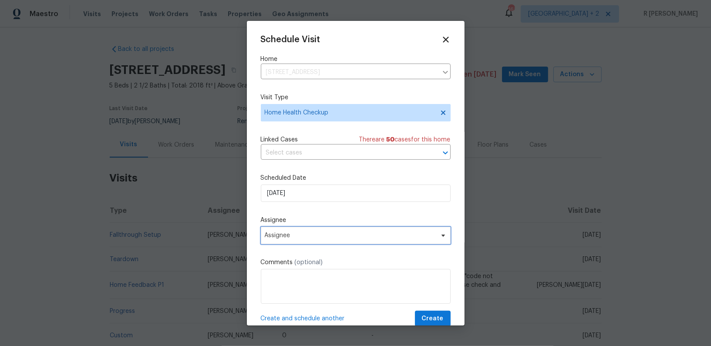
click at [280, 238] on span "Assignee" at bounding box center [350, 235] width 171 height 7
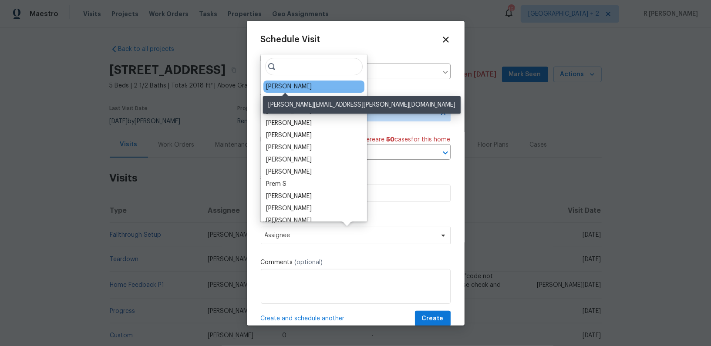
click at [288, 85] on div "[PERSON_NAME]" at bounding box center [289, 86] width 46 height 9
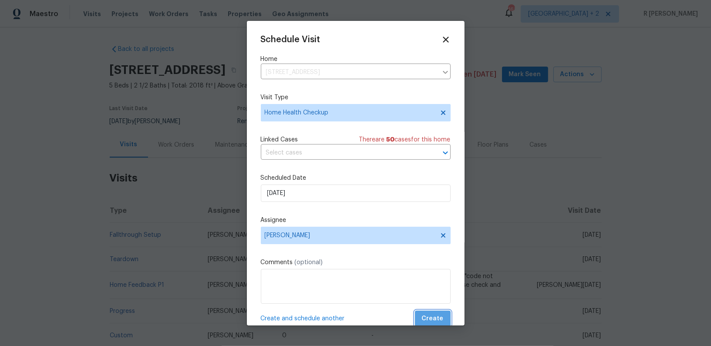
click at [435, 318] on span "Create" at bounding box center [433, 318] width 22 height 11
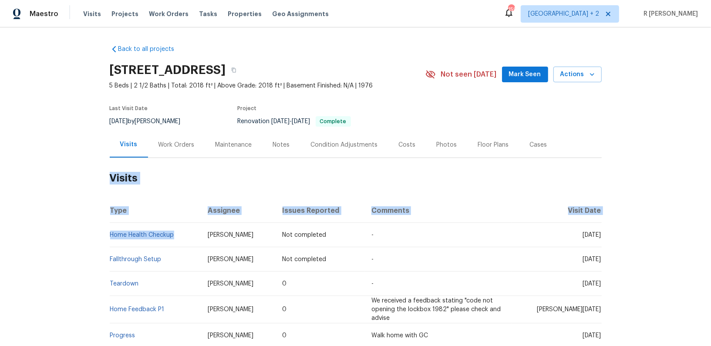
drag, startPoint x: 182, startPoint y: 237, endPoint x: 107, endPoint y: 236, distance: 74.8
click at [107, 236] on div "Back to all projects [STREET_ADDRESS] 5 Beds | 2 1/2 Baths | Total: 2018 ft² | …" at bounding box center [355, 186] width 711 height 318
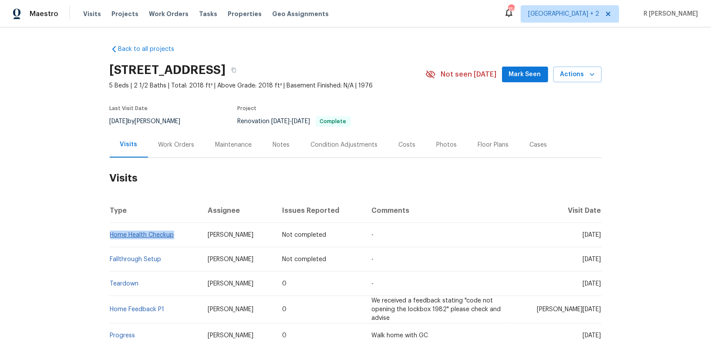
drag, startPoint x: 183, startPoint y: 234, endPoint x: 111, endPoint y: 233, distance: 71.8
click at [111, 233] on td "Home Health Checkup" at bounding box center [155, 235] width 91 height 24
copy link "Home Health Checkup"
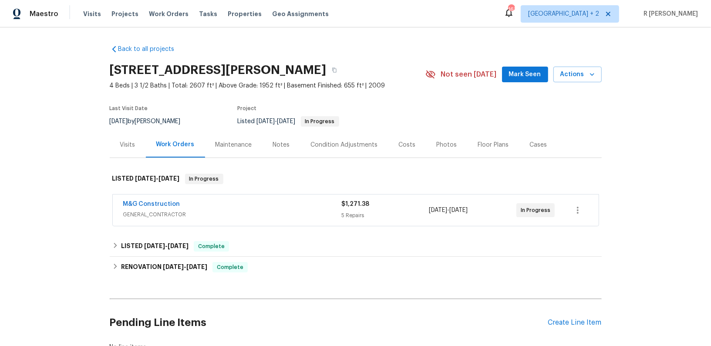
click at [136, 145] on div "Visits" at bounding box center [128, 145] width 36 height 26
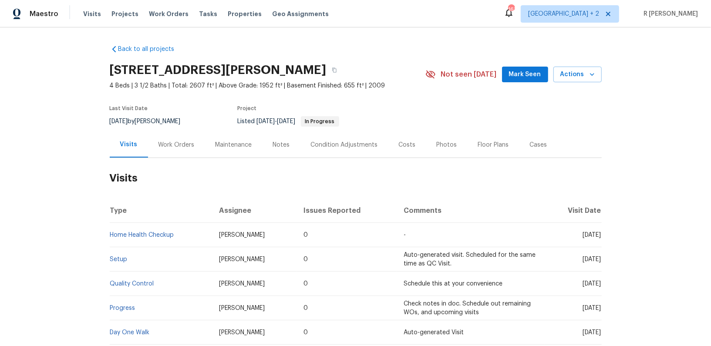
click at [179, 235] on td "Home Health Checkup" at bounding box center [161, 235] width 103 height 24
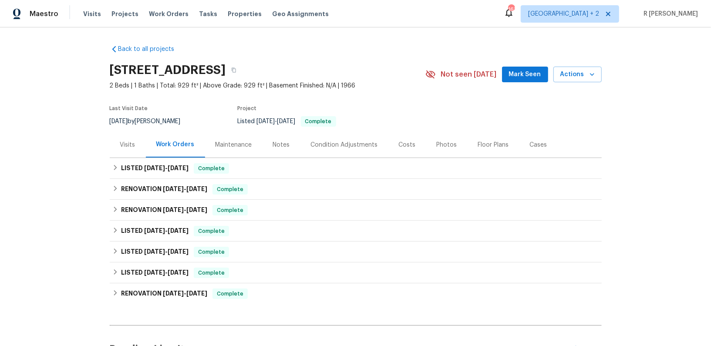
click at [117, 148] on div "Visits" at bounding box center [128, 145] width 36 height 26
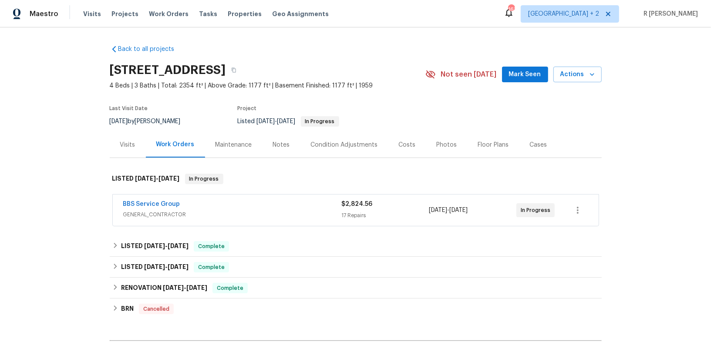
click at [118, 149] on div "Visits" at bounding box center [128, 145] width 36 height 26
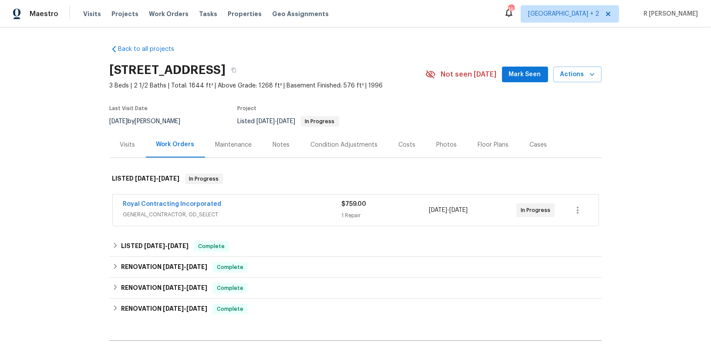
click at [125, 148] on div "Visits" at bounding box center [127, 145] width 15 height 9
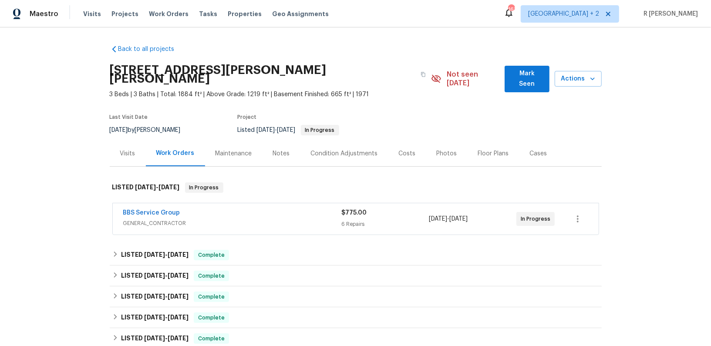
click at [131, 149] on div "Visits" at bounding box center [127, 153] width 15 height 9
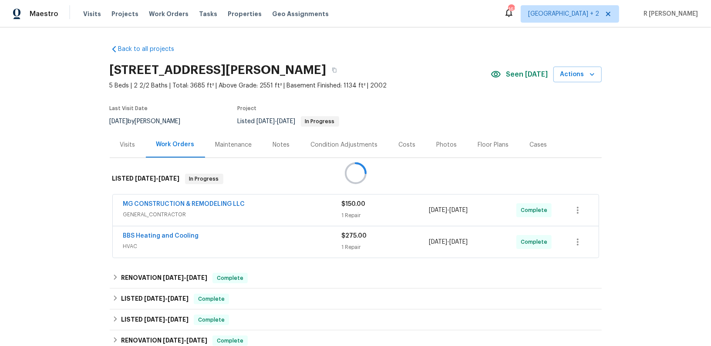
click at [134, 139] on div at bounding box center [355, 173] width 711 height 346
click at [118, 148] on div "Visits" at bounding box center [128, 145] width 36 height 26
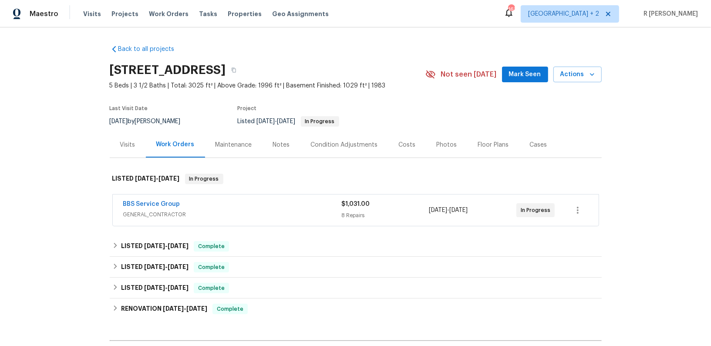
click at [144, 144] on div "Visits" at bounding box center [128, 145] width 36 height 26
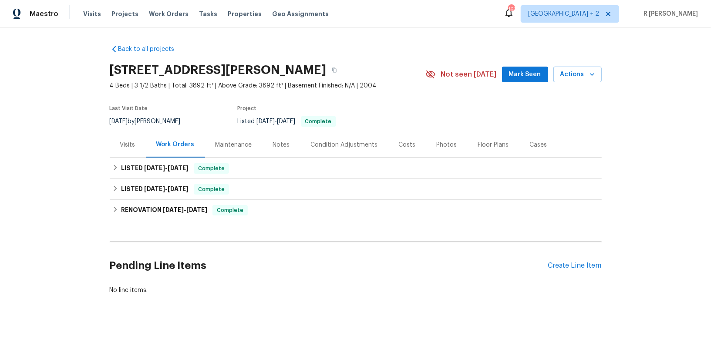
click at [127, 150] on div "Visits" at bounding box center [128, 145] width 36 height 26
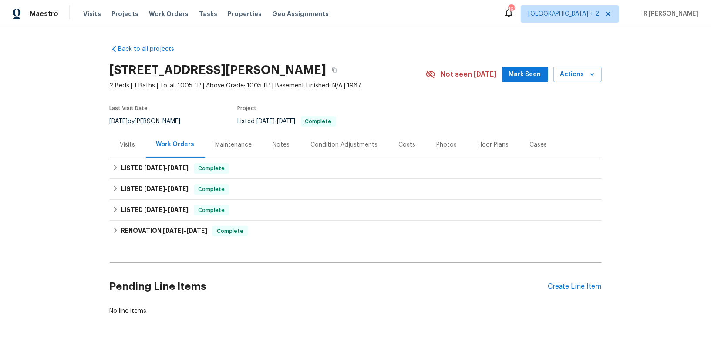
click at [115, 145] on div "Visits" at bounding box center [128, 145] width 36 height 26
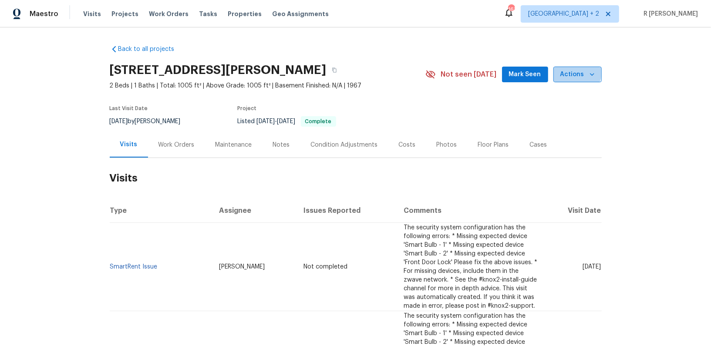
click at [575, 72] on span "Actions" at bounding box center [577, 74] width 34 height 11
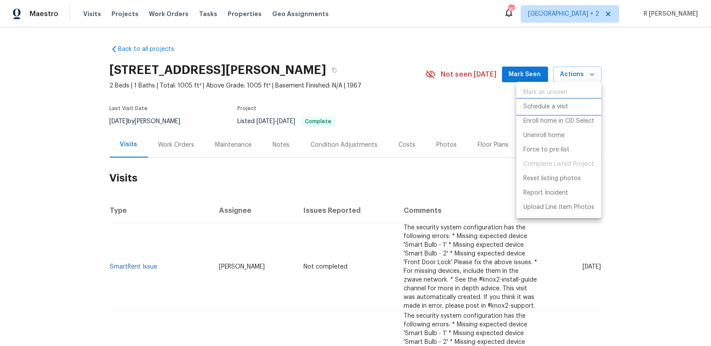
click at [530, 113] on li "Schedule a visit" at bounding box center [558, 107] width 85 height 14
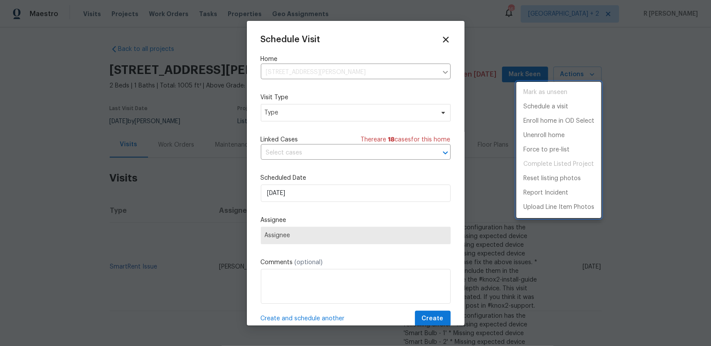
click at [287, 108] on div at bounding box center [355, 173] width 711 height 346
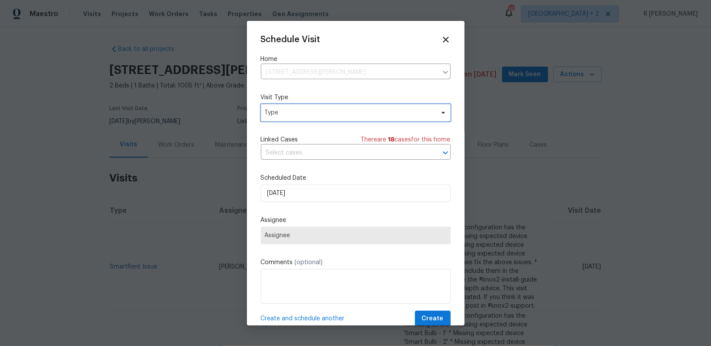
click at [282, 115] on span "Type" at bounding box center [349, 112] width 169 height 9
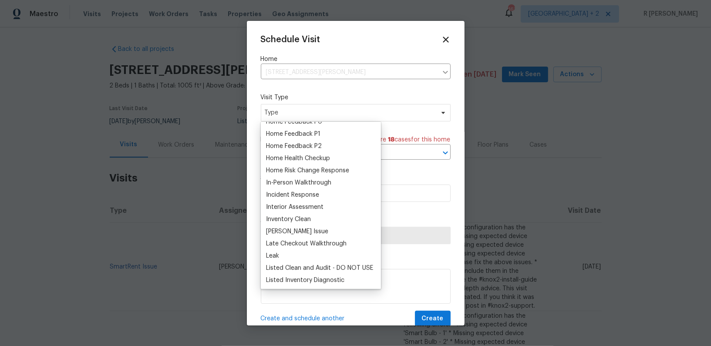
scroll to position [276, 0]
click at [309, 160] on div "Home Health Checkup" at bounding box center [298, 158] width 64 height 9
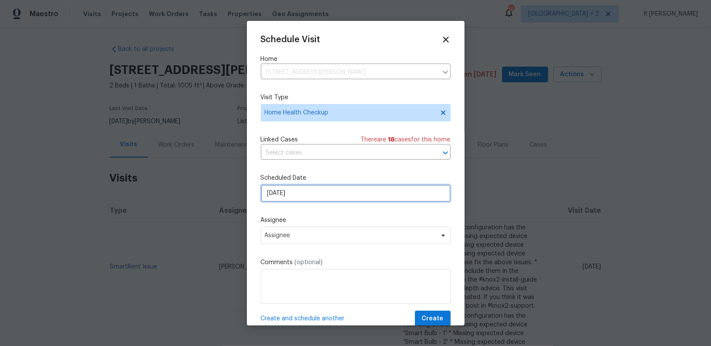
click at [297, 194] on input "26/09/2025" at bounding box center [356, 192] width 190 height 17
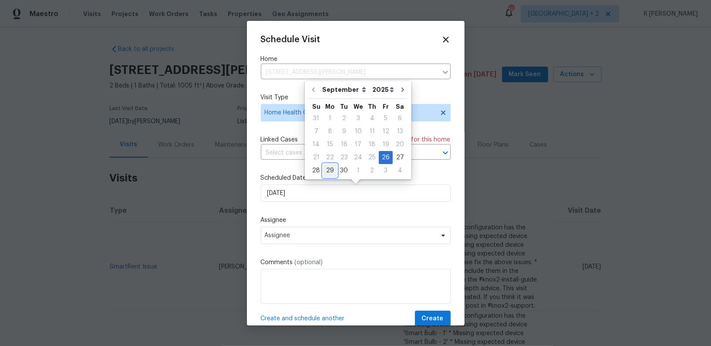
click at [333, 167] on div "29" at bounding box center [330, 170] width 14 height 12
type input "29/09/2025"
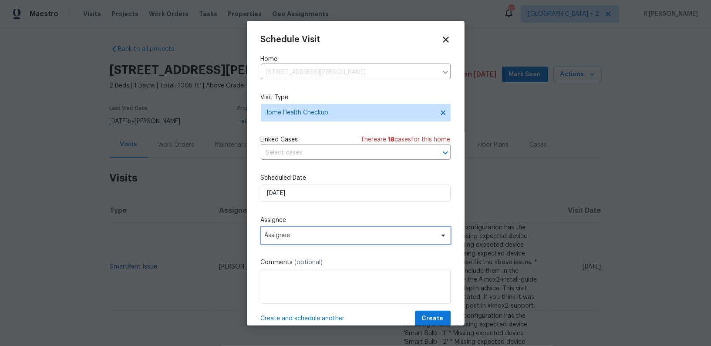
click at [313, 234] on span "Assignee" at bounding box center [350, 235] width 171 height 7
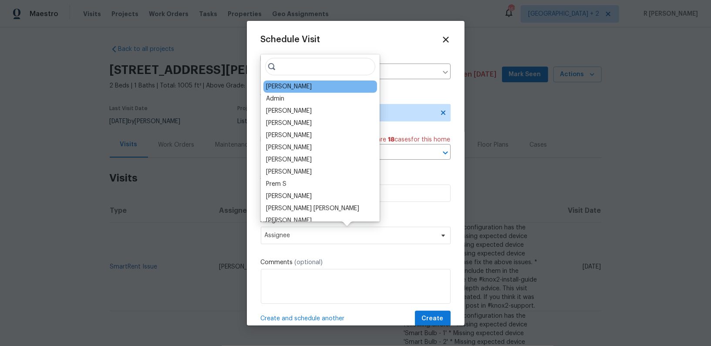
click at [305, 89] on div "Nelson Flores" at bounding box center [320, 86] width 114 height 12
click at [297, 81] on div "Nelson Flores" at bounding box center [320, 86] width 114 height 12
click at [277, 86] on div "Nelson Flores" at bounding box center [289, 86] width 46 height 9
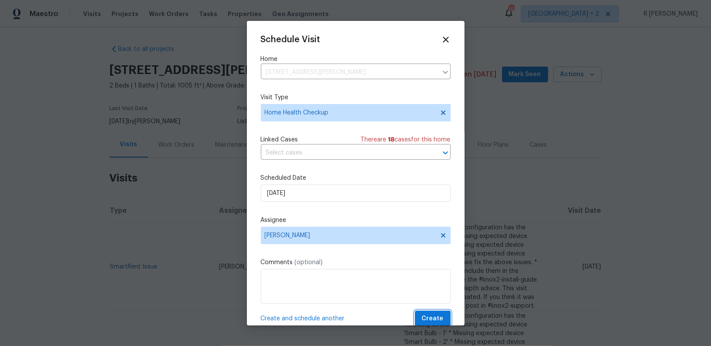
click at [432, 319] on span "Create" at bounding box center [433, 318] width 22 height 11
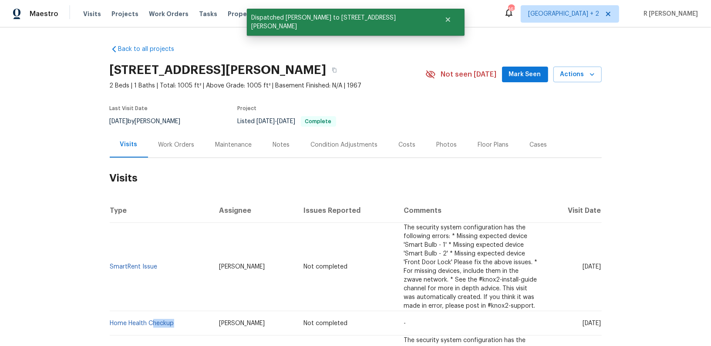
drag, startPoint x: 179, startPoint y: 322, endPoint x: 75, endPoint y: 318, distance: 104.1
click at [75, 318] on div "Back to all projects 519 N Armistead St Apt T1, Alexandria, VA 22312 2 Beds | 1…" at bounding box center [355, 186] width 711 height 318
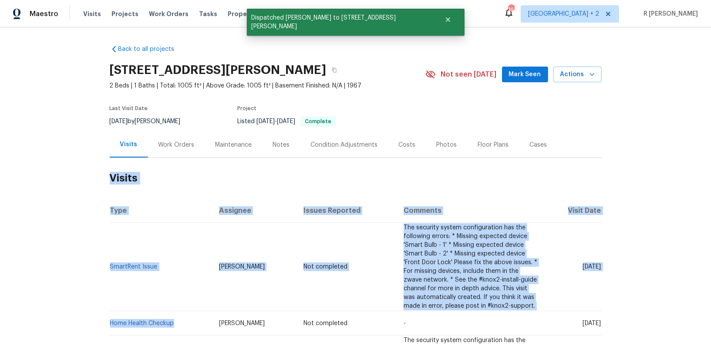
click at [75, 318] on div "Back to all projects 519 N Armistead St Apt T1, Alexandria, VA 22312 2 Beds | 1…" at bounding box center [355, 186] width 711 height 318
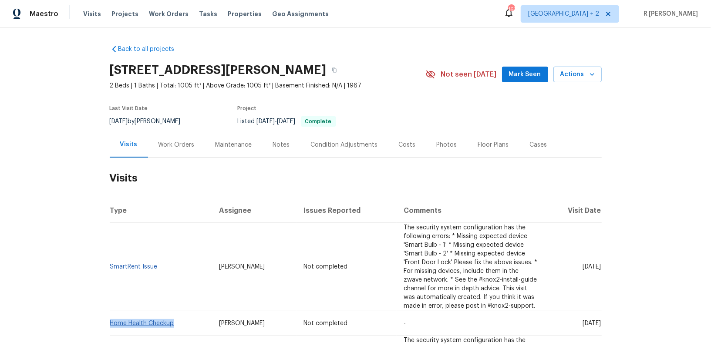
drag, startPoint x: 183, startPoint y: 322, endPoint x: 111, endPoint y: 323, distance: 71.4
click at [111, 323] on td "Home Health Checkup" at bounding box center [161, 323] width 103 height 24
copy link "Home Health Checkup"
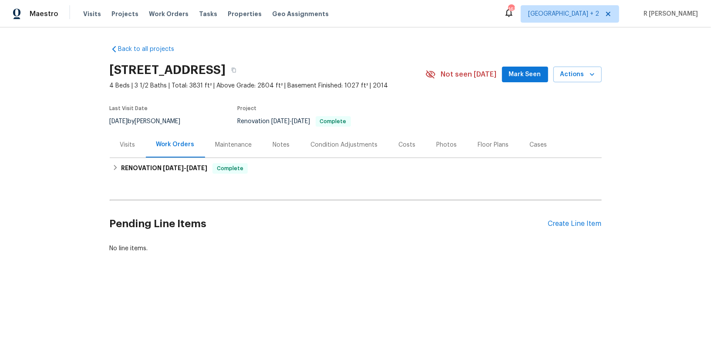
click at [132, 144] on div "Visits" at bounding box center [127, 145] width 15 height 9
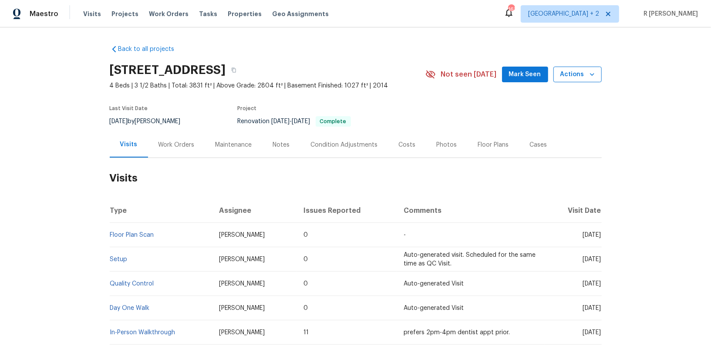
click at [583, 71] on span "Actions" at bounding box center [577, 74] width 34 height 11
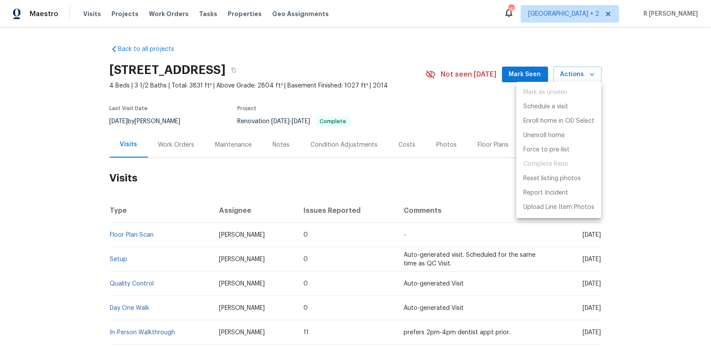
click at [536, 99] on ul "Mark as unseen Schedule a visit Enroll home in OD Select Unenroll home Force to…" at bounding box center [558, 150] width 85 height 136
click at [534, 105] on p "Schedule a visit" at bounding box center [545, 106] width 45 height 9
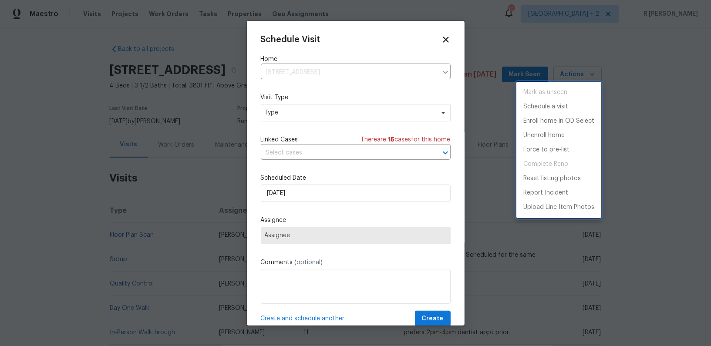
click at [297, 107] on div at bounding box center [355, 173] width 711 height 346
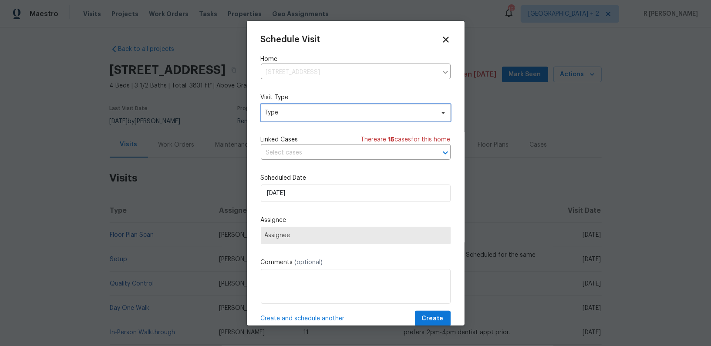
click at [275, 114] on span "Type" at bounding box center [349, 112] width 169 height 9
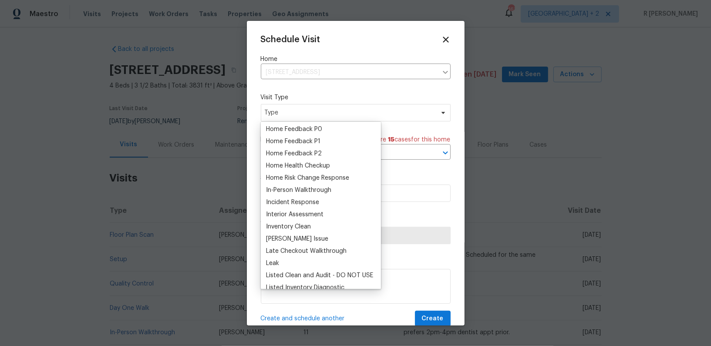
scroll to position [270, 0]
click at [292, 166] on div "Home Health Checkup" at bounding box center [298, 164] width 64 height 9
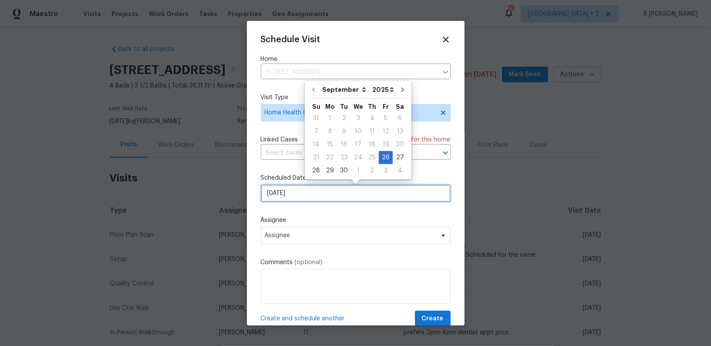
click at [284, 193] on input "26/09/2025" at bounding box center [356, 192] width 190 height 17
click at [329, 168] on div "29" at bounding box center [330, 170] width 14 height 12
type input "29/09/2025"
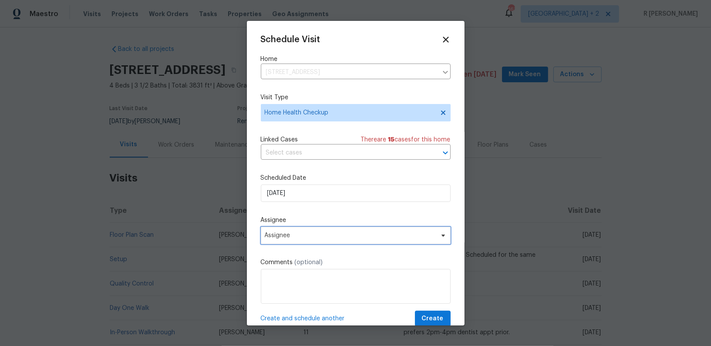
click at [289, 240] on span "Assignee" at bounding box center [356, 235] width 190 height 17
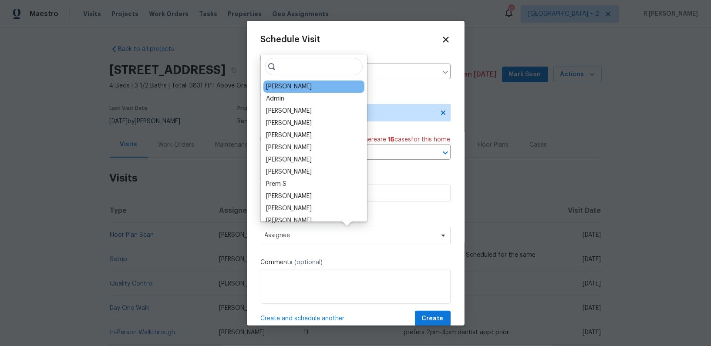
click at [287, 90] on div "Nelson Flores" at bounding box center [289, 86] width 46 height 9
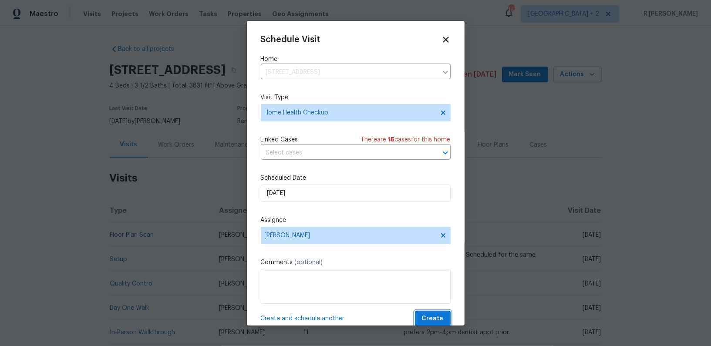
click at [428, 313] on button "Create" at bounding box center [433, 319] width 36 height 16
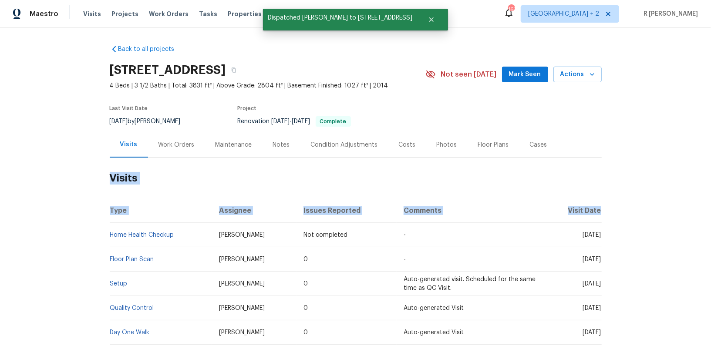
drag, startPoint x: 185, startPoint y: 230, endPoint x: 102, endPoint y: 229, distance: 82.7
click at [102, 229] on div "Back to all projects 5165 Atlantis Ln, White Plains, MD 20695 4 Beds | 3 1/2 Ba…" at bounding box center [355, 186] width 711 height 318
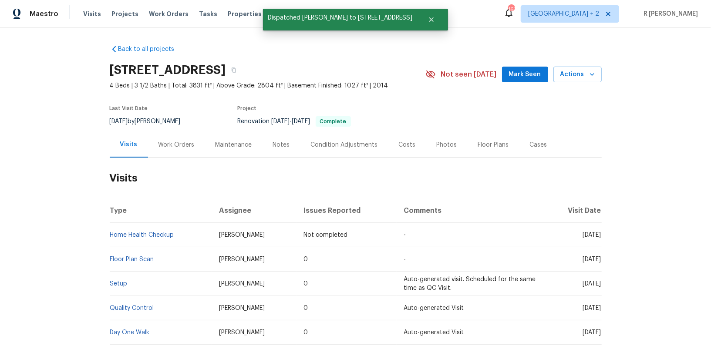
click at [186, 233] on td "Home Health Checkup" at bounding box center [161, 235] width 103 height 24
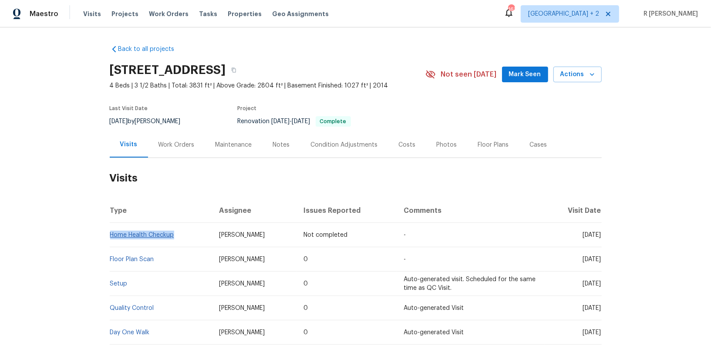
drag, startPoint x: 183, startPoint y: 234, endPoint x: 111, endPoint y: 233, distance: 72.2
click at [111, 233] on td "Home Health Checkup" at bounding box center [161, 235] width 103 height 24
copy link "Home Health Checkup"
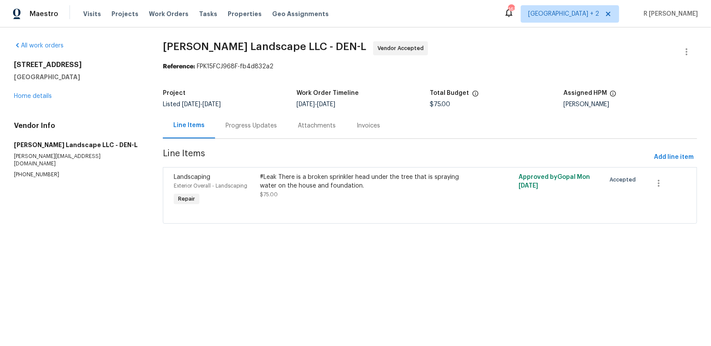
click at [254, 118] on div "Progress Updates" at bounding box center [251, 126] width 72 height 26
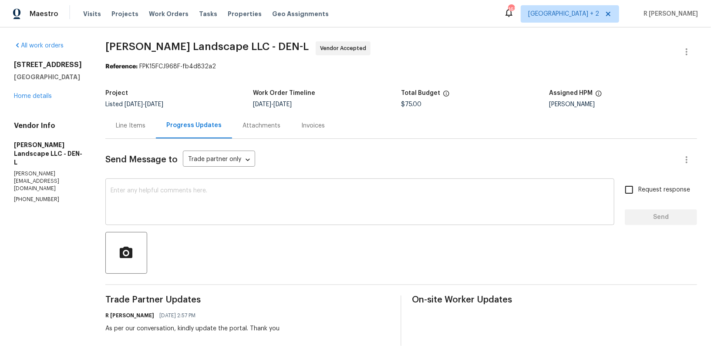
click at [273, 208] on textarea at bounding box center [360, 203] width 498 height 30
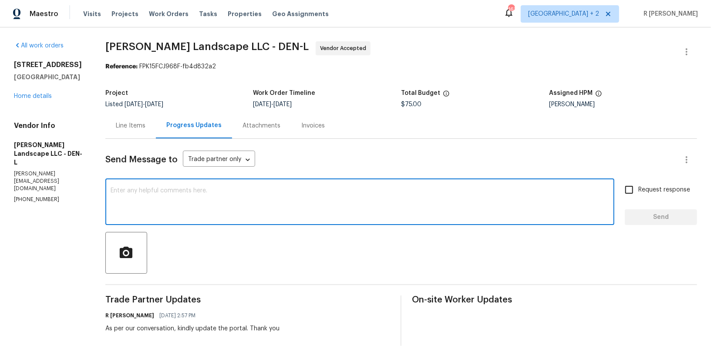
paste textarea "Hi Team, we sent you a text message through RingCentral to get a status update …"
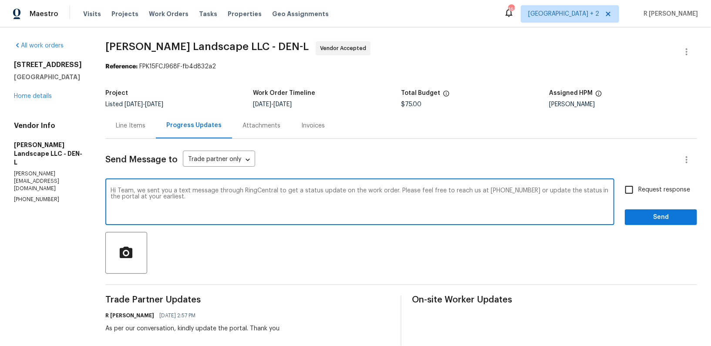
type textarea "Hi Team, we sent you a text message through RingCentral to get a status update …"
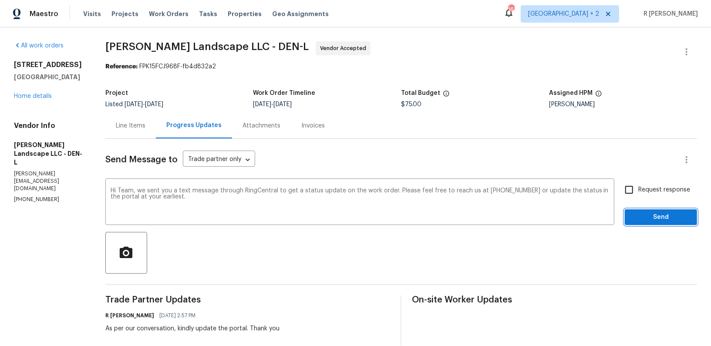
click at [651, 209] on button "Send" at bounding box center [660, 217] width 72 height 16
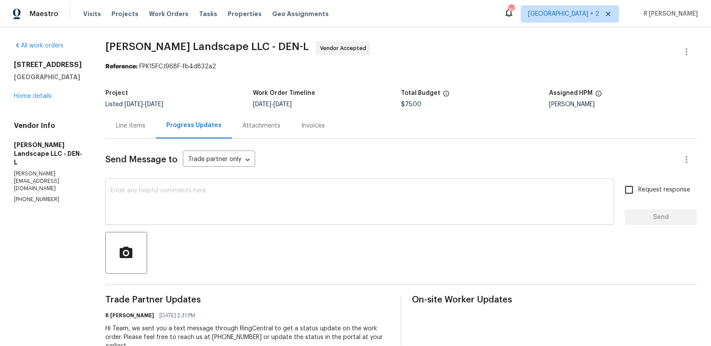
click at [256, 211] on textarea at bounding box center [360, 203] width 498 height 30
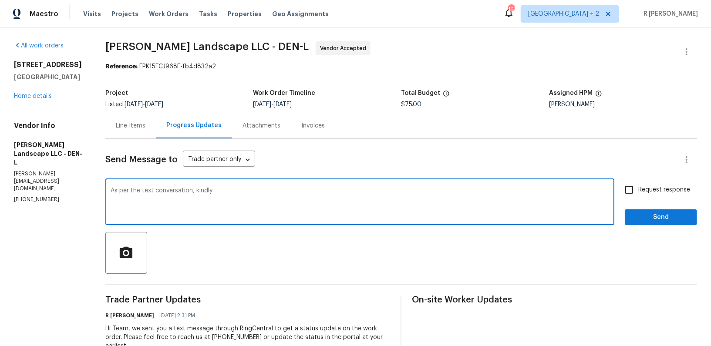
click at [194, 187] on div "As per the text conversation, kindly x ​" at bounding box center [359, 203] width 509 height 44
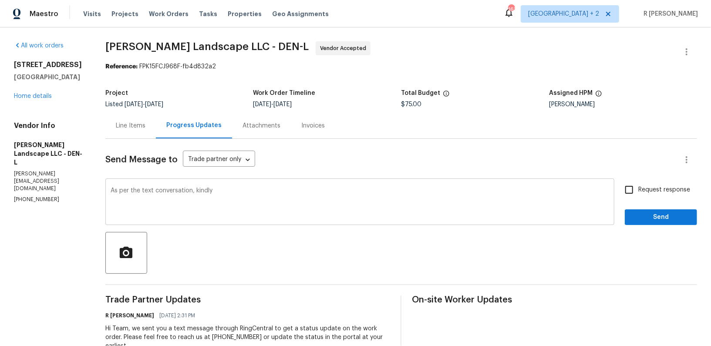
click at [194, 187] on div "As per the text conversation, kindly x ​" at bounding box center [359, 203] width 509 height 44
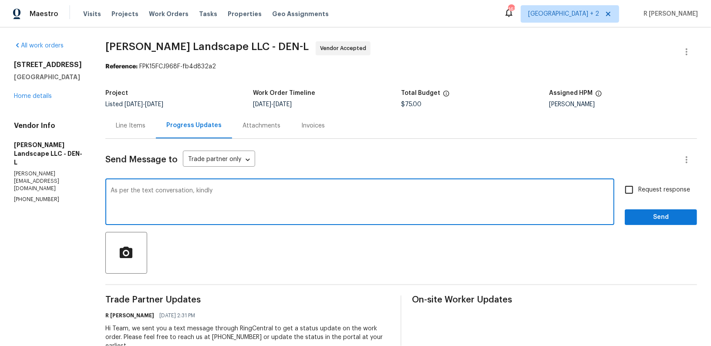
click at [194, 187] on div "As per the text conversation, kindly x ​" at bounding box center [359, 203] width 509 height 44
type textarea "As per the text conversation, kindly keep us posted. Thank you."
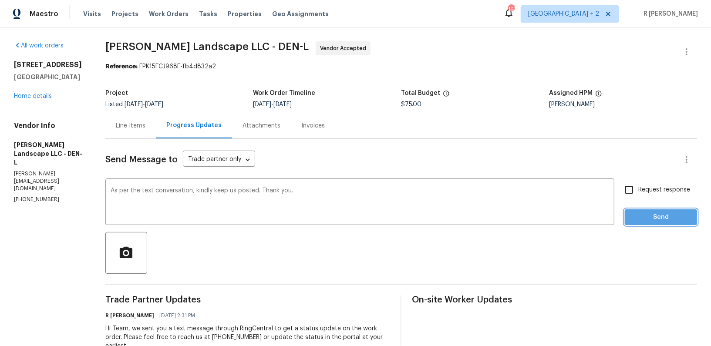
click at [678, 221] on span "Send" at bounding box center [660, 217] width 58 height 11
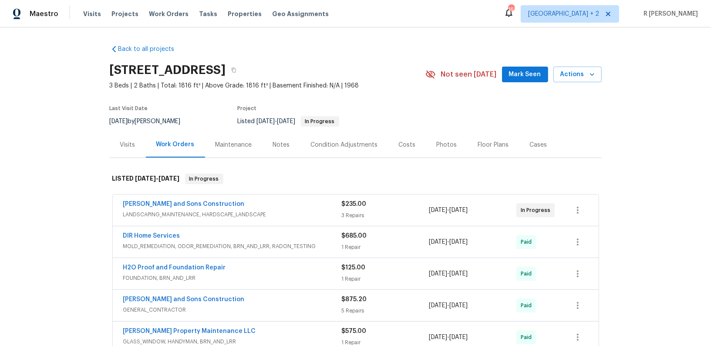
click at [280, 214] on span "LANDSCAPING_MAINTENANCE, HARDSCAPE_LANDSCAPE" at bounding box center [232, 214] width 218 height 9
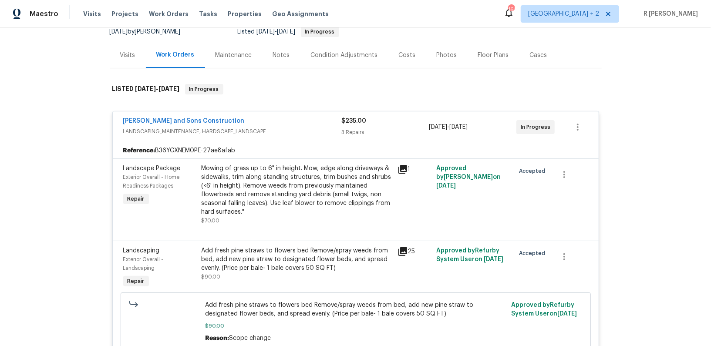
scroll to position [106, 0]
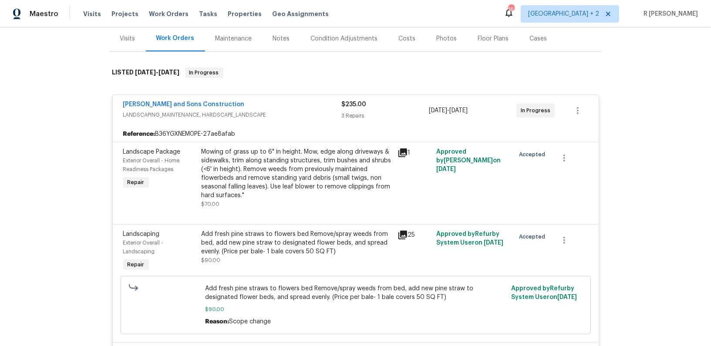
click at [303, 107] on div "Reyes and Sons Construction" at bounding box center [232, 105] width 218 height 10
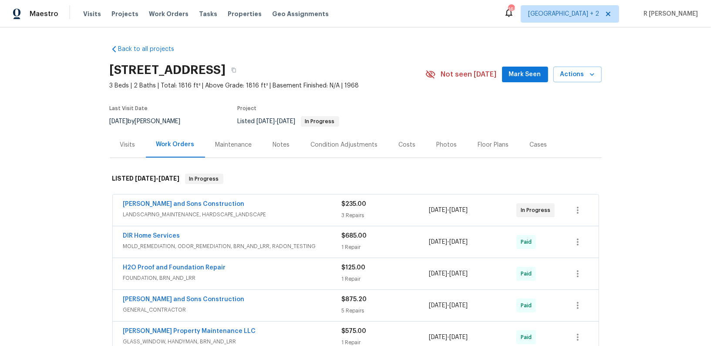
scroll to position [502, 0]
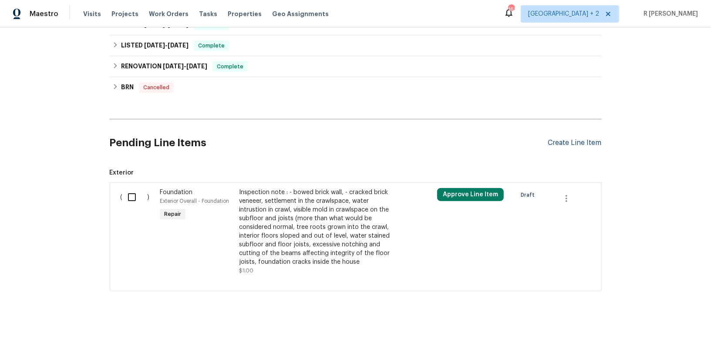
click at [580, 141] on div "Create Line Item" at bounding box center [575, 143] width 54 height 8
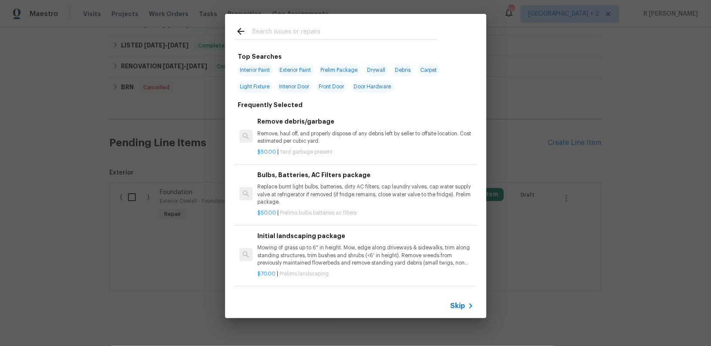
click at [298, 36] on input "text" at bounding box center [344, 32] width 184 height 13
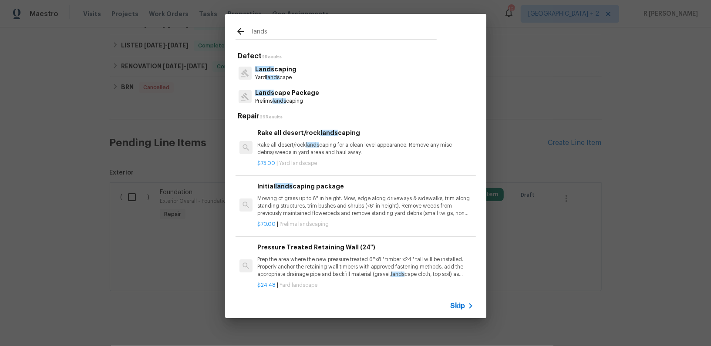
type input "lands"
click at [277, 76] on span "lands" at bounding box center [272, 77] width 13 height 5
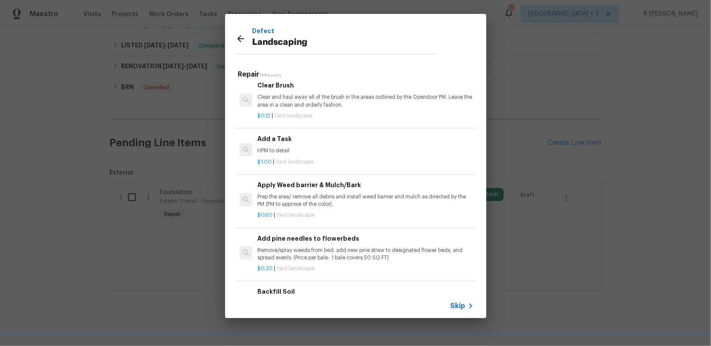
scroll to position [479, 0]
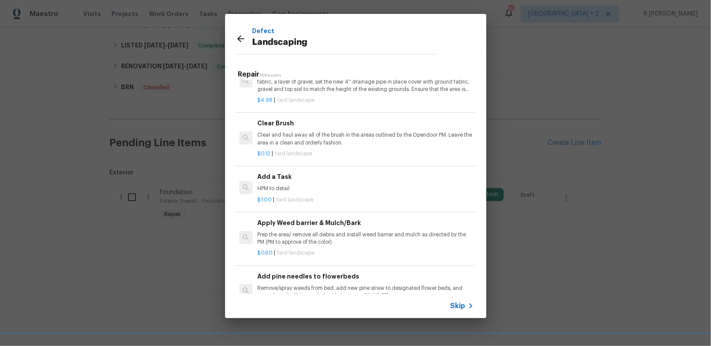
click at [279, 255] on div "Apply Weed barrier & Mulch/Bark Prep the area/ remove all debris and install we…" at bounding box center [365, 238] width 218 height 42
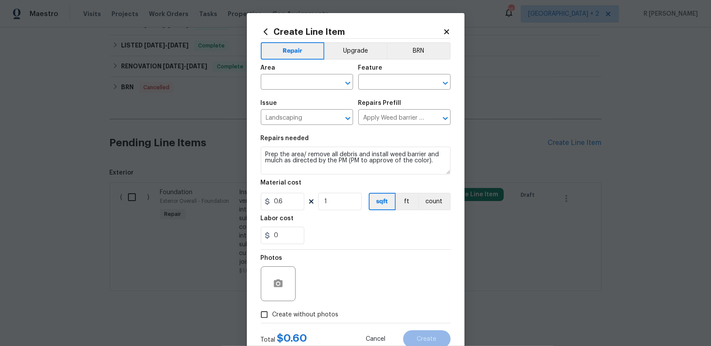
click at [284, 190] on div "Material cost" at bounding box center [356, 185] width 190 height 11
click at [406, 83] on input "text" at bounding box center [392, 82] width 68 height 13
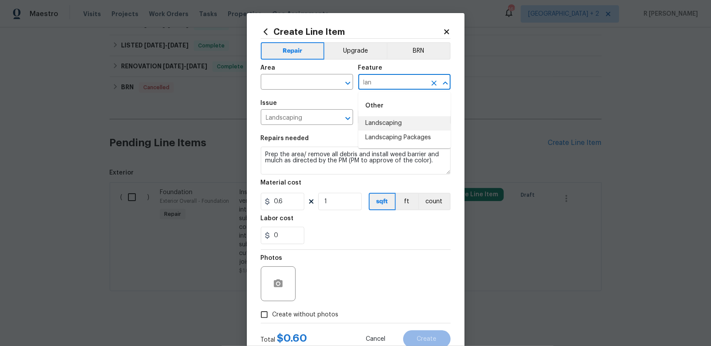
click at [393, 121] on li "Landscaping" at bounding box center [404, 123] width 92 height 14
type input "Landscaping"
click at [299, 81] on input "text" at bounding box center [295, 82] width 68 height 13
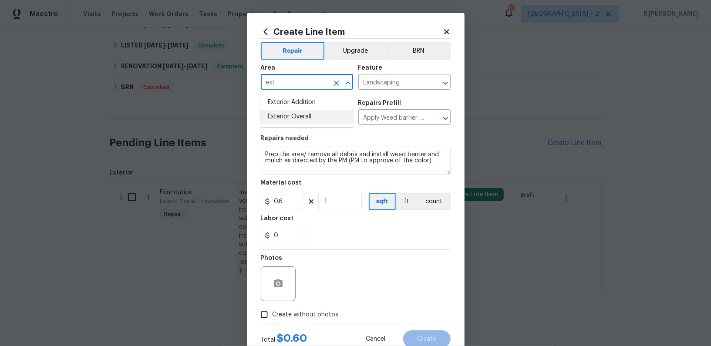
click at [296, 120] on li "Exterior Overall" at bounding box center [307, 117] width 92 height 14
type input "Exterior Overall"
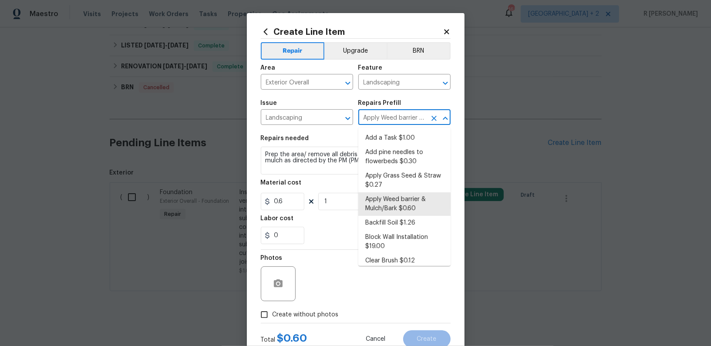
click at [383, 121] on input "Apply Weed barrier & Mulch/Bark $0.60" at bounding box center [392, 117] width 68 height 13
click at [384, 134] on li "Add a Task $1.00" at bounding box center [404, 138] width 92 height 14
type input "Add a Task $1.00"
type textarea "HPM to detail"
type input "1"
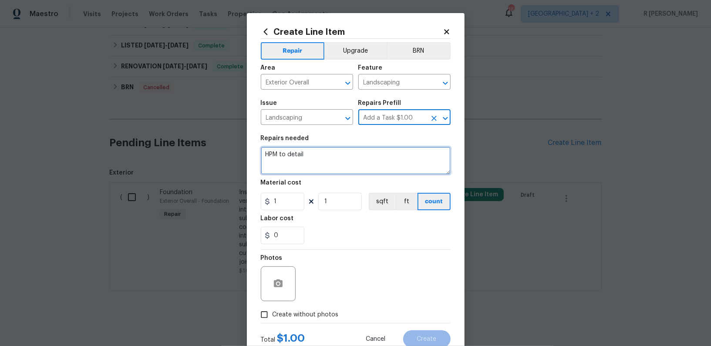
click at [300, 167] on textarea "HPM to detail" at bounding box center [356, 161] width 190 height 28
type textarea "E"
paste textarea "Roof/ gutter cleaning $100.00 Overgrown $250.00 Open up the view and trim some …"
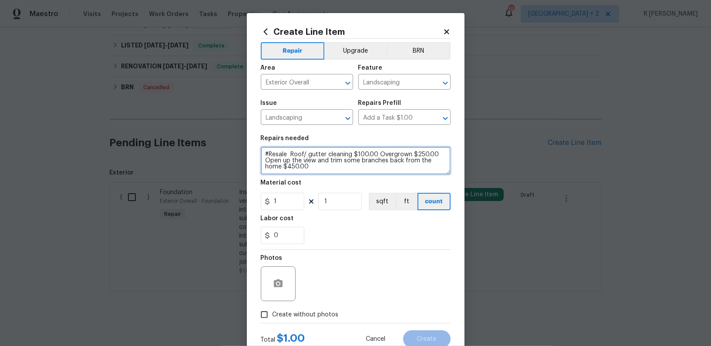
type textarea "#Resale Roof/ gutter cleaning $100.00 Overgrown $250.00 Open up the view and tr…"
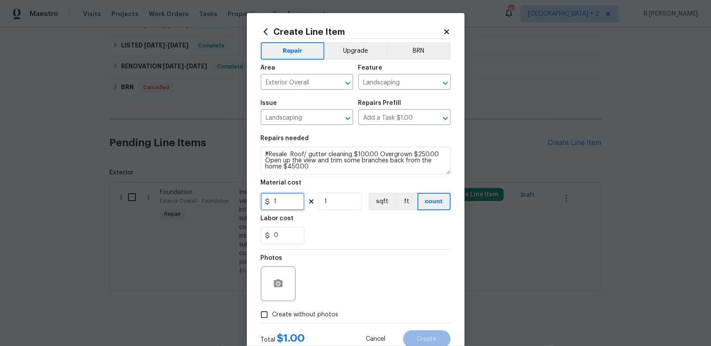
click at [284, 200] on input "1" at bounding box center [283, 201] width 44 height 17
type input "800"
click at [288, 314] on span "Create without photos" at bounding box center [305, 314] width 66 height 9
click at [272, 314] on input "Create without photos" at bounding box center [264, 314] width 17 height 17
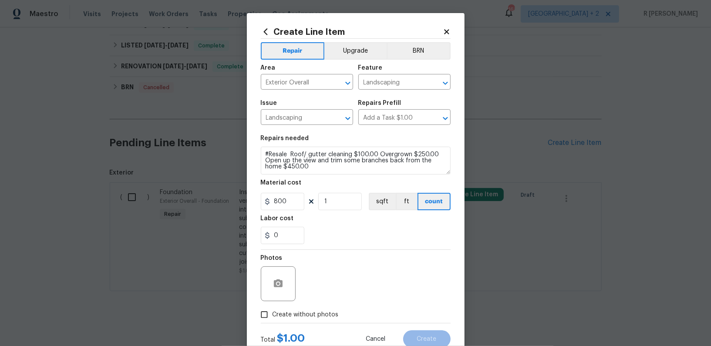
checkbox input "true"
click at [401, 261] on div "Reason*" at bounding box center [376, 260] width 148 height 11
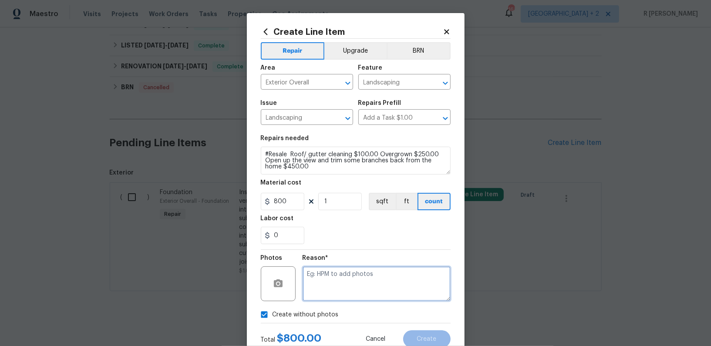
click at [382, 285] on textarea at bounding box center [376, 283] width 148 height 35
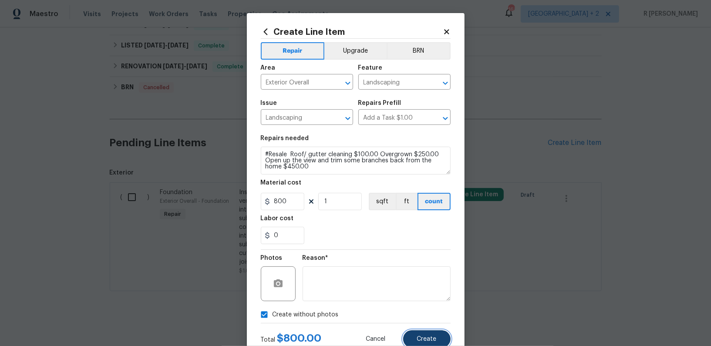
click at [418, 336] on span "Create" at bounding box center [427, 339] width 20 height 7
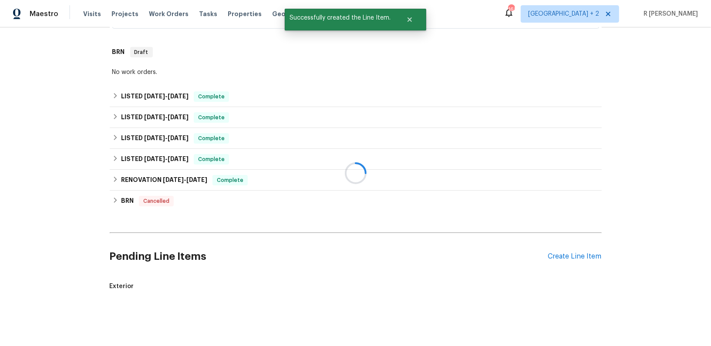
scroll to position [502, 0]
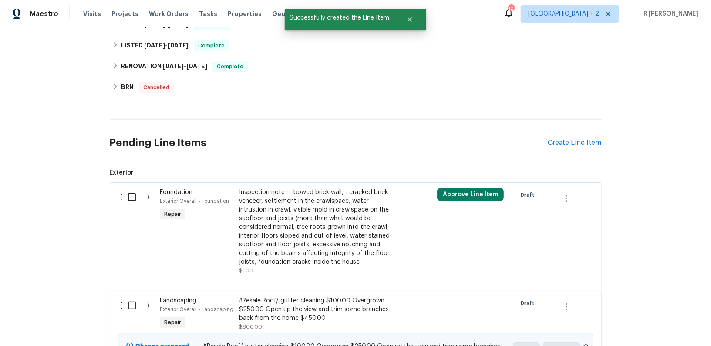
click at [131, 297] on input "checkbox" at bounding box center [135, 305] width 25 height 18
checkbox input "true"
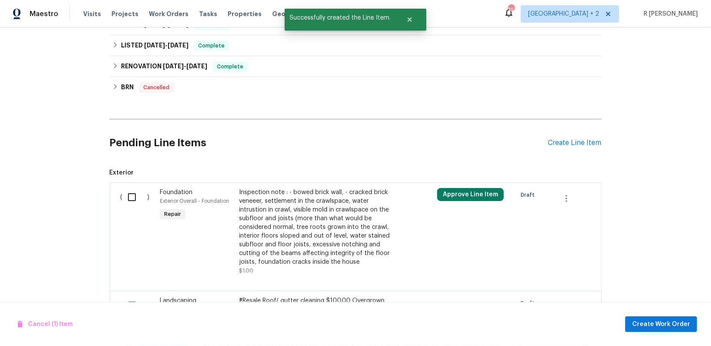
scroll to position [599, 0]
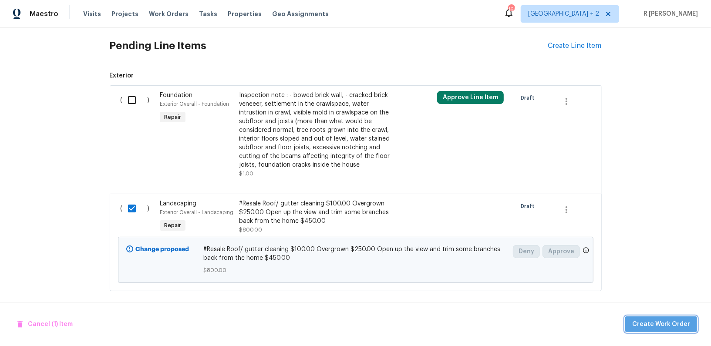
click at [682, 327] on span "Create Work Order" at bounding box center [661, 324] width 58 height 11
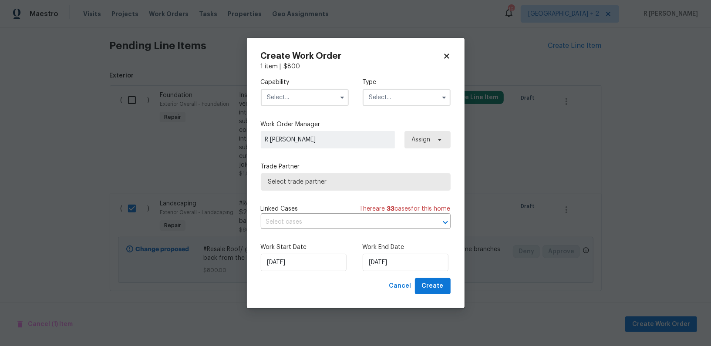
click at [310, 107] on div "Capability Type" at bounding box center [356, 92] width 190 height 42
click at [310, 104] on input "text" at bounding box center [305, 97] width 88 height 17
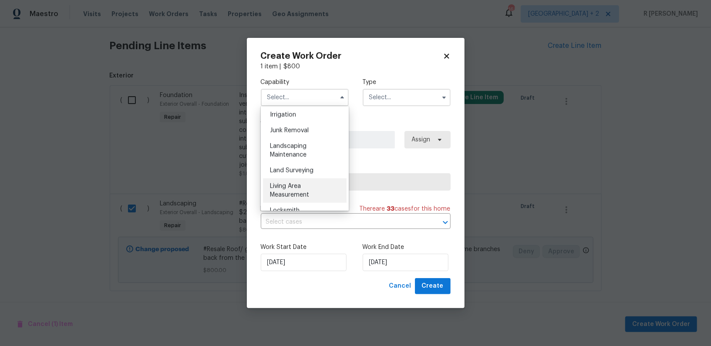
scroll to position [542, 0]
click at [296, 148] on span "Landscaping Maintenance" at bounding box center [288, 151] width 37 height 15
type input "Landscaping Maintenance"
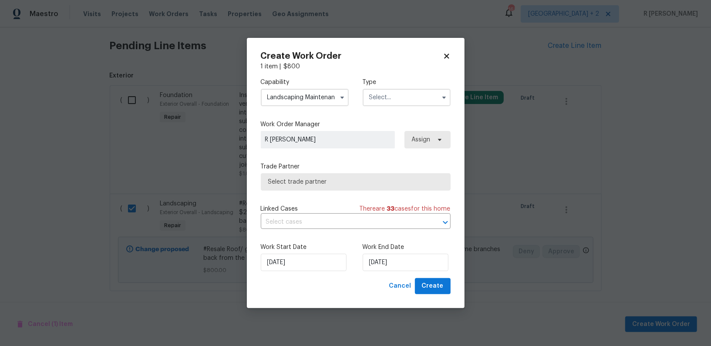
click at [386, 95] on input "text" at bounding box center [406, 97] width 88 height 17
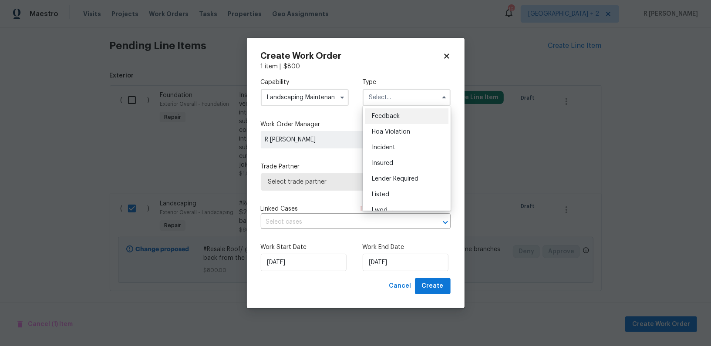
click at [382, 113] on span "Feedback" at bounding box center [386, 116] width 28 height 6
type input "Feedback"
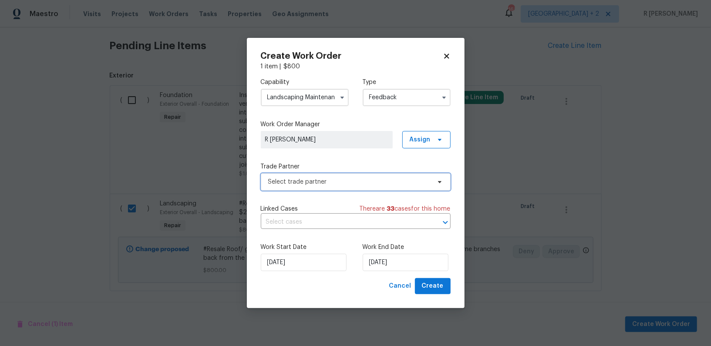
click at [310, 181] on span "Select trade partner" at bounding box center [349, 182] width 162 height 9
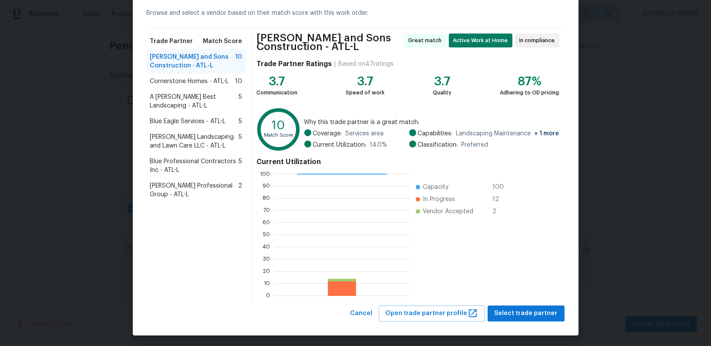
scroll to position [40, 0]
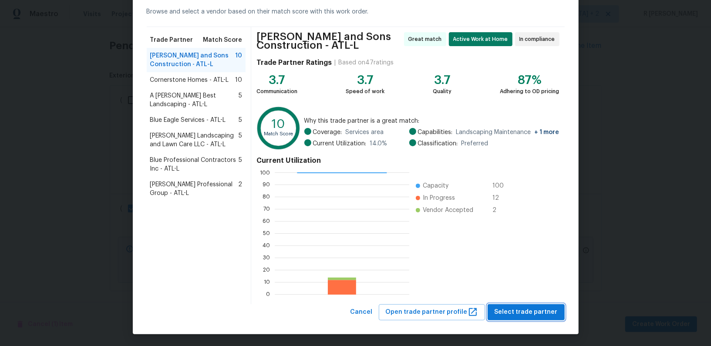
click at [514, 307] on span "Select trade partner" at bounding box center [525, 312] width 63 height 11
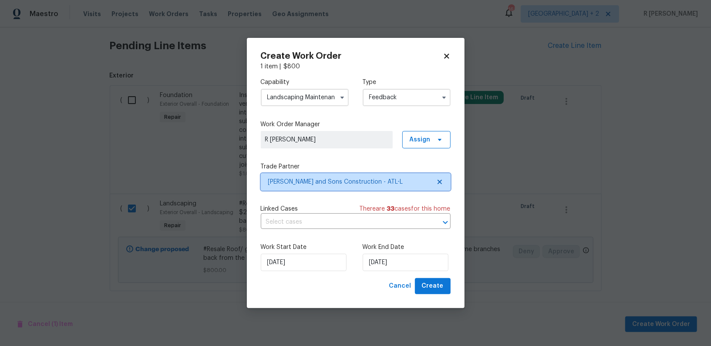
scroll to position [0, 0]
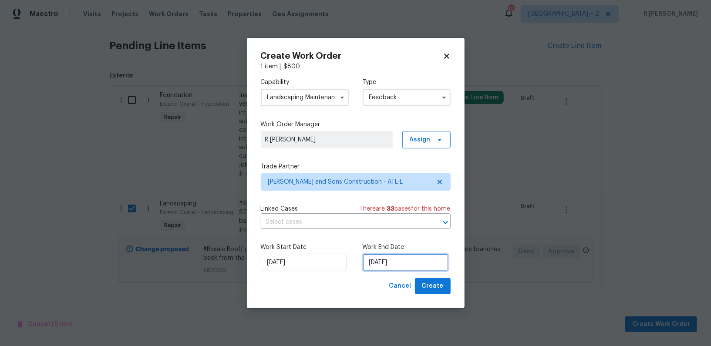
click at [389, 265] on input "26/09/2025" at bounding box center [405, 262] width 86 height 17
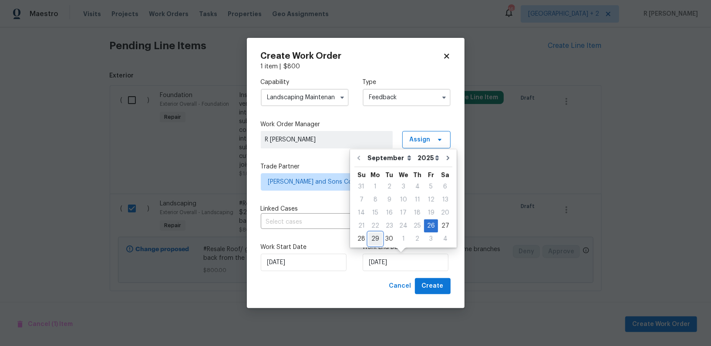
click at [374, 236] on div "29" at bounding box center [375, 239] width 14 height 12
type input "29/09/2025"
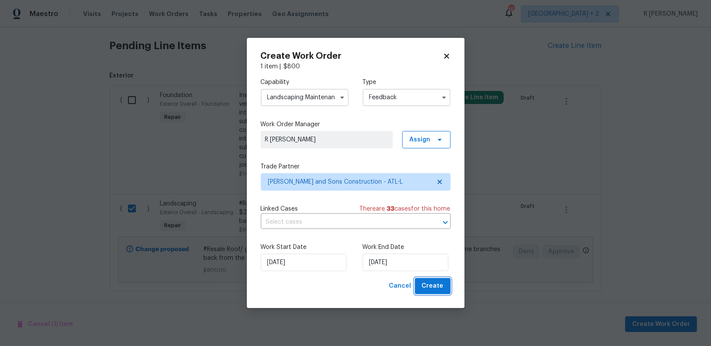
click at [434, 291] on span "Create" at bounding box center [433, 286] width 22 height 11
checkbox input "false"
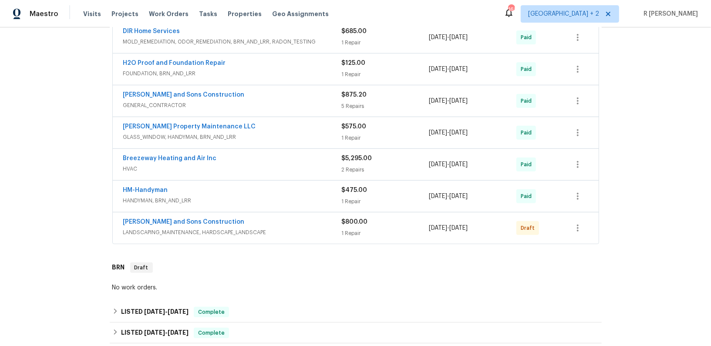
scroll to position [202, 0]
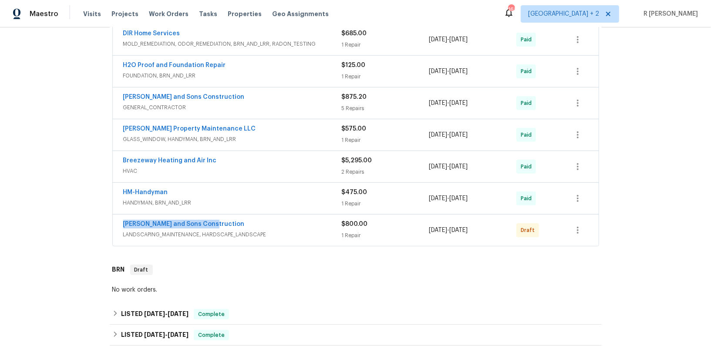
drag, startPoint x: 217, startPoint y: 217, endPoint x: 67, endPoint y: 215, distance: 149.7
click at [67, 215] on div "Back to all projects [STREET_ADDRESS] 3 Beds | 2 Baths | Total: 1816 ft² | Abov…" at bounding box center [355, 186] width 711 height 318
copy link "[PERSON_NAME] and Sons Construction"
click at [192, 222] on link "[PERSON_NAME] and Sons Construction" at bounding box center [183, 224] width 121 height 6
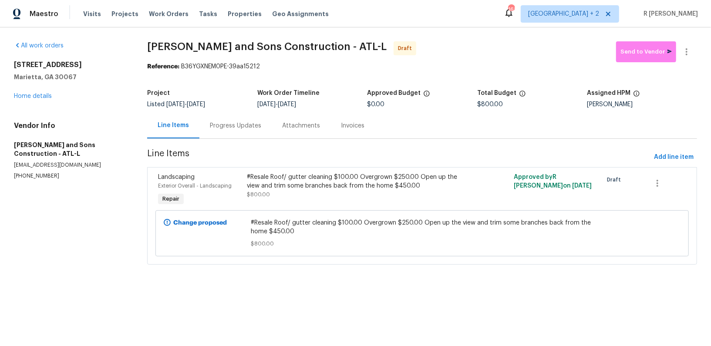
click at [243, 130] on div "Progress Updates" at bounding box center [235, 126] width 72 height 26
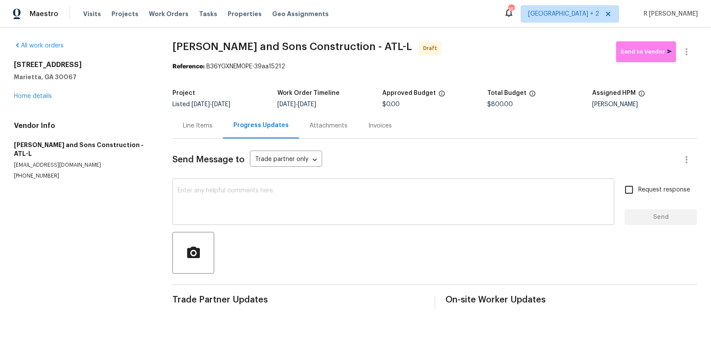
click at [277, 200] on textarea at bounding box center [393, 203] width 431 height 30
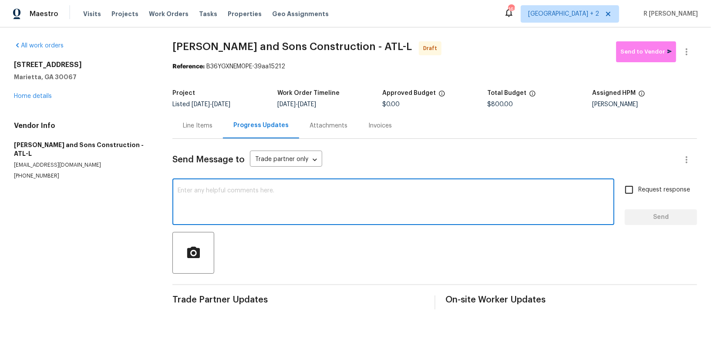
paste textarea "Hey, this is Yogesh from Opendoor. I’m confirming you received the WO for the p…"
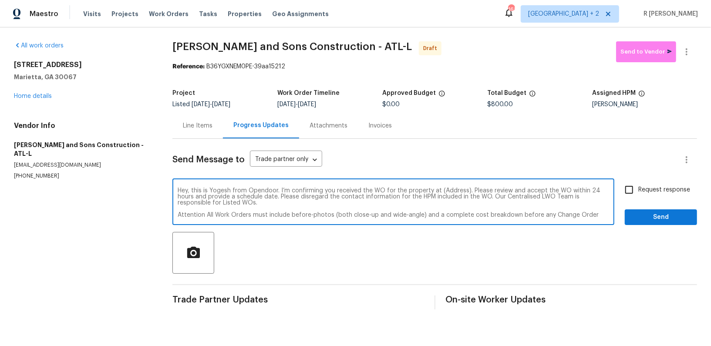
click at [449, 190] on textarea "Hey, this is Yogesh from Opendoor. I’m confirming you received the WO for the p…" at bounding box center [393, 203] width 431 height 30
paste textarea "[STREET_ADDRESS]"
type textarea "Hey, this is Yogesh from Opendoor. I’m confirming you received the WO for the p…"
click at [675, 186] on span "Request response" at bounding box center [664, 189] width 52 height 9
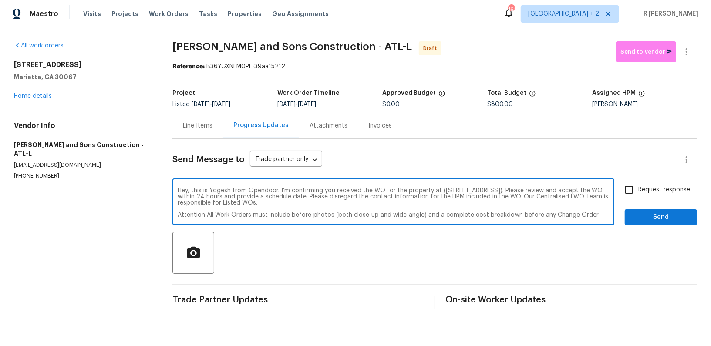
click at [638, 186] on input "Request response" at bounding box center [629, 190] width 18 height 18
checkbox input "true"
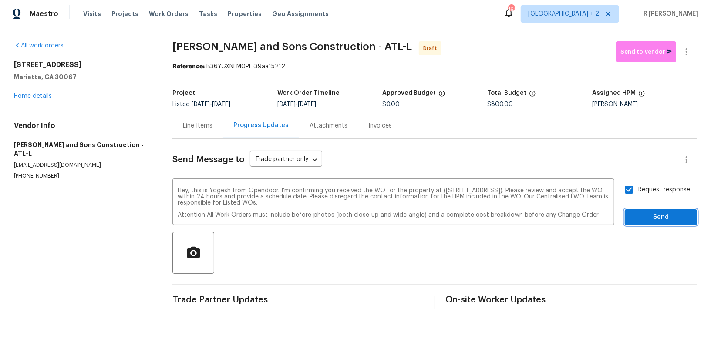
click at [666, 211] on button "Send" at bounding box center [660, 217] width 72 height 16
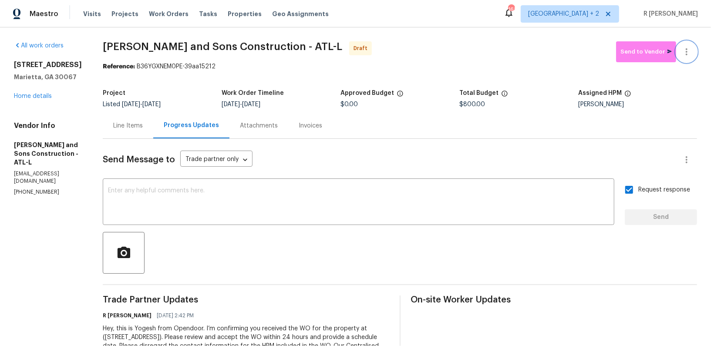
click at [685, 54] on icon "button" at bounding box center [686, 52] width 10 height 10
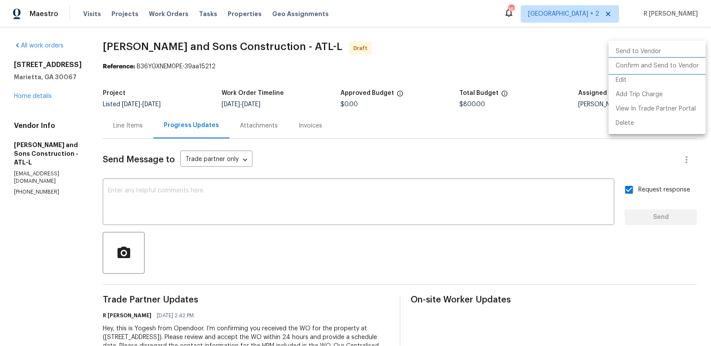
click at [664, 66] on li "Confirm and Send to Vendor" at bounding box center [656, 66] width 97 height 14
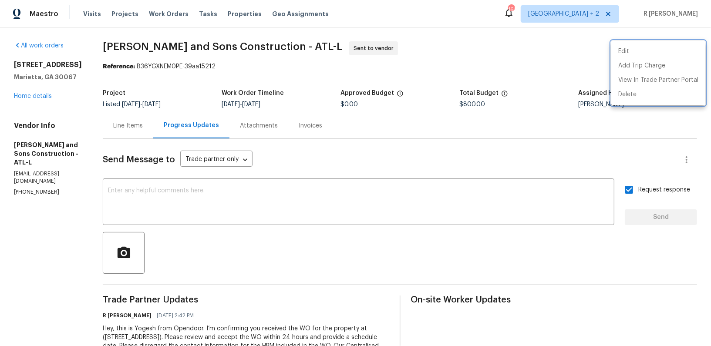
click at [229, 49] on div at bounding box center [355, 173] width 711 height 346
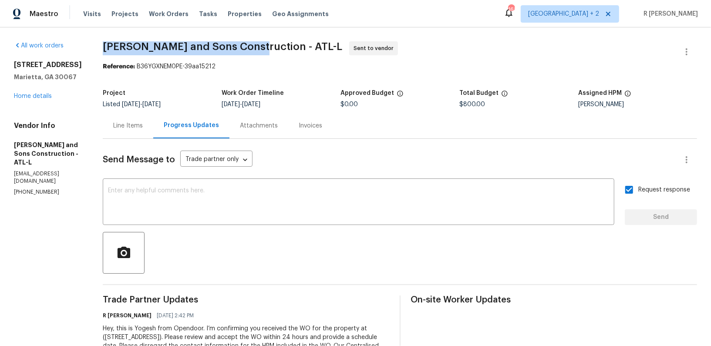
drag, startPoint x: 231, startPoint y: 49, endPoint x: 82, endPoint y: 47, distance: 148.8
click at [82, 47] on div "All work orders 720 Smithstone Rd SE Marietta, GA 30067 Home details Vendor Inf…" at bounding box center [355, 222] width 711 height 391
copy span "Reyes and Sons Construction"
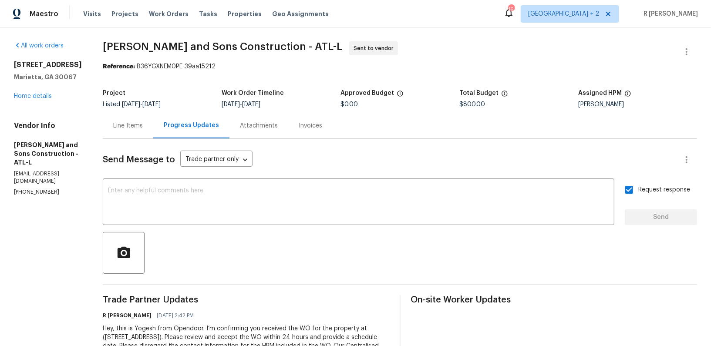
click at [113, 129] on div "Line Items" at bounding box center [128, 125] width 30 height 9
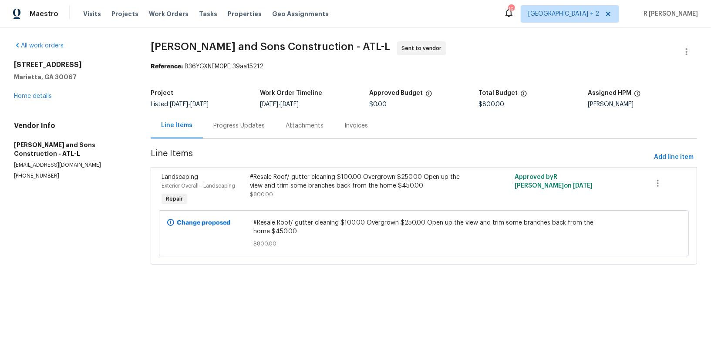
click at [302, 182] on div "#Resale Roof/ gutter cleaning $100.00 Overgrown $250.00 Open up the view and tr…" at bounding box center [357, 181] width 215 height 17
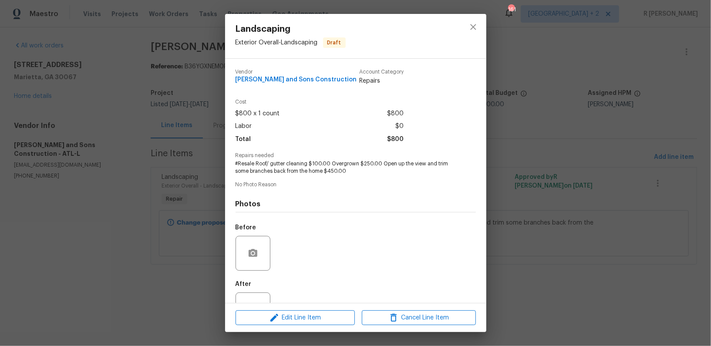
click at [292, 168] on span "#Resale Roof/ gutter cleaning $100.00 Overgrown $250.00 Open up the view and tr…" at bounding box center [343, 167] width 216 height 15
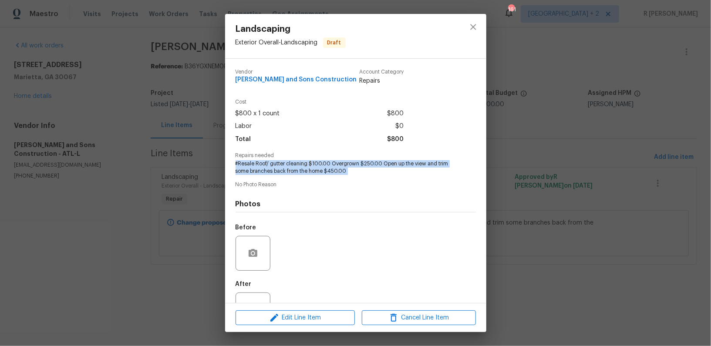
click at [292, 168] on span "#Resale Roof/ gutter cleaning $100.00 Overgrown $250.00 Open up the view and tr…" at bounding box center [343, 167] width 216 height 15
copy span "#Resale Roof/ gutter cleaning $100.00 Overgrown $250.00 Open up the view and tr…"
click at [471, 25] on icon "close" at bounding box center [473, 27] width 6 height 6
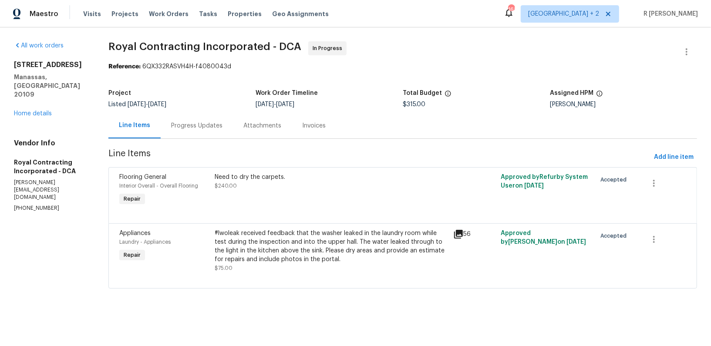
click at [203, 124] on div "Progress Updates" at bounding box center [196, 125] width 51 height 9
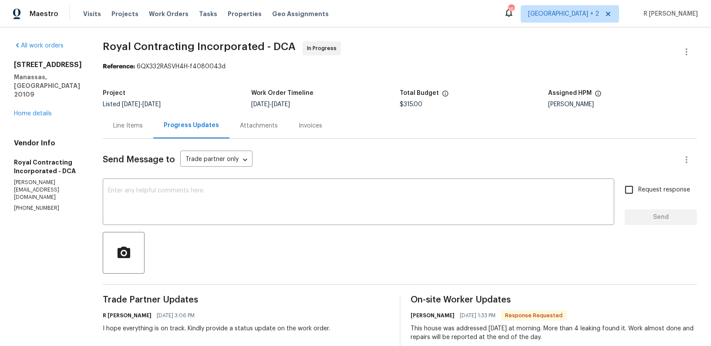
click at [36, 171] on div "Vendor Info Royal Contracting Incorporated - DCA [PERSON_NAME][EMAIL_ADDRESS][D…" at bounding box center [48, 176] width 68 height 74
copy p "[PHONE_NUMBER]"
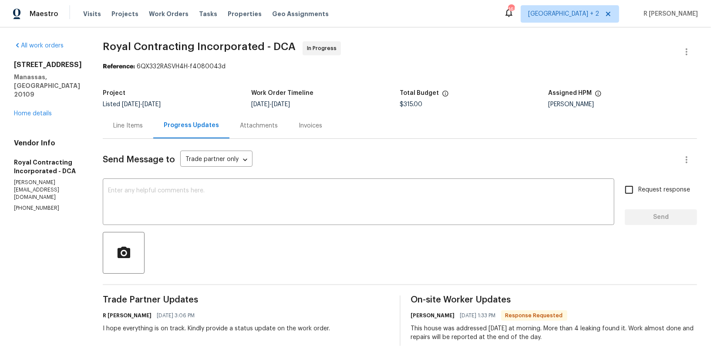
click at [143, 124] on div "Line Items" at bounding box center [128, 125] width 30 height 9
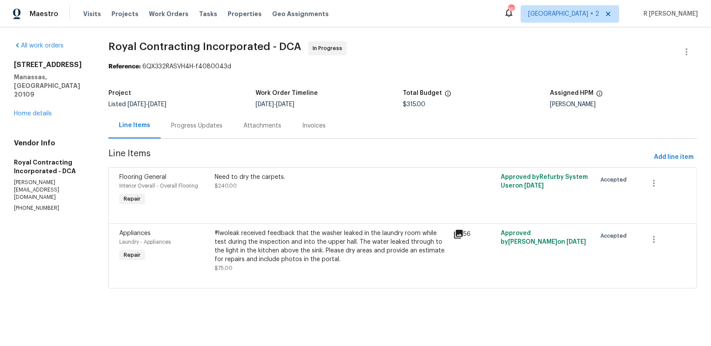
click at [192, 111] on div "Project Listed [DATE] - [DATE] Work Order Timeline [DATE] - [DATE] Total Budget…" at bounding box center [402, 99] width 588 height 28
click at [185, 129] on div "Progress Updates" at bounding box center [196, 125] width 51 height 9
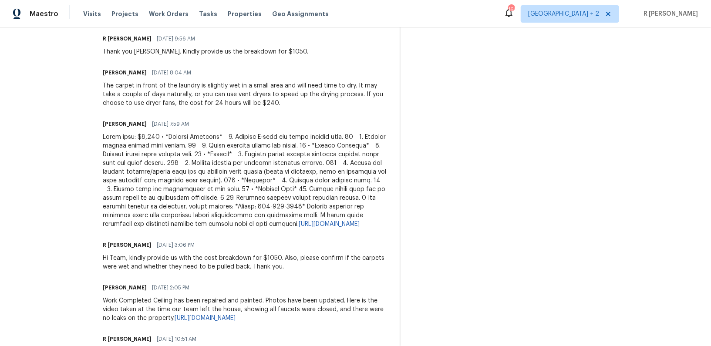
scroll to position [406, 0]
click at [201, 149] on div "[URL][DOMAIN_NAME]" at bounding box center [246, 179] width 286 height 96
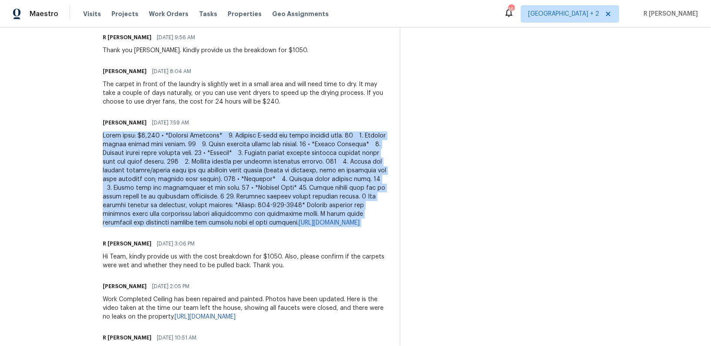
click at [201, 149] on div "[URL][DOMAIN_NAME]" at bounding box center [246, 179] width 286 height 96
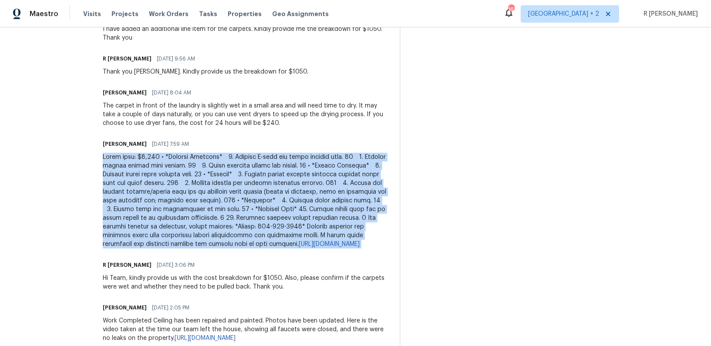
scroll to position [324, 0]
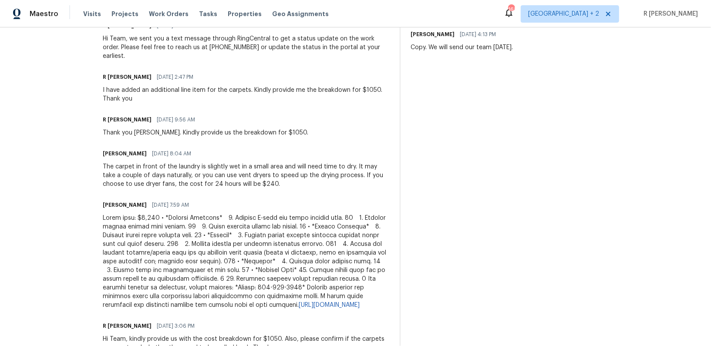
click at [196, 207] on div "[PERSON_NAME] [DATE] 7:59 AM" at bounding box center [246, 205] width 286 height 12
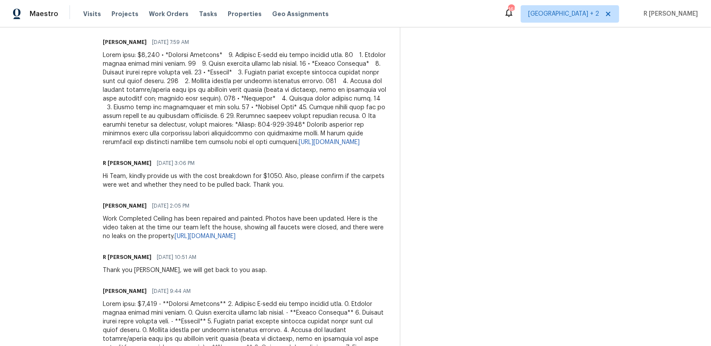
scroll to position [483, 0]
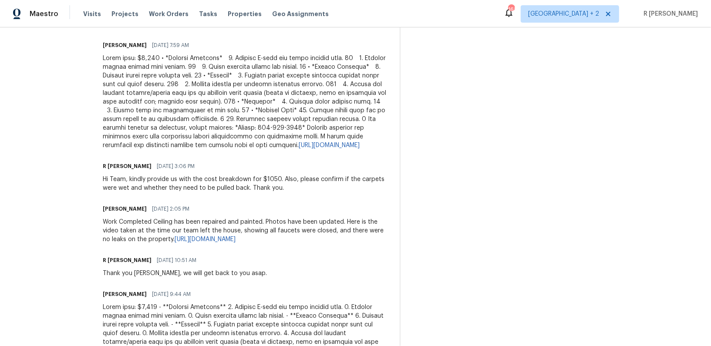
click at [169, 79] on div "[URL][DOMAIN_NAME]" at bounding box center [246, 102] width 286 height 96
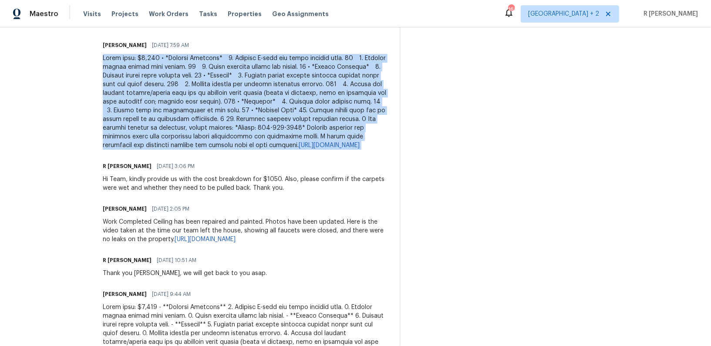
click at [169, 79] on div "[URL][DOMAIN_NAME]" at bounding box center [246, 102] width 286 height 96
copy div "Lorem ipsu: $1,362 •⁠ ⁠*Dolorsi Ametcons* 7.⁠ ⁠Adipisc E-sedd eiu tempo incidid…"
click at [158, 105] on div "[URL][DOMAIN_NAME]" at bounding box center [246, 102] width 286 height 96
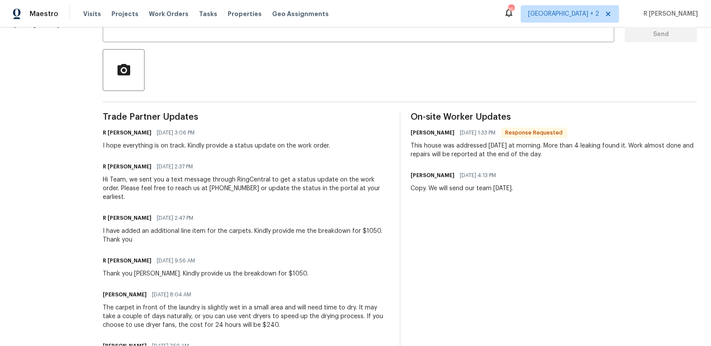
scroll to position [0, 0]
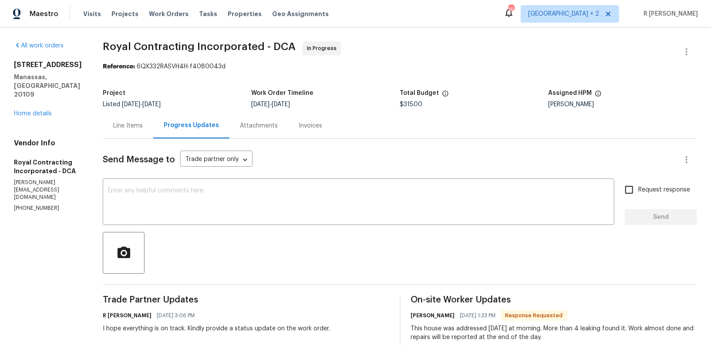
click at [124, 137] on div "Line Items" at bounding box center [128, 126] width 50 height 26
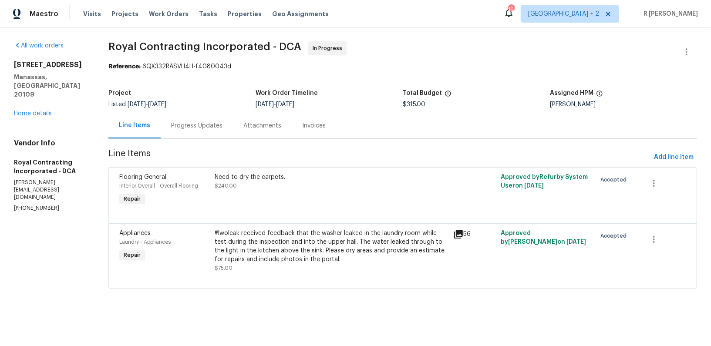
click at [208, 127] on div "Progress Updates" at bounding box center [196, 125] width 51 height 9
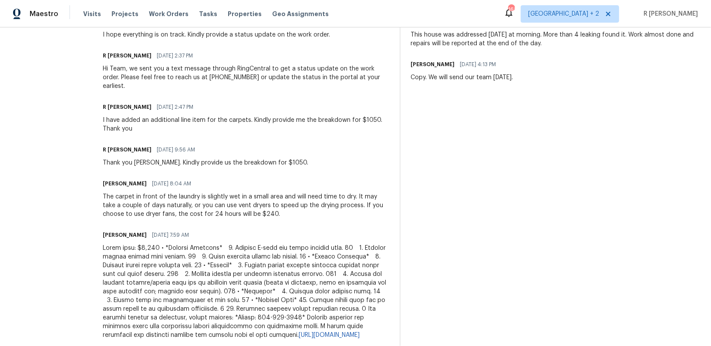
scroll to position [300, 0]
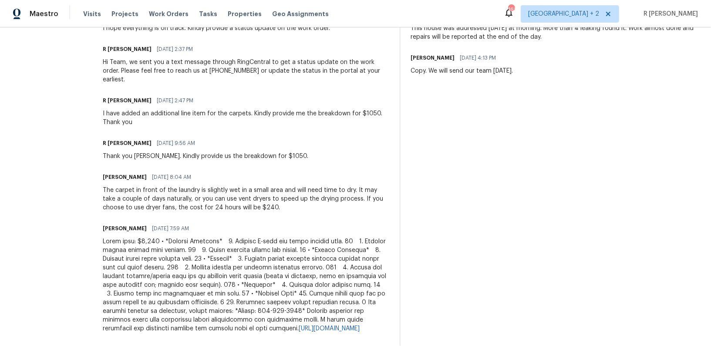
click at [349, 217] on div "Trade Partner Updates R [PERSON_NAME] [DATE] 3:06 PM I hope everything is on tr…" at bounding box center [246, 315] width 286 height 640
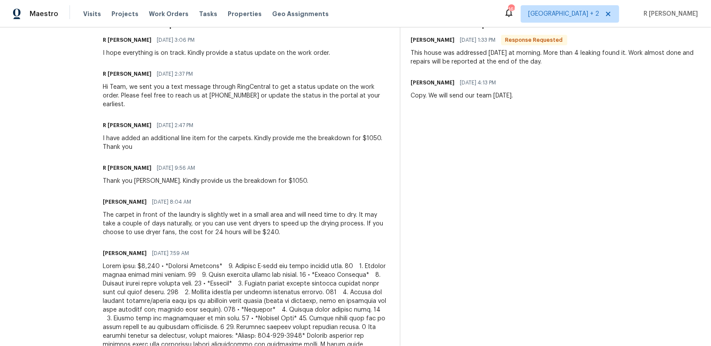
scroll to position [0, 0]
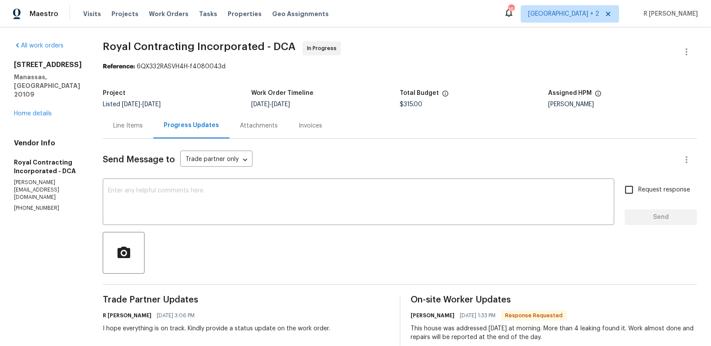
click at [123, 129] on div "Line Items" at bounding box center [128, 125] width 30 height 9
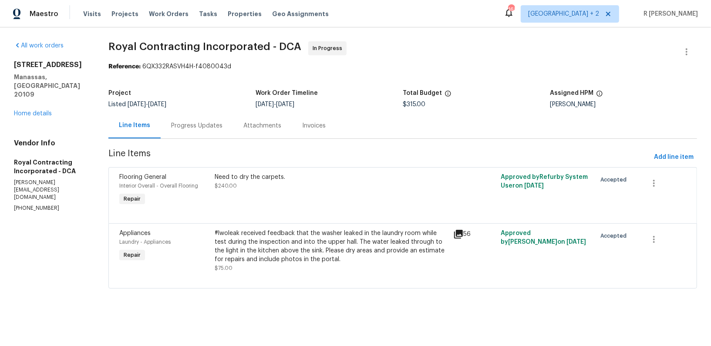
click at [276, 227] on div "#lwoleak received feedback that the washer leaked in the laundry room while tes…" at bounding box center [331, 250] width 238 height 49
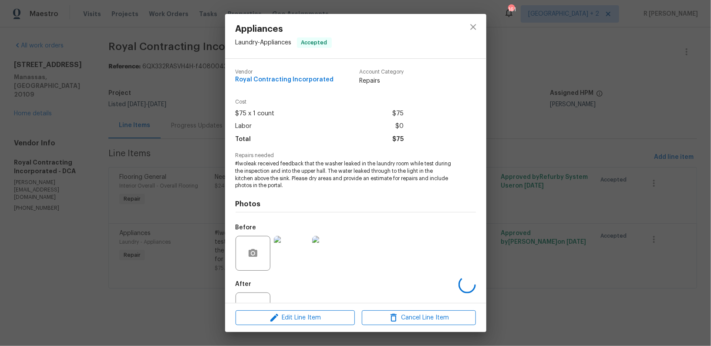
scroll to position [33, 0]
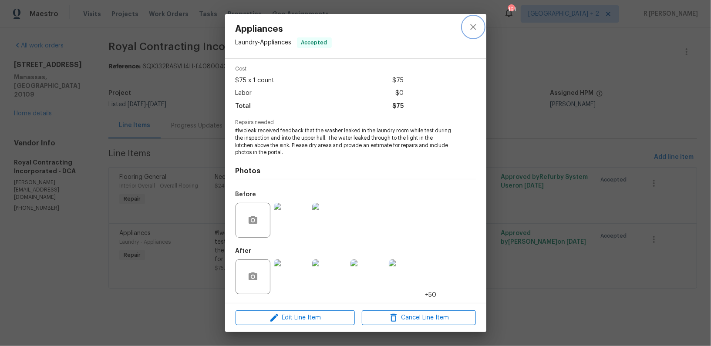
click at [470, 23] on icon "close" at bounding box center [473, 27] width 10 height 10
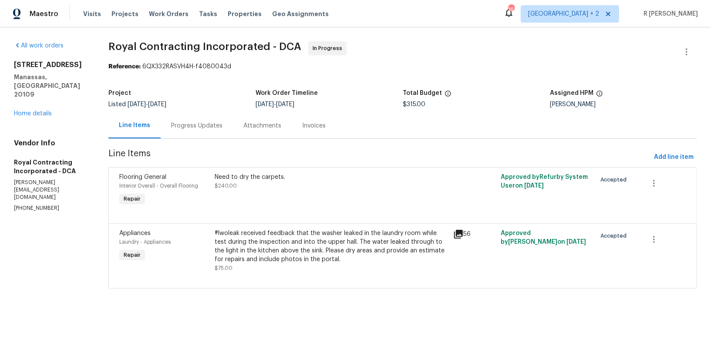
click at [212, 122] on div "Progress Updates" at bounding box center [196, 125] width 51 height 9
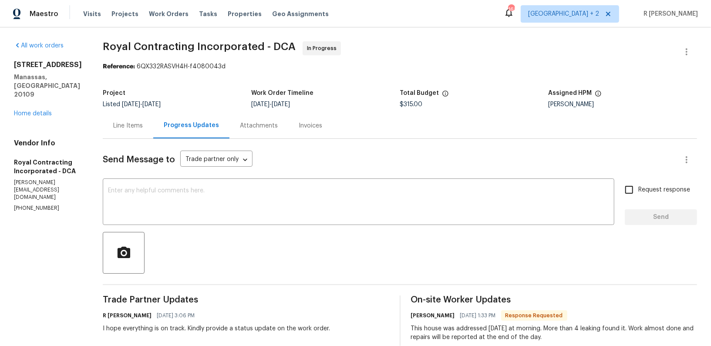
click at [143, 130] on div "Line Items" at bounding box center [128, 125] width 30 height 9
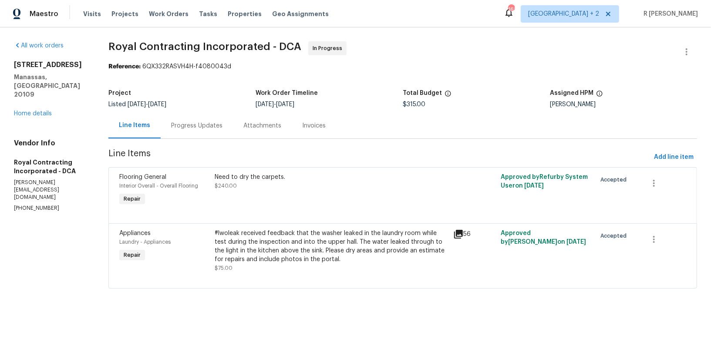
click at [256, 241] on div "#lwoleak received feedback that the washer leaked in the laundry room while tes…" at bounding box center [331, 246] width 233 height 35
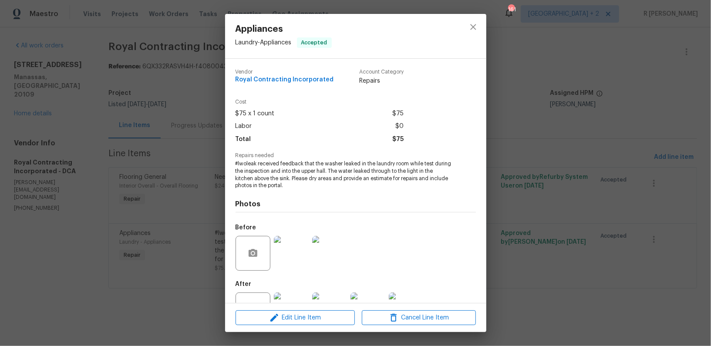
scroll to position [33, 0]
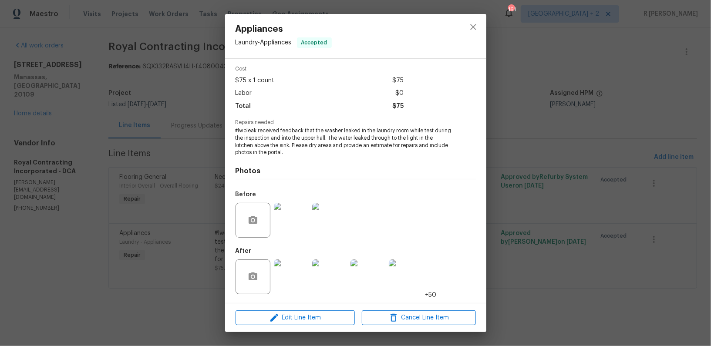
click at [291, 238] on div at bounding box center [291, 220] width 38 height 45
click at [292, 227] on img at bounding box center [291, 220] width 35 height 35
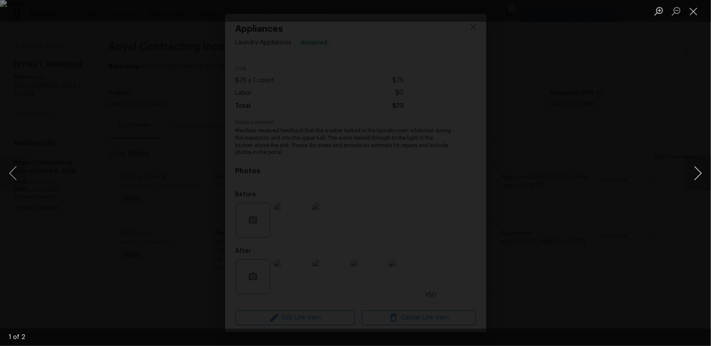
click at [694, 175] on button "Next image" at bounding box center [697, 173] width 26 height 35
click at [697, 11] on button "Close lightbox" at bounding box center [692, 10] width 17 height 15
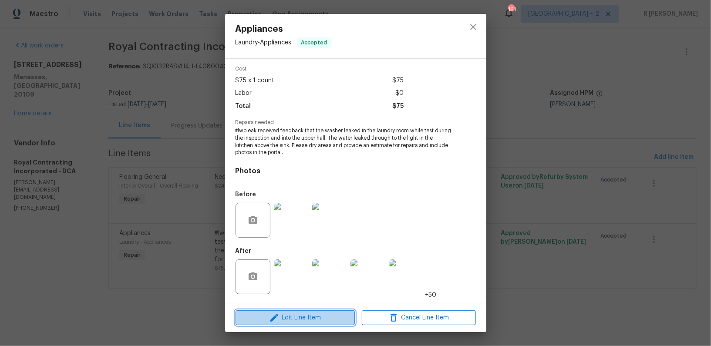
click at [282, 321] on span "Edit Line Item" at bounding box center [295, 317] width 114 height 11
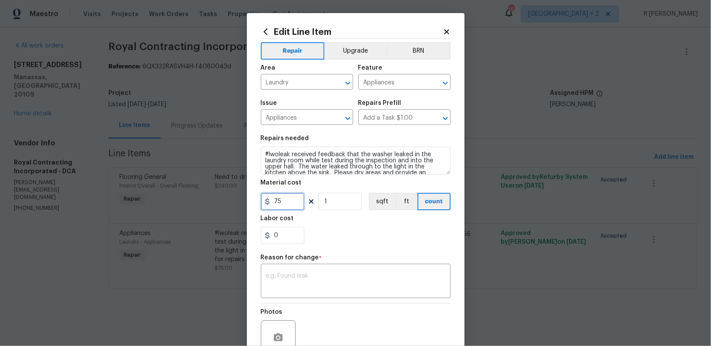
click at [292, 196] on input "75" at bounding box center [283, 201] width 44 height 17
type input "1050"
click at [282, 276] on textarea at bounding box center [355, 282] width 179 height 18
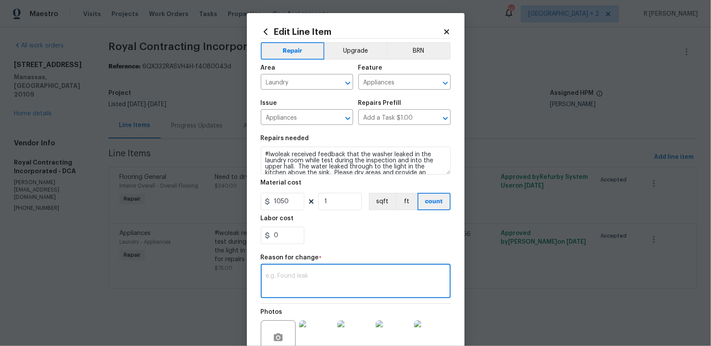
click at [309, 275] on textarea at bounding box center [355, 282] width 179 height 18
paste textarea "(YK) Updated cost per BR team approval."
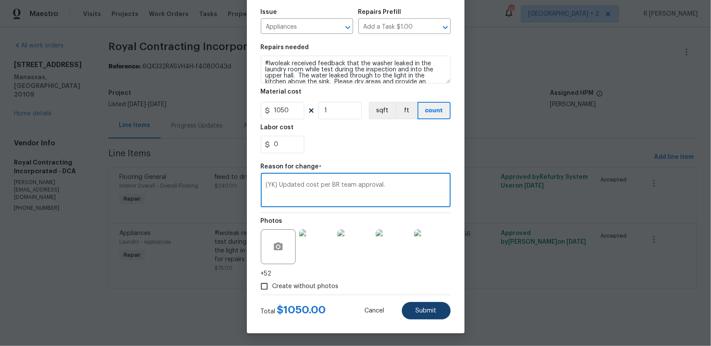
type textarea "(YK) Updated cost per BR team approval."
click at [428, 308] on span "Submit" at bounding box center [426, 311] width 21 height 7
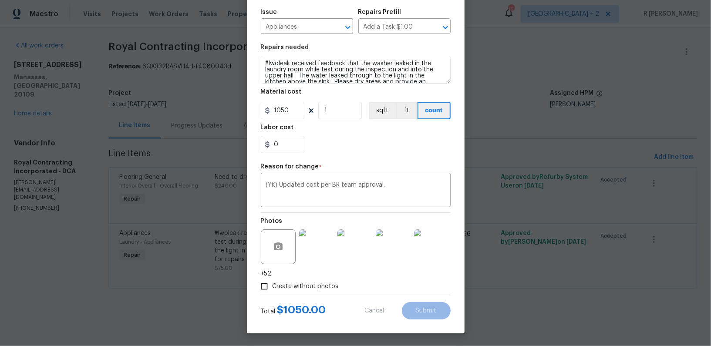
type input "75"
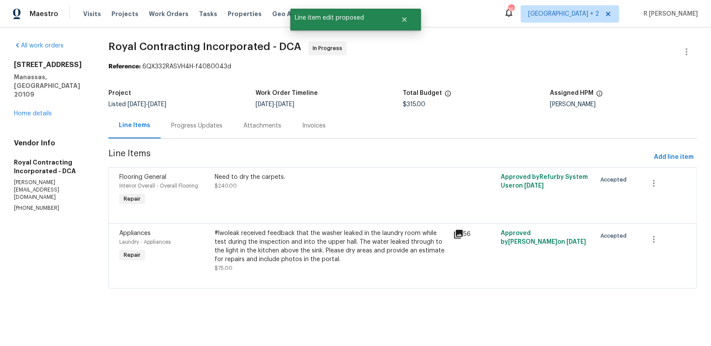
scroll to position [0, 0]
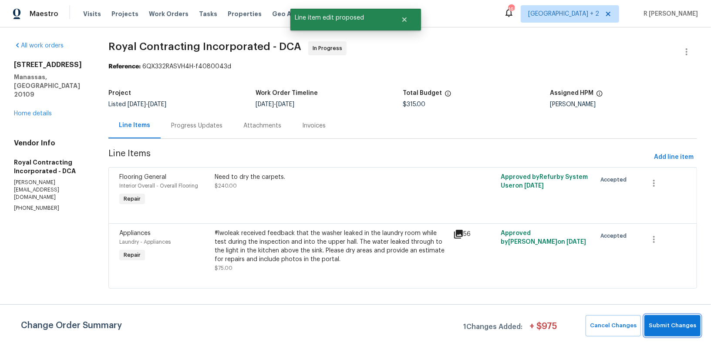
click at [668, 324] on span "Submit Changes" at bounding box center [671, 326] width 47 height 10
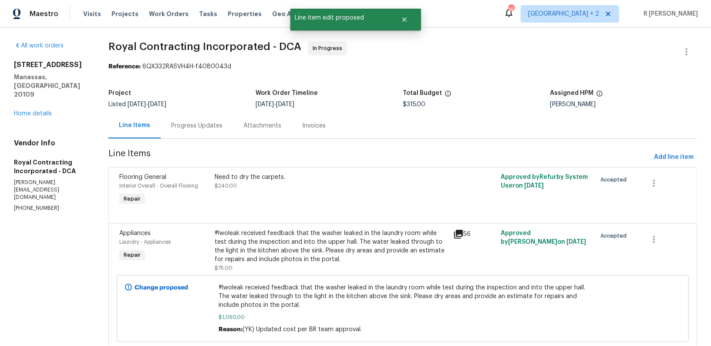
click at [196, 133] on div "Progress Updates" at bounding box center [197, 126] width 72 height 26
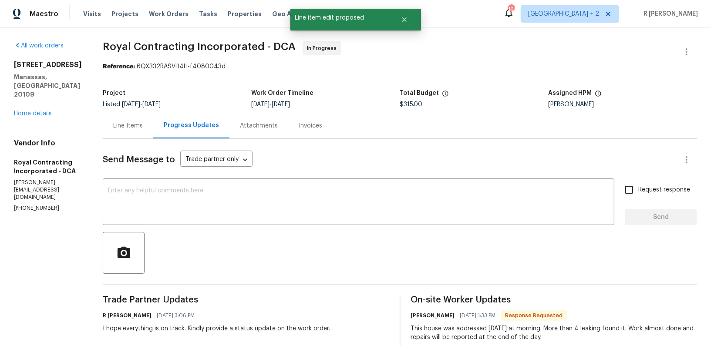
click at [247, 213] on textarea at bounding box center [358, 203] width 501 height 30
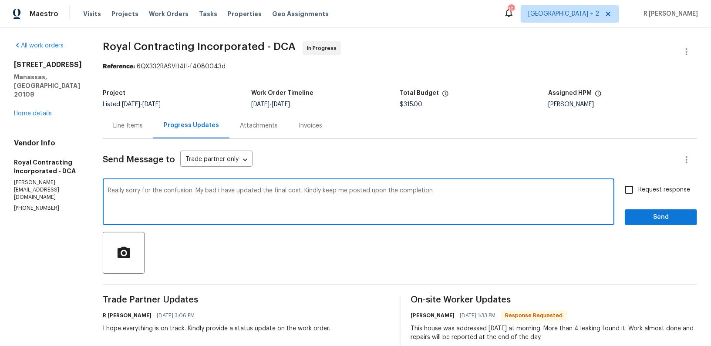
type textarea "Really sorry for the confusion. My bad i have updated the final cost. Kindly ke…"
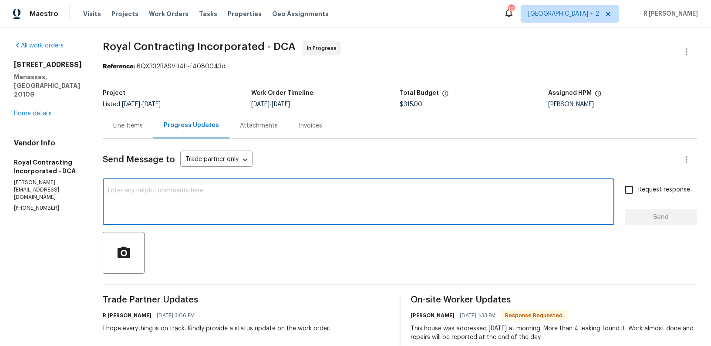
click at [278, 208] on textarea at bounding box center [358, 203] width 501 height 30
paste textarea "Really sorry for the confusion, my mistake. I have updated the final cost. Kind…"
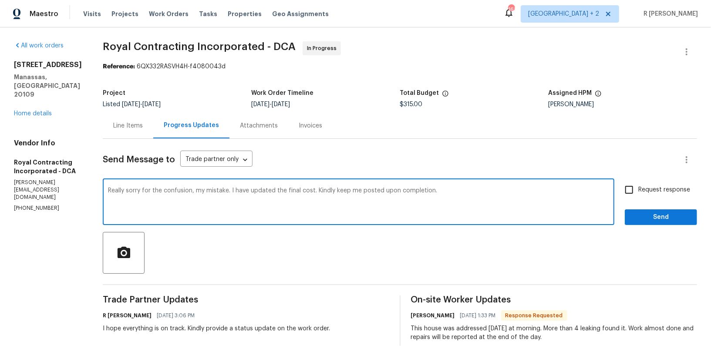
type textarea "Really sorry for the confusion, my mistake. I have updated the final cost. Kind…"
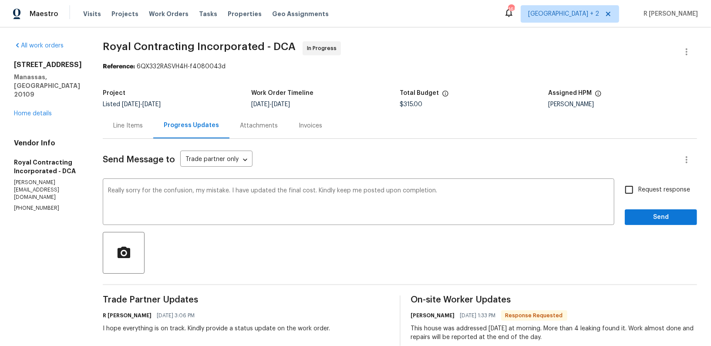
click at [671, 192] on span "Request response" at bounding box center [664, 189] width 52 height 9
click at [638, 192] on input "Request response" at bounding box center [629, 190] width 18 height 18
checkbox input "true"
click at [656, 213] on span "Send" at bounding box center [660, 217] width 58 height 11
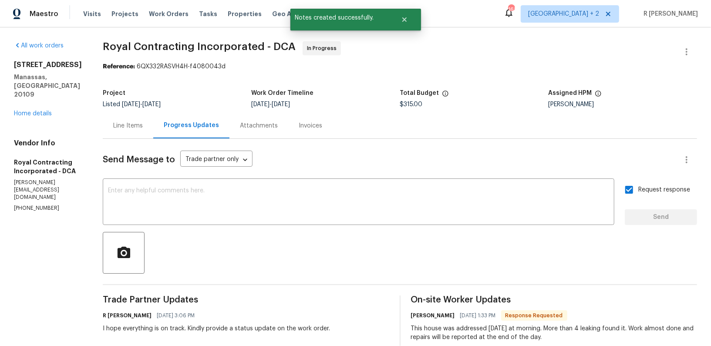
click at [196, 131] on div "Progress Updates" at bounding box center [191, 126] width 76 height 26
click at [138, 126] on div "Line Items" at bounding box center [128, 125] width 30 height 9
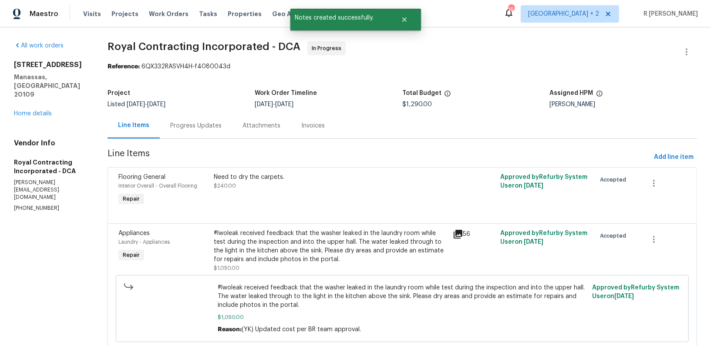
click at [197, 124] on div "Progress Updates" at bounding box center [195, 125] width 51 height 9
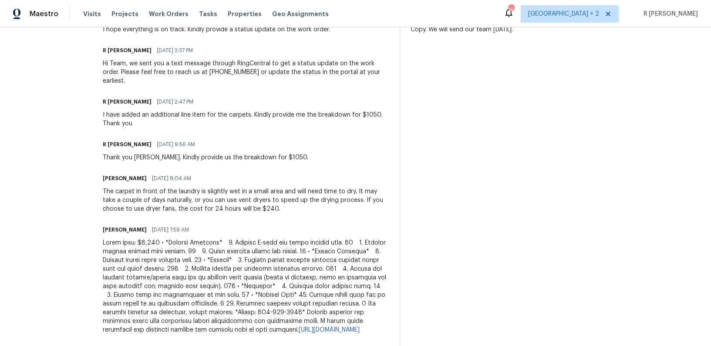
scroll to position [345, 0]
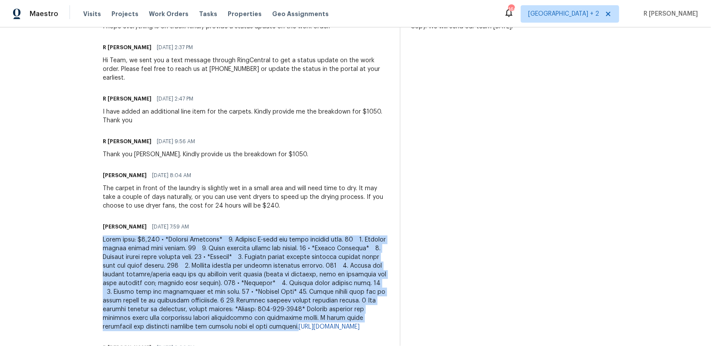
drag, startPoint x: 277, startPoint y: 324, endPoint x: 112, endPoint y: 240, distance: 184.9
click at [112, 240] on div "[URL][DOMAIN_NAME]" at bounding box center [246, 283] width 286 height 96
copy div "Lorem ipsu: $1,362 •⁠ ⁠*Dolorsi Ametcons* 7.⁠ ⁠Adipisc E-sedd eiu tempo incidid…"
